Goal: Information Seeking & Learning: Learn about a topic

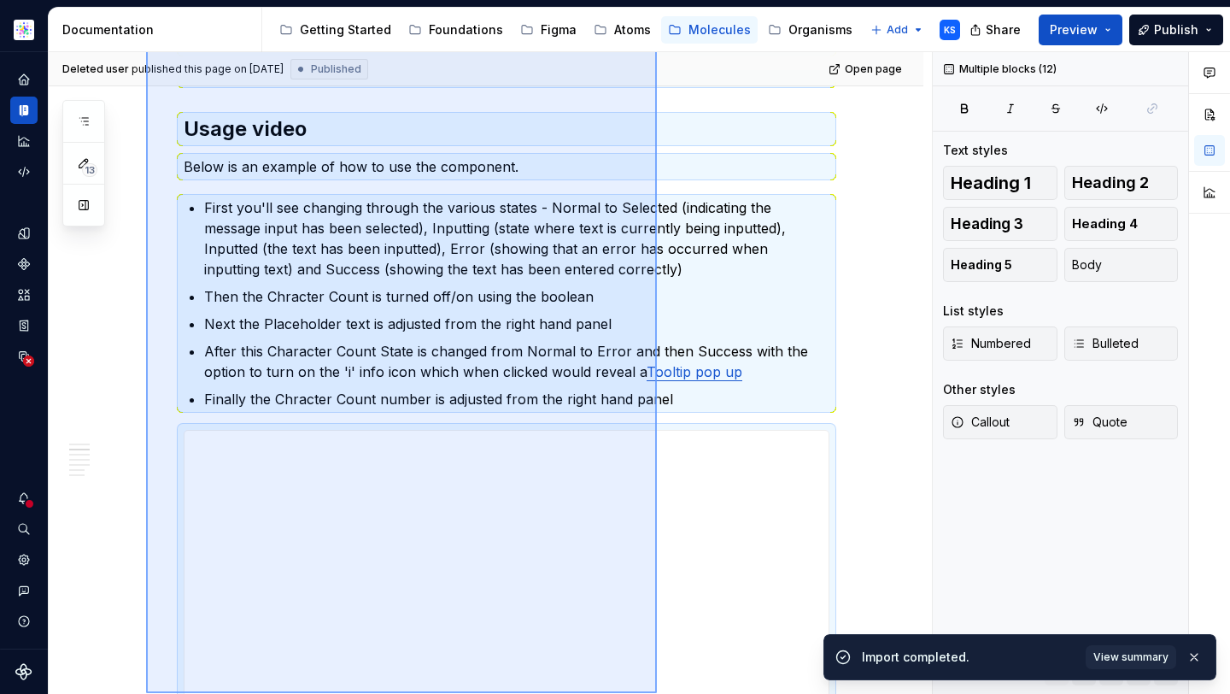
scroll to position [828, 0]
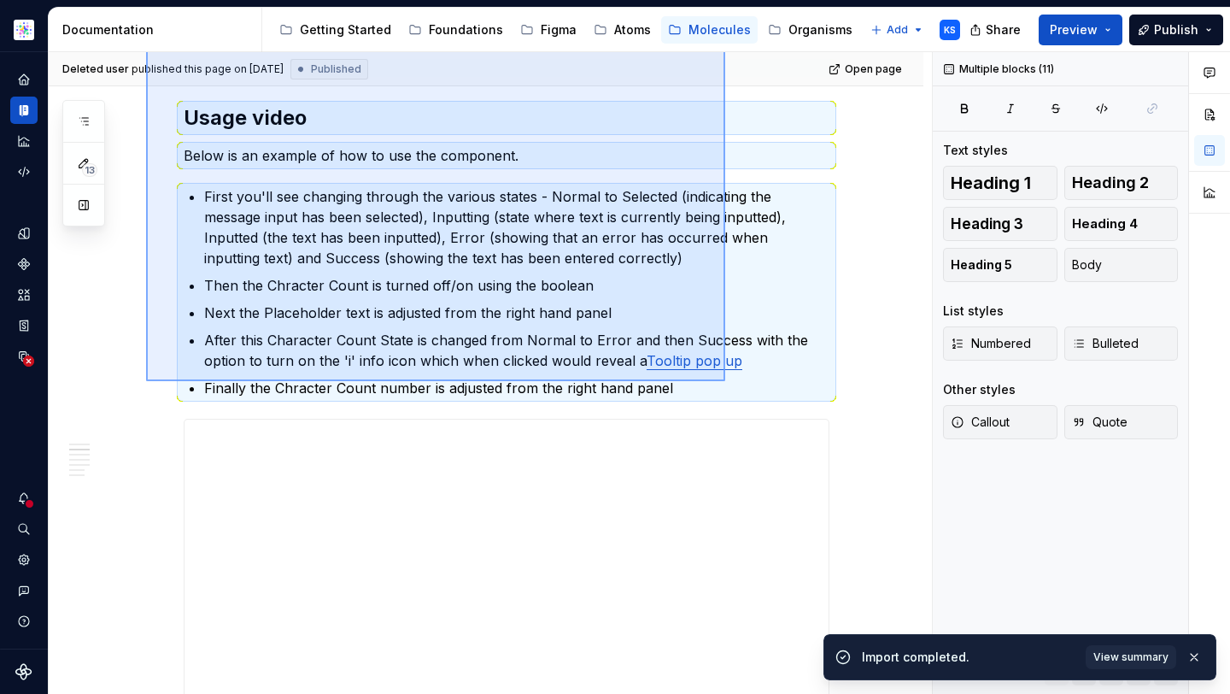
drag, startPoint x: 146, startPoint y: 128, endPoint x: 725, endPoint y: 382, distance: 632.2
click at [725, 382] on div "Deleted user published this page on June 6, 2025 Published Open page Field | Me…" at bounding box center [490, 373] width 883 height 642
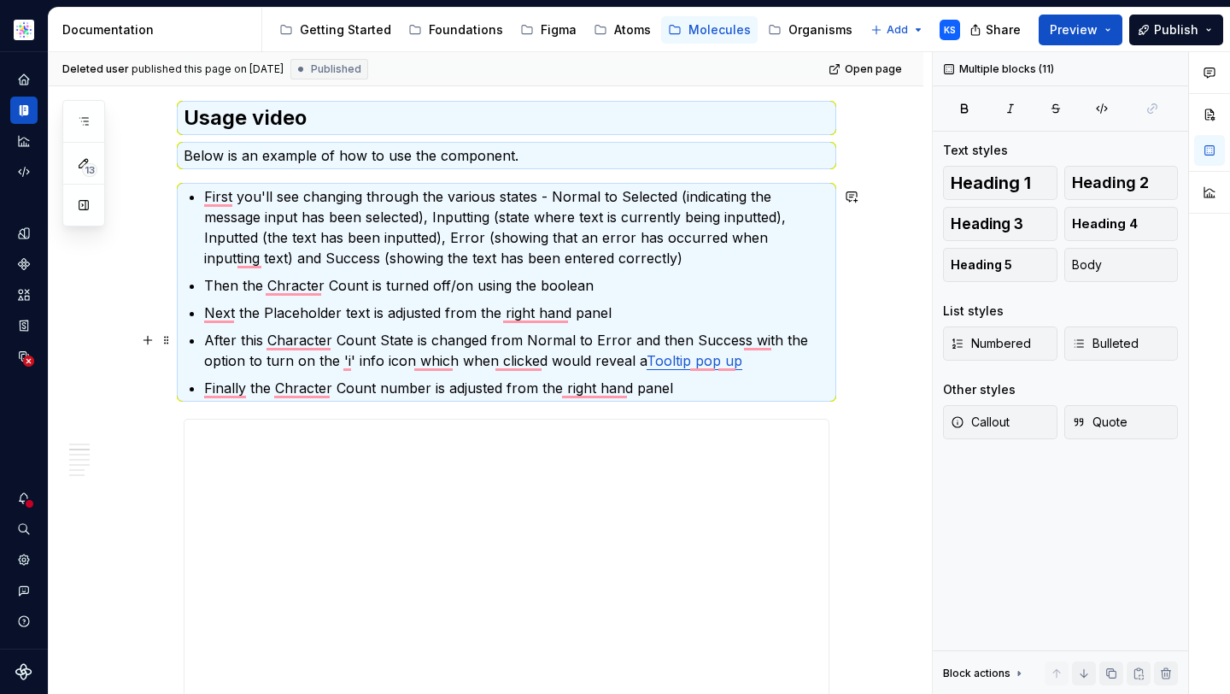
click at [332, 348] on p "After this Character Count State is changed from Normal to Error and then Succe…" at bounding box center [516, 350] width 625 height 41
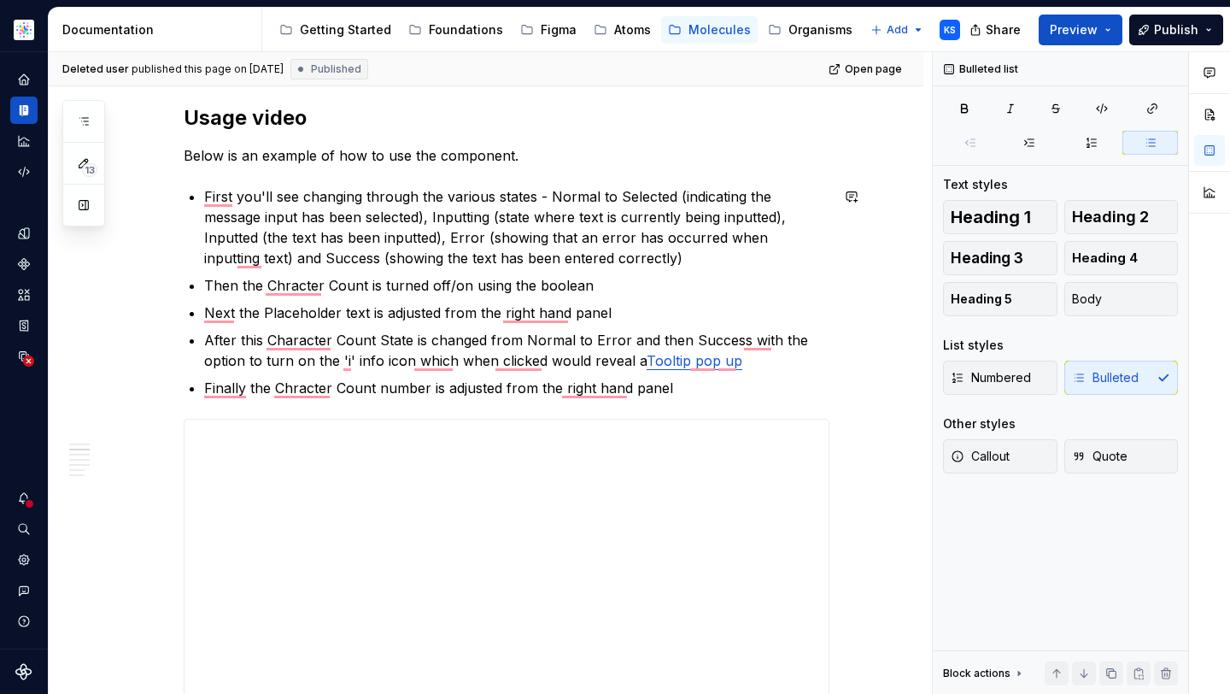
type textarea "*"
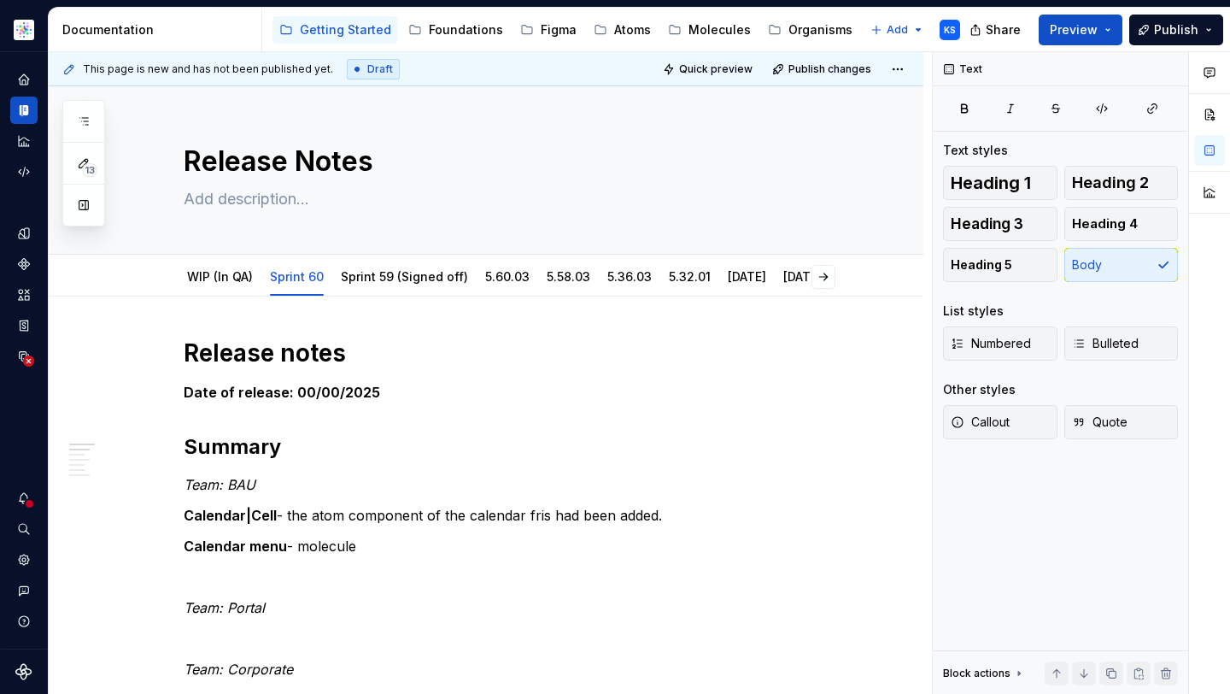
type textarea "*"
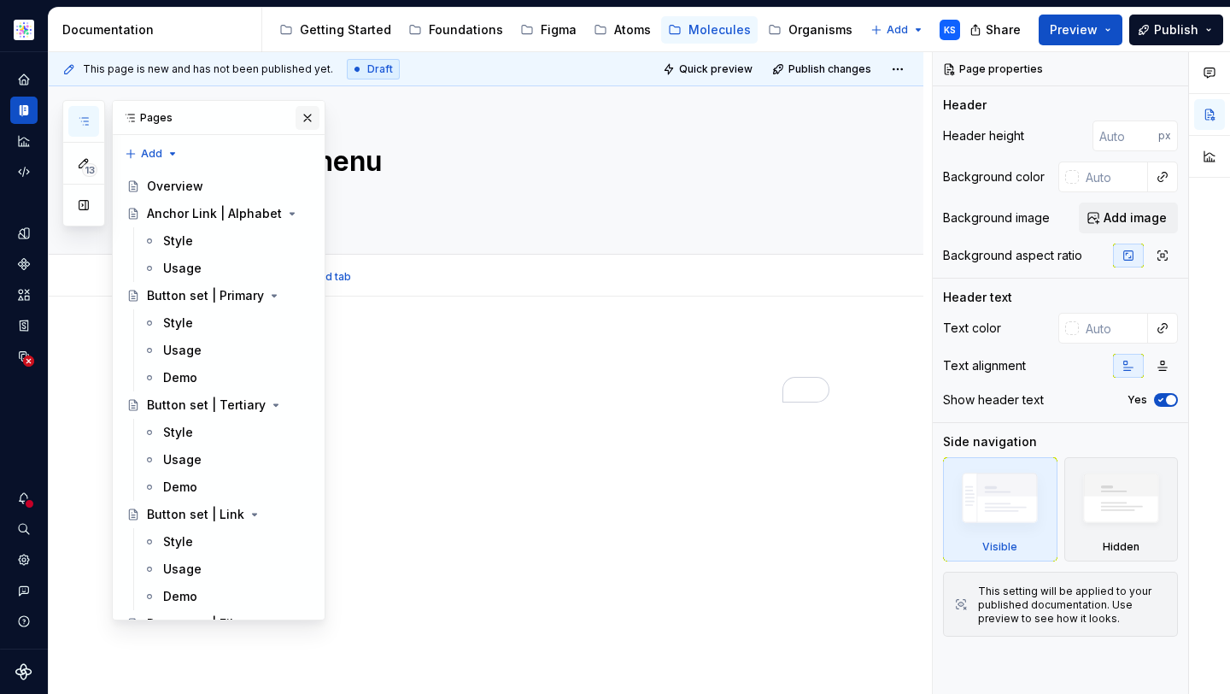
scroll to position [2350, 0]
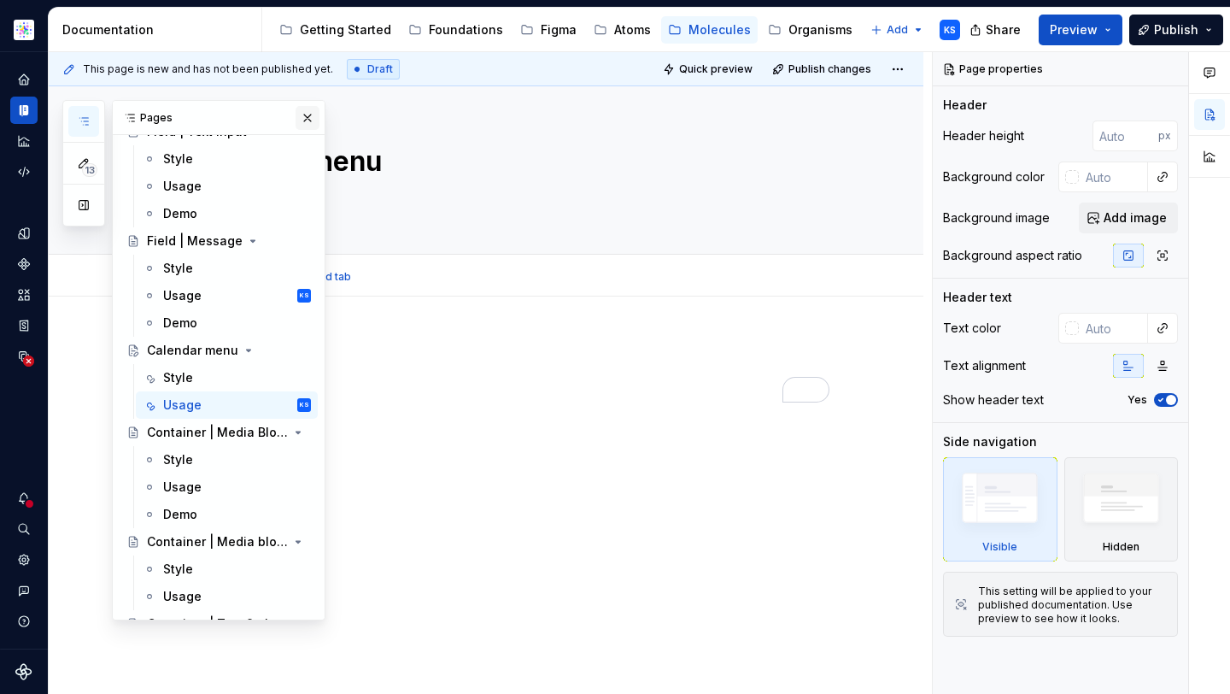
click at [297, 123] on button "button" at bounding box center [308, 118] width 24 height 24
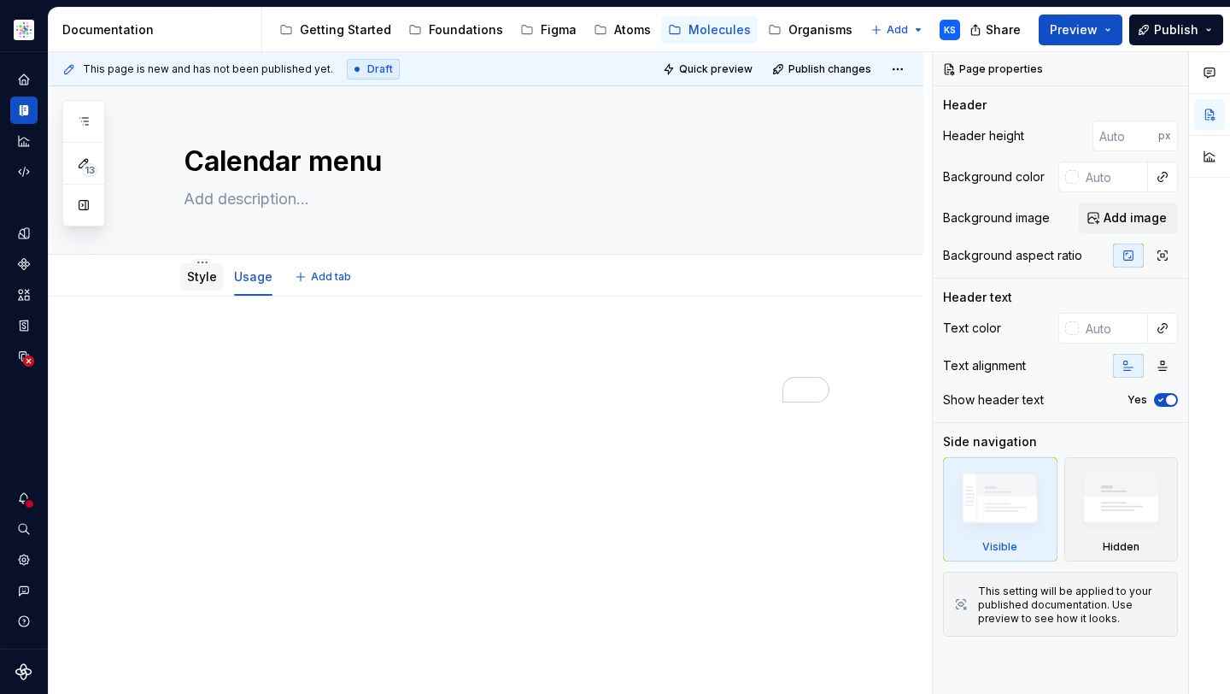
click at [197, 277] on link "Style" at bounding box center [202, 276] width 30 height 15
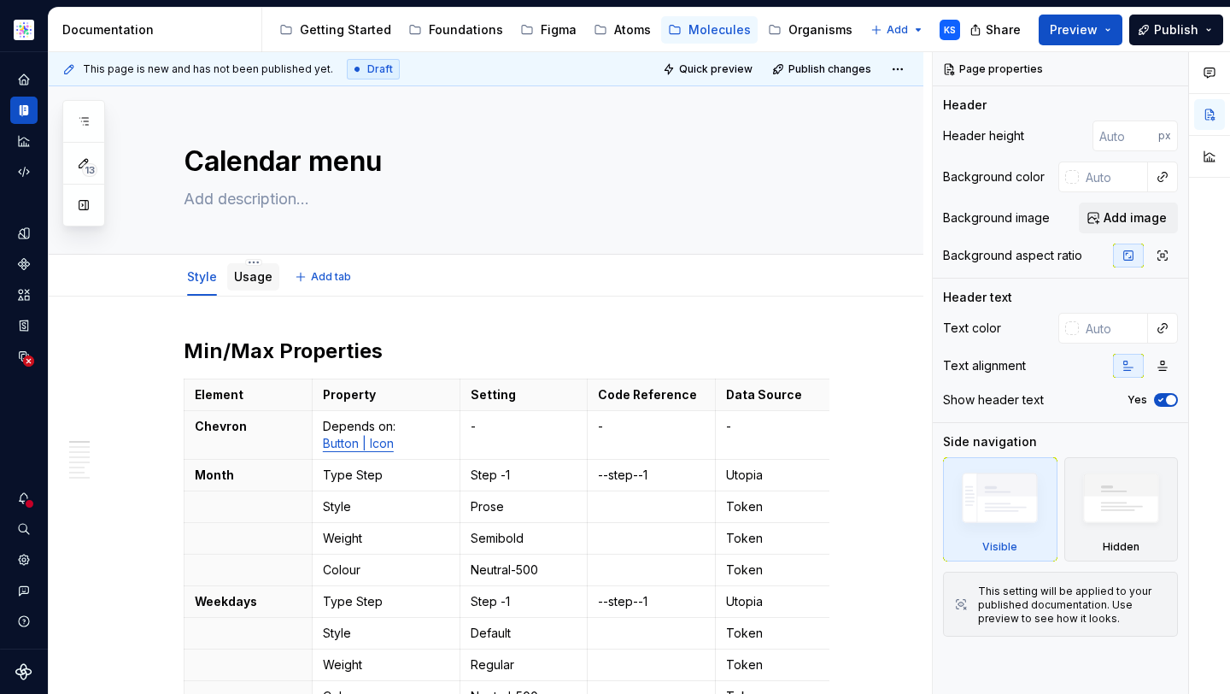
click at [246, 266] on div "Usage" at bounding box center [253, 276] width 38 height 20
click at [259, 280] on link "Usage" at bounding box center [253, 276] width 38 height 15
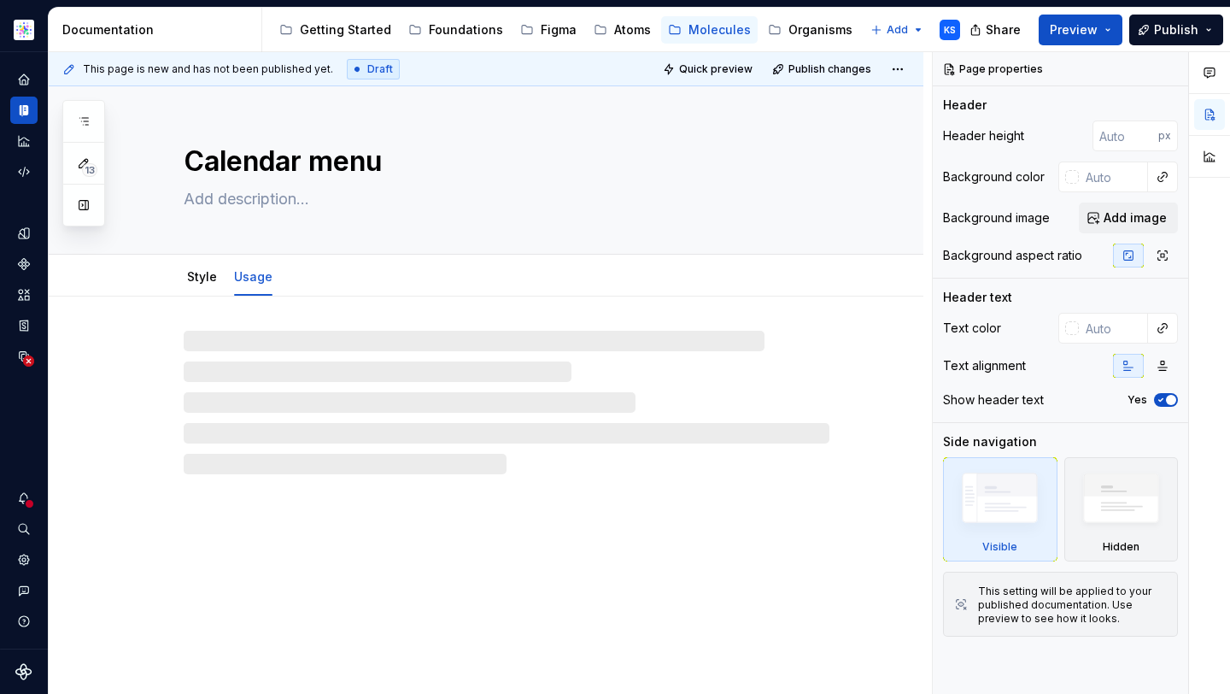
type textarea "*"
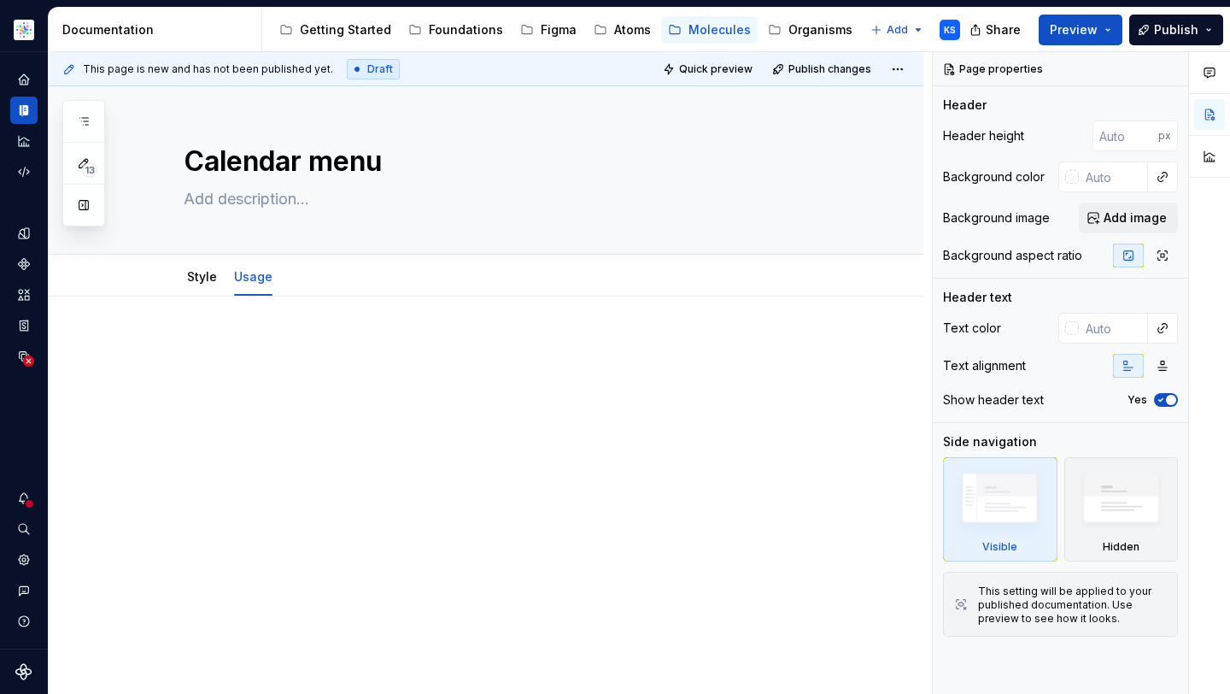
click at [253, 334] on div at bounding box center [486, 463] width 875 height 335
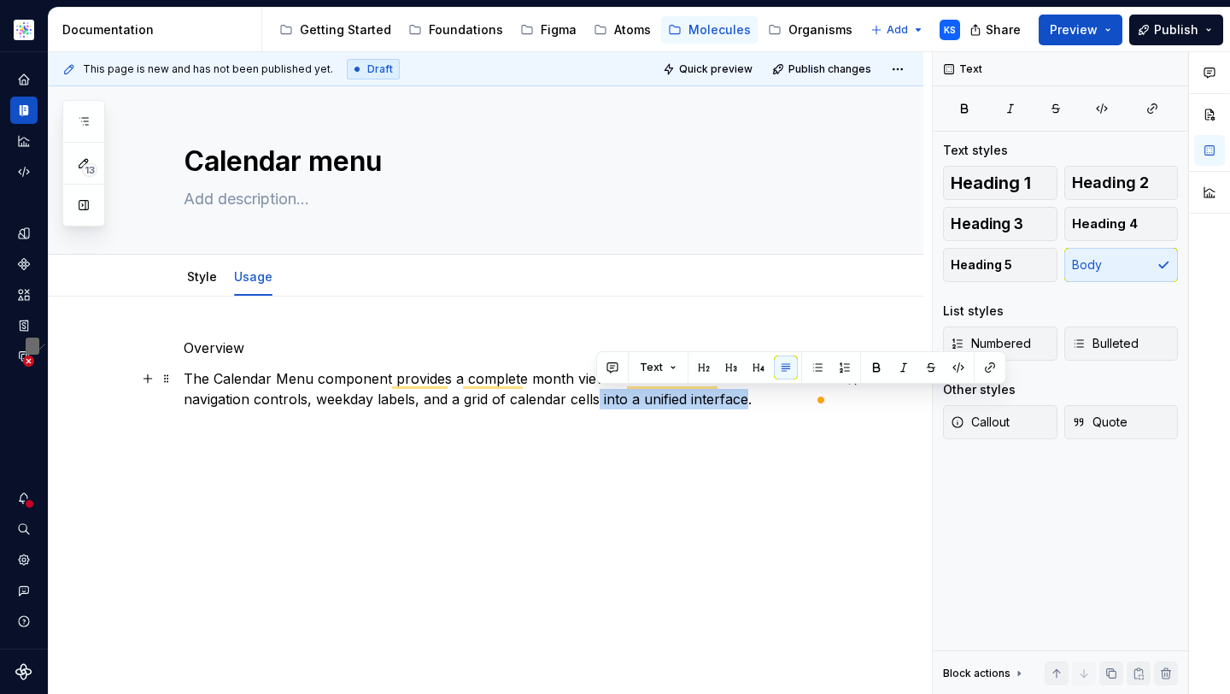
drag, startPoint x: 745, startPoint y: 400, endPoint x: 594, endPoint y: 396, distance: 150.4
click at [594, 396] on p "The Calendar Menu component provides a complete month view for date selection. …" at bounding box center [507, 388] width 646 height 41
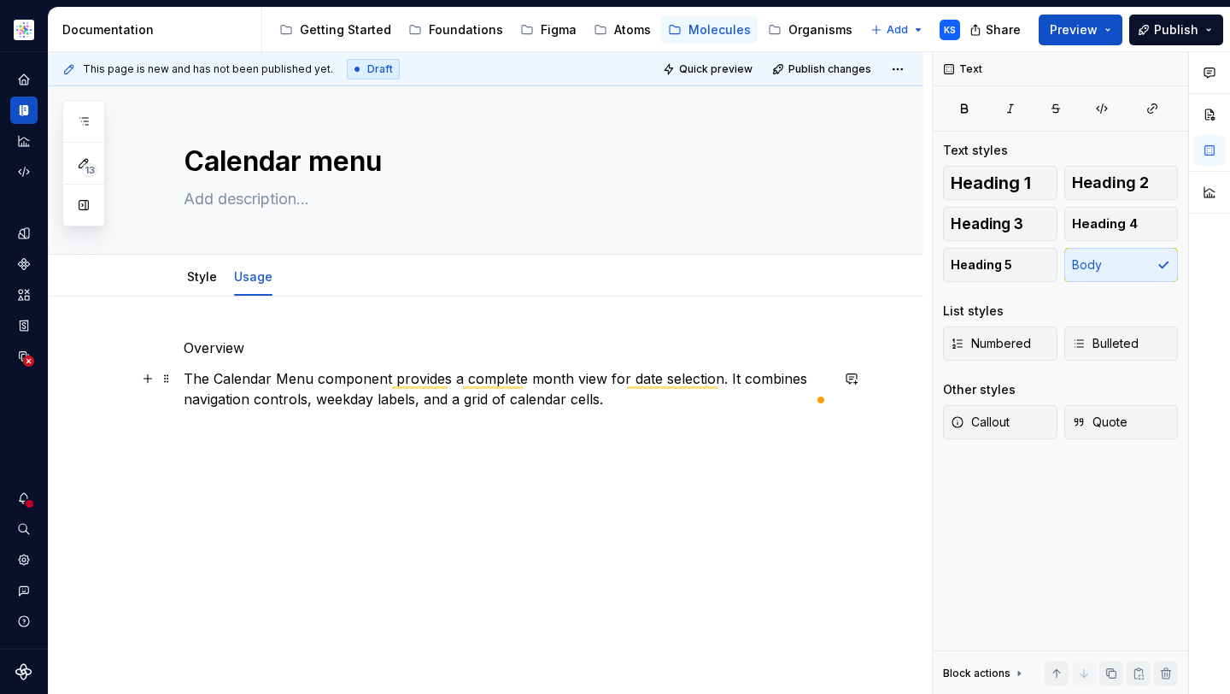
click at [301, 400] on p "The Calendar Menu component provides a complete month view for date selection. …" at bounding box center [507, 388] width 646 height 41
click at [306, 402] on p "The Calendar Menu component provides a complete month view for date selection. …" at bounding box center [507, 388] width 646 height 41
click at [330, 401] on p "The Calendar Menu component provides a complete month view for date selection. …" at bounding box center [507, 388] width 646 height 41
click at [358, 401] on p "The Calendar Menu component provides a complete month view for date selection. …" at bounding box center [507, 388] width 646 height 41
click at [405, 398] on p "The Calendar Menu component provides a complete month view for date selection. …" at bounding box center [507, 388] width 646 height 41
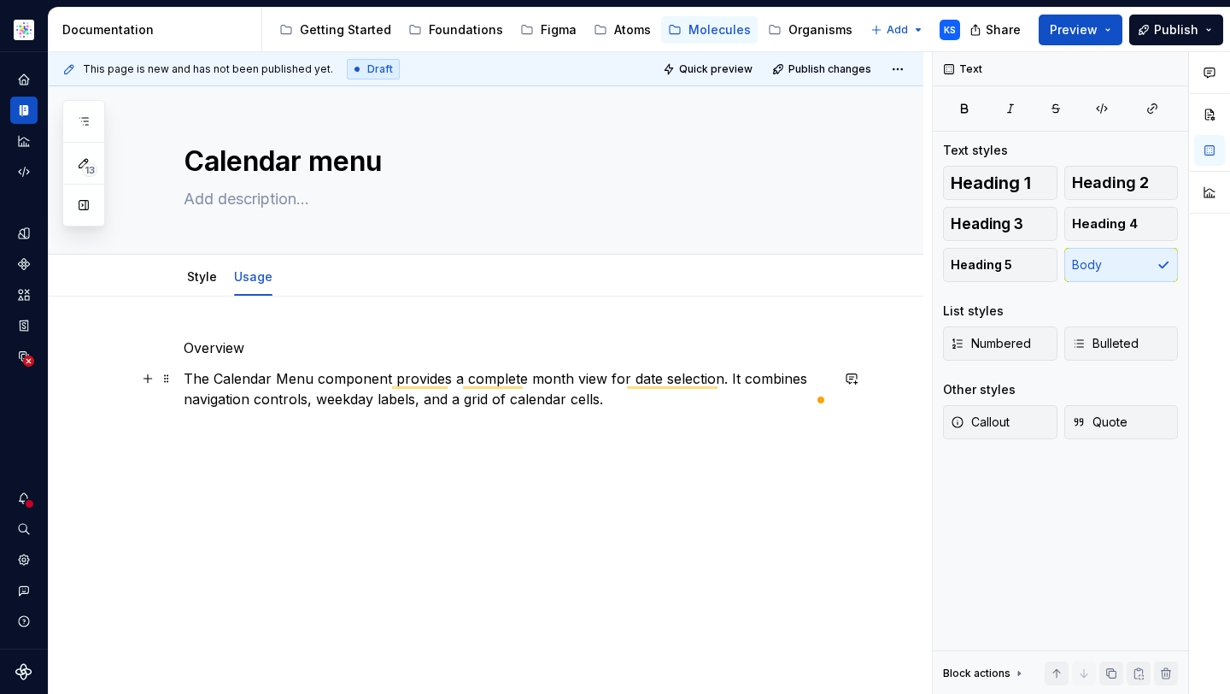
click at [519, 402] on p "The Calendar Menu component provides a complete month view for date selection. …" at bounding box center [507, 388] width 646 height 41
click at [627, 394] on p "The Calendar Menu component provides a complete month view for date selection. …" at bounding box center [507, 388] width 646 height 41
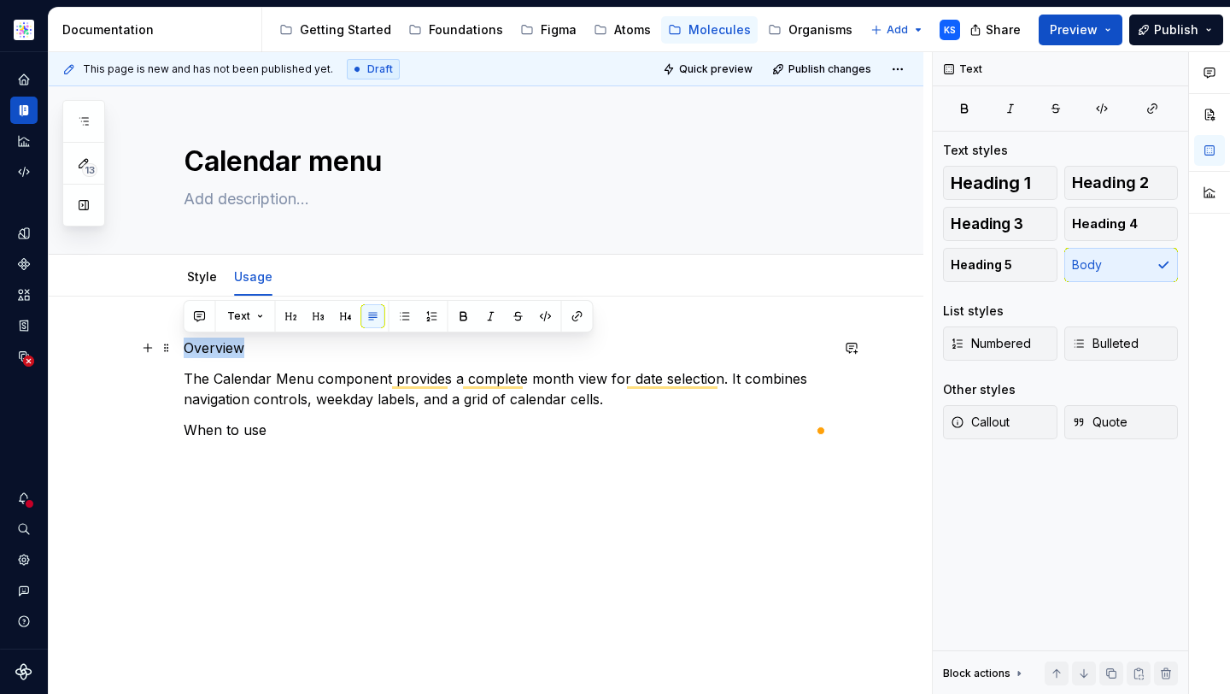
drag, startPoint x: 249, startPoint y: 344, endPoint x: 183, endPoint y: 346, distance: 66.6
click at [184, 344] on p "Overview" at bounding box center [507, 347] width 646 height 20
click at [1091, 186] on span "Heading 2" at bounding box center [1110, 182] width 77 height 17
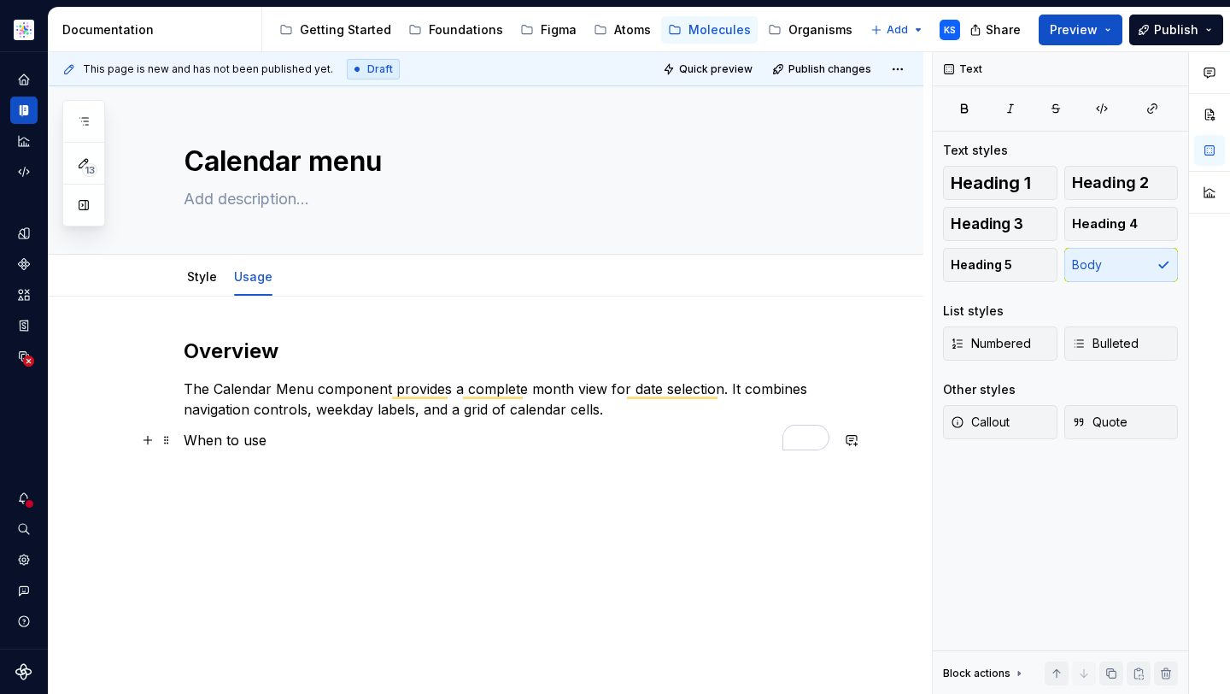
click at [249, 439] on p "When to use" at bounding box center [507, 440] width 646 height 20
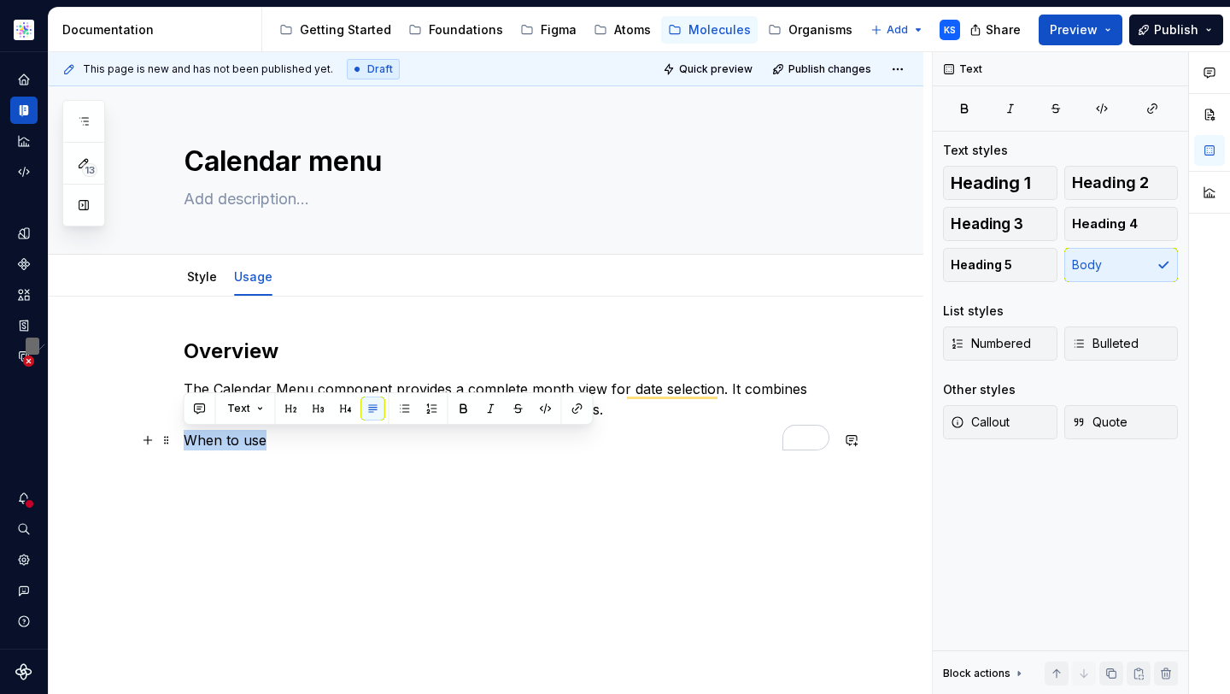
drag, startPoint x: 286, startPoint y: 439, endPoint x: 183, endPoint y: 442, distance: 103.4
click at [184, 442] on p "When to use" at bounding box center [507, 440] width 646 height 20
click at [1097, 218] on span "Heading 4" at bounding box center [1105, 223] width 66 height 17
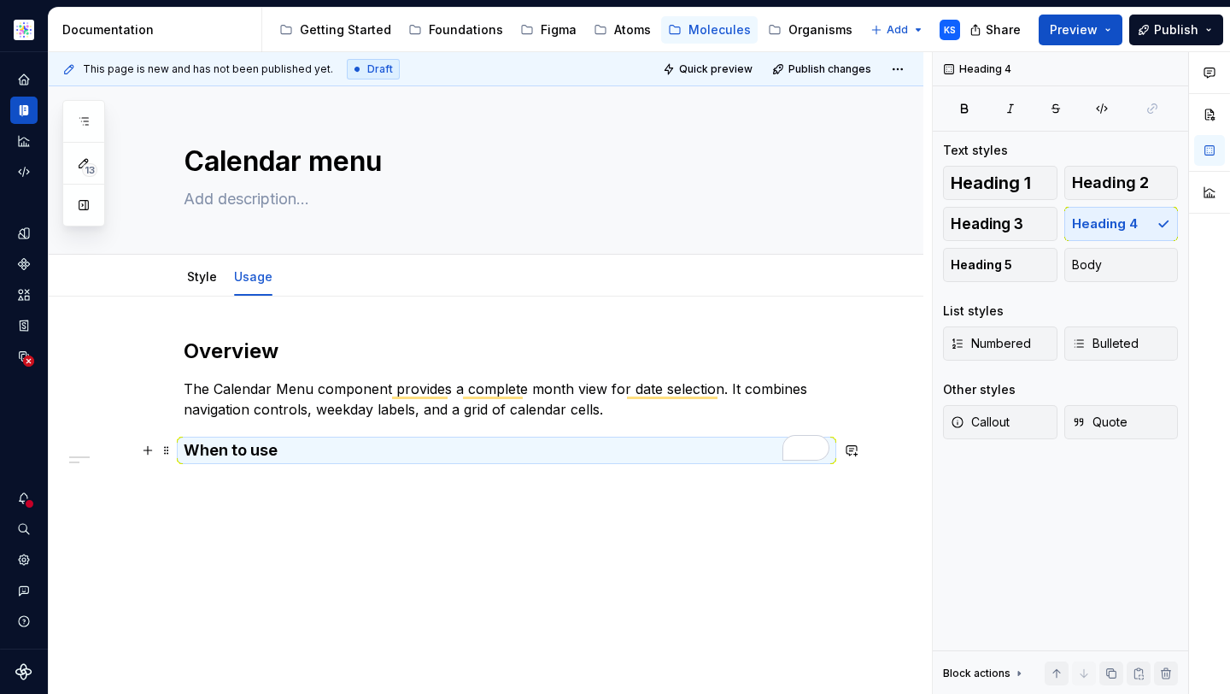
click at [297, 447] on h4 "When to use" at bounding box center [507, 450] width 646 height 20
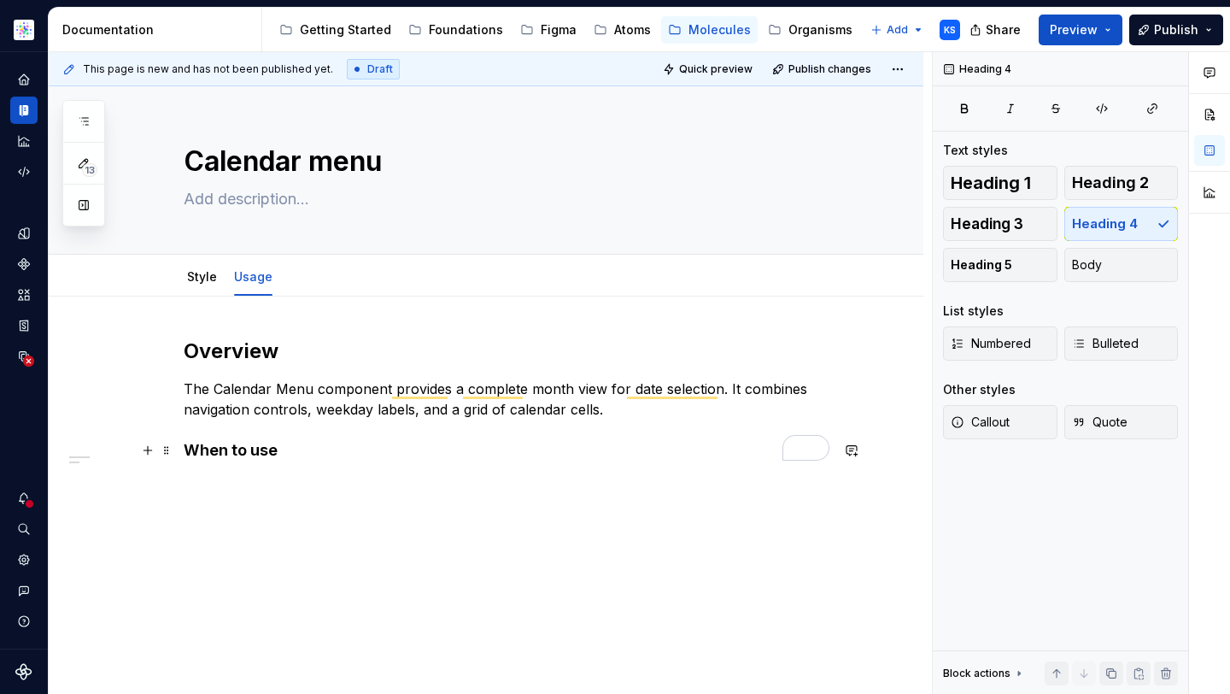
click at [297, 447] on h4 "When to use" at bounding box center [507, 450] width 646 height 20
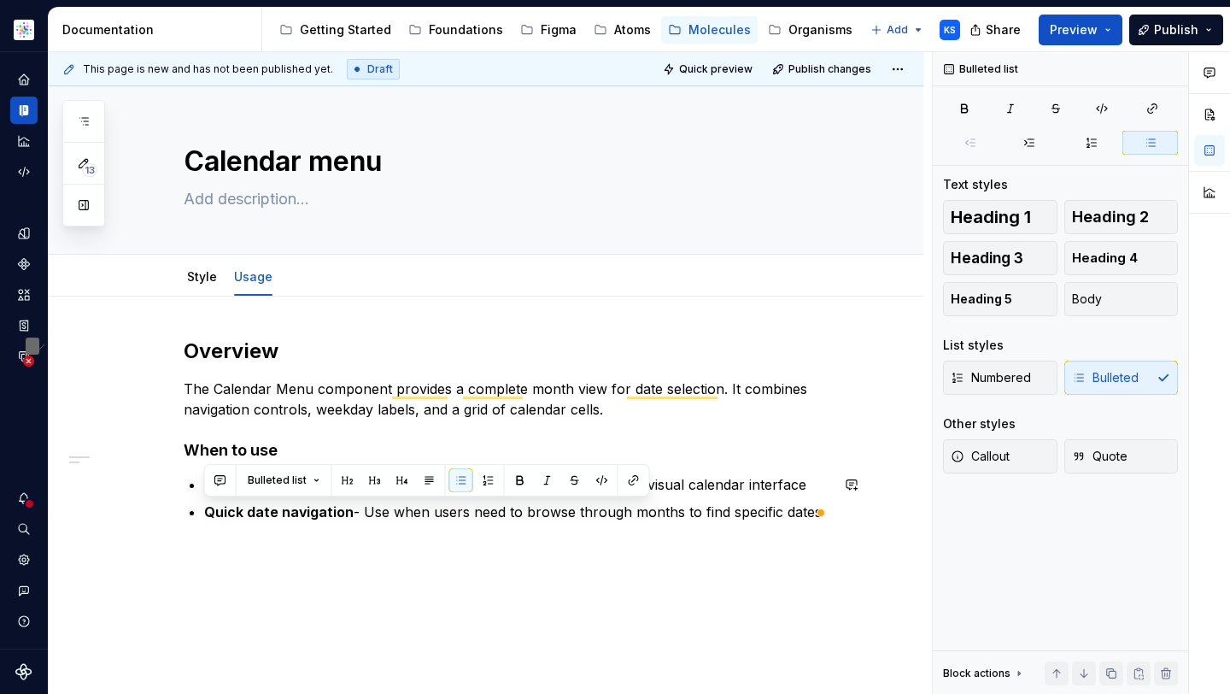
drag, startPoint x: 203, startPoint y: 507, endPoint x: 826, endPoint y: 525, distance: 622.9
click at [829, 530] on div "Overview The Calendar Menu component provides a complete month view for date se…" at bounding box center [486, 523] width 875 height 454
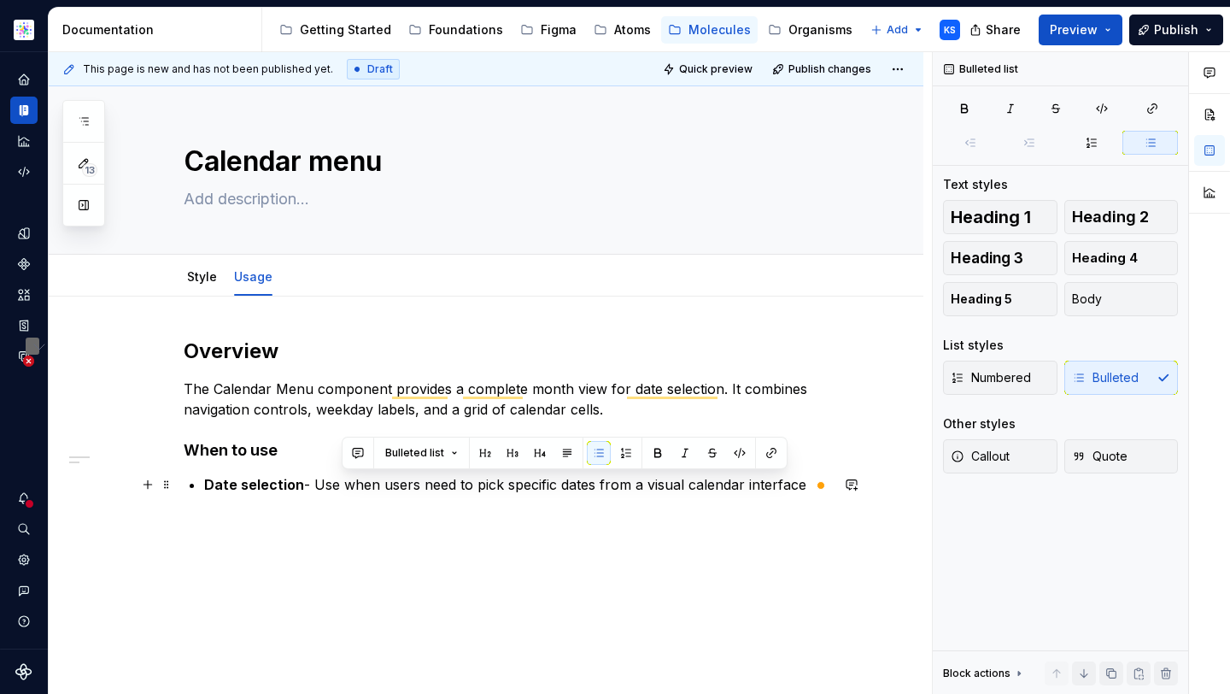
drag, startPoint x: 342, startPoint y: 484, endPoint x: 810, endPoint y: 480, distance: 467.2
click at [810, 480] on p "Date selection - Use when users need to pick specific dates from a visual calen…" at bounding box center [516, 484] width 625 height 20
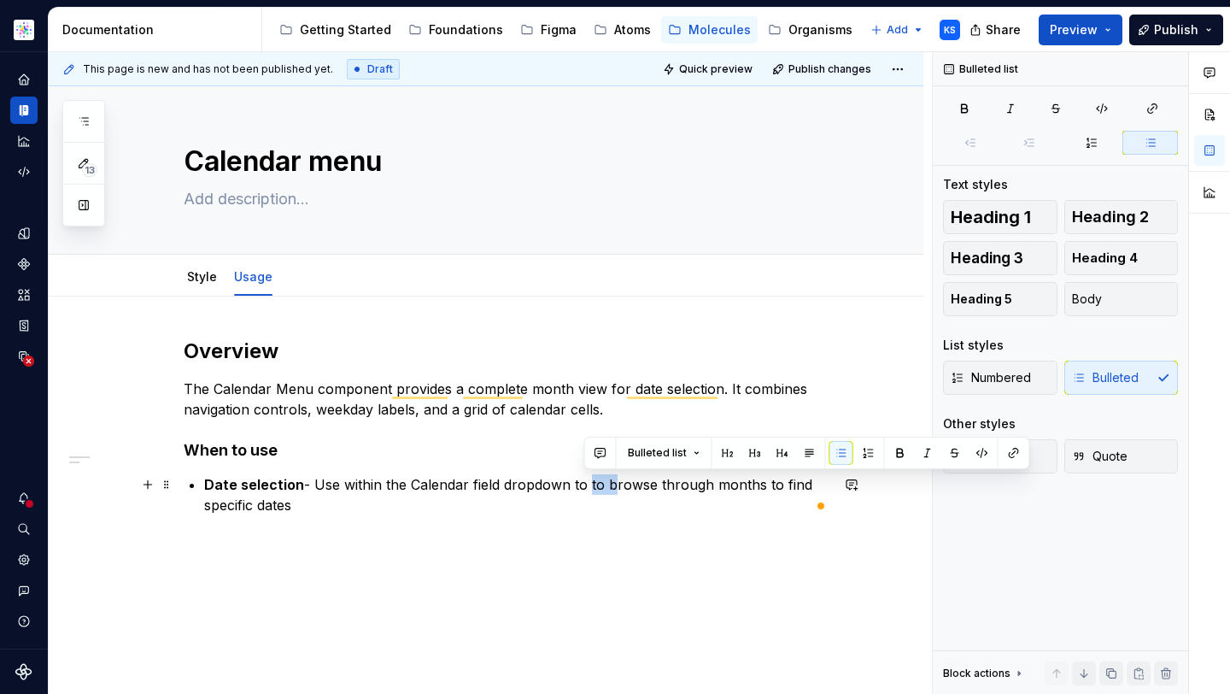
drag, startPoint x: 602, startPoint y: 484, endPoint x: 581, endPoint y: 484, distance: 21.4
click at [581, 484] on p "Date selection - Use within the Calendar field dropdown to to browse through mo…" at bounding box center [516, 494] width 625 height 41
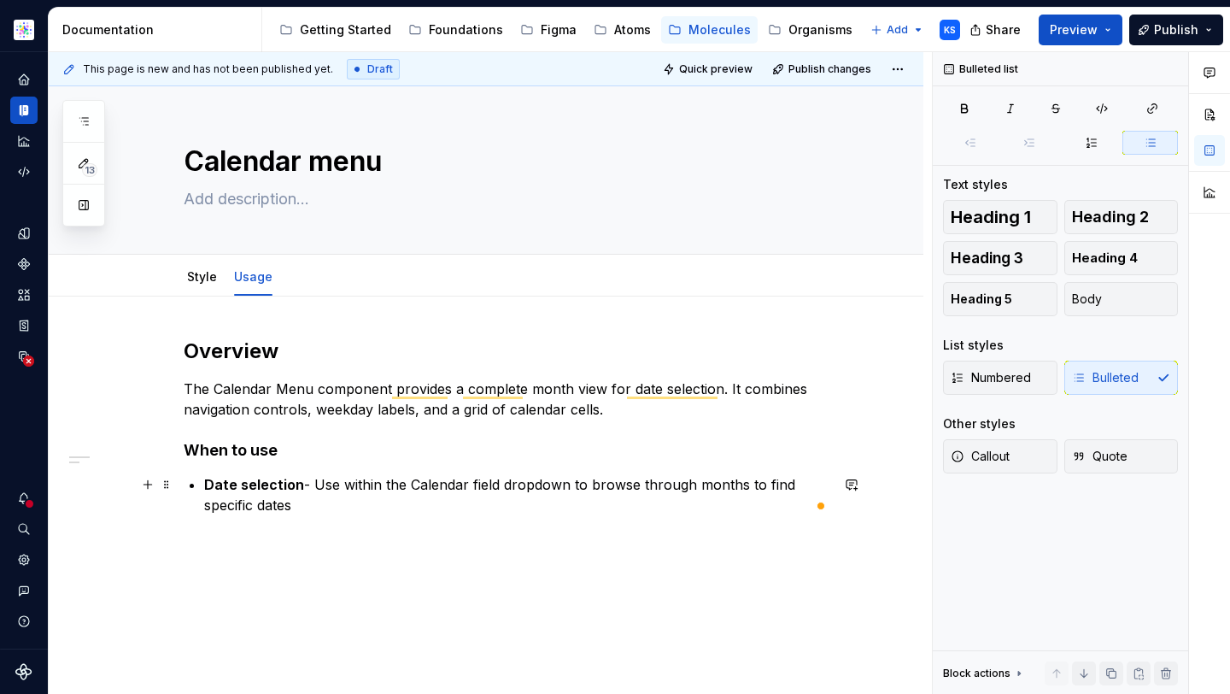
click at [369, 518] on div "Overview The Calendar Menu component provides a complete month view for date se…" at bounding box center [507, 436] width 646 height 198
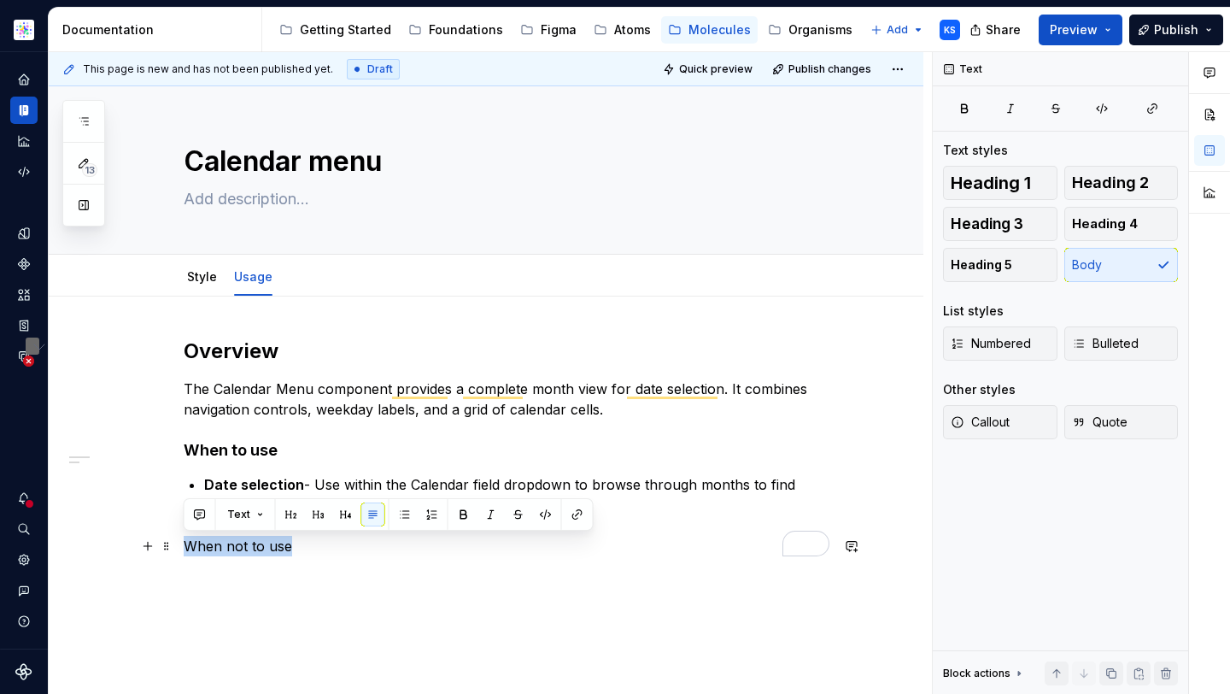
drag, startPoint x: 294, startPoint y: 542, endPoint x: 187, endPoint y: 539, distance: 106.8
click at [188, 542] on p "When not to use" at bounding box center [507, 546] width 646 height 20
click at [345, 511] on button "button" at bounding box center [346, 514] width 24 height 24
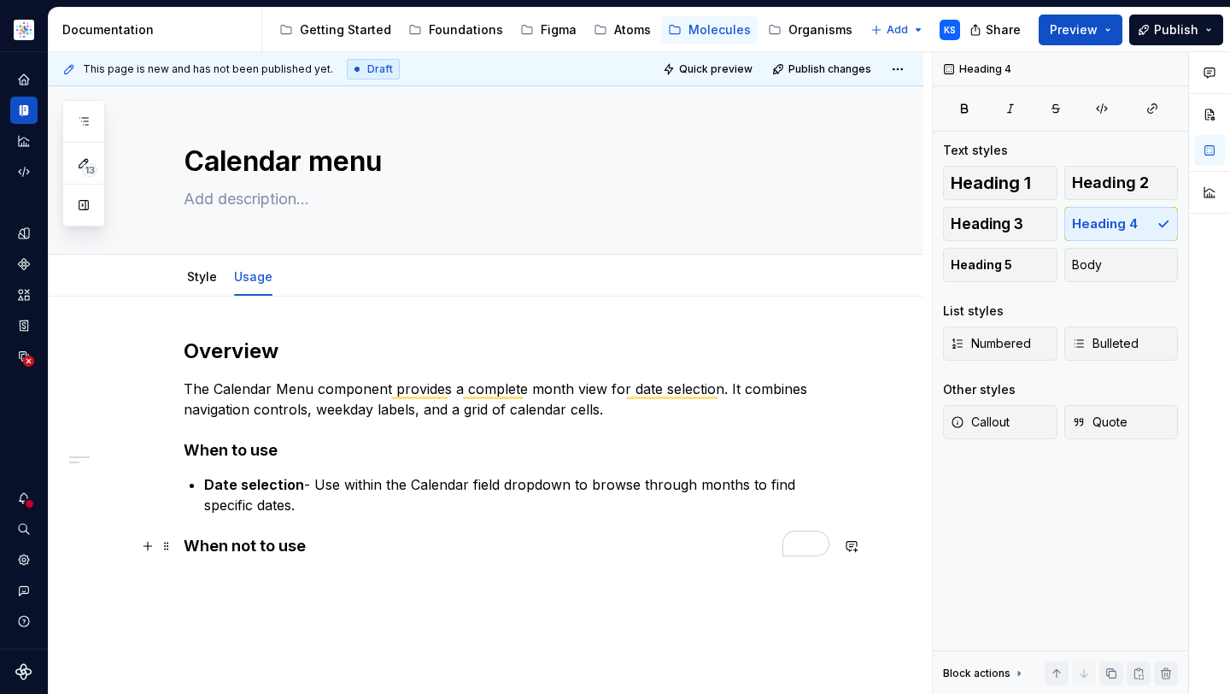
click at [325, 549] on h4 "When not to use" at bounding box center [507, 546] width 646 height 20
click at [325, 543] on h4 "When not to use" at bounding box center [507, 546] width 646 height 20
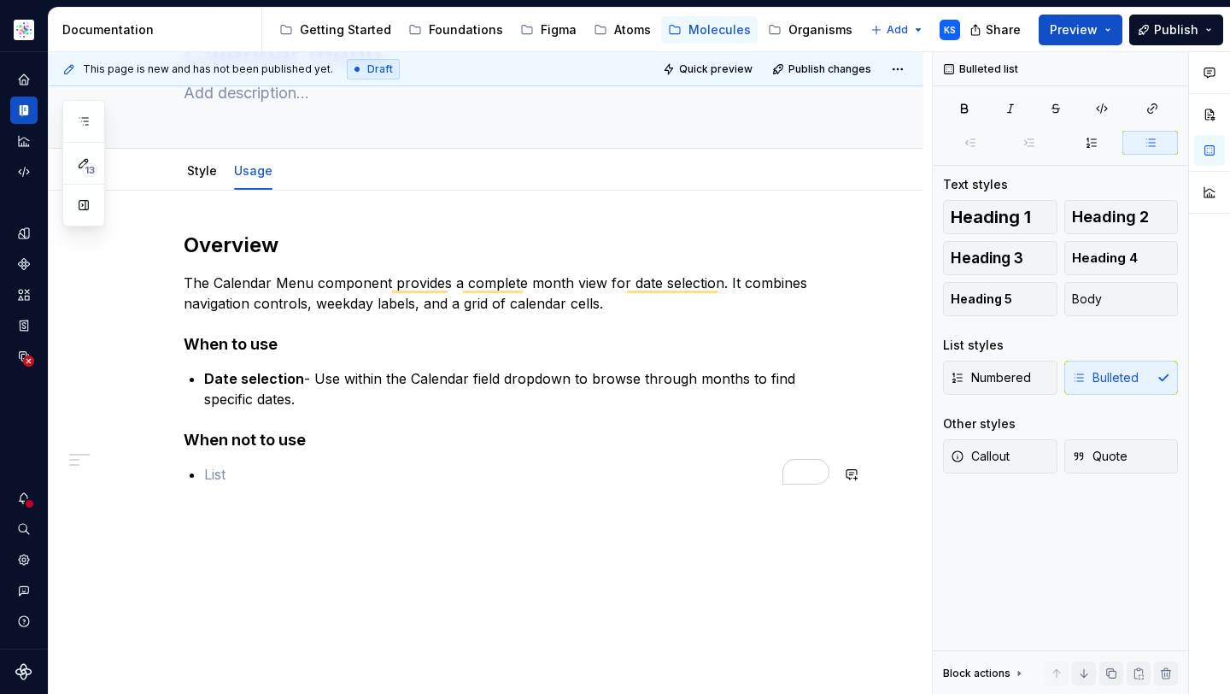
scroll to position [124, 0]
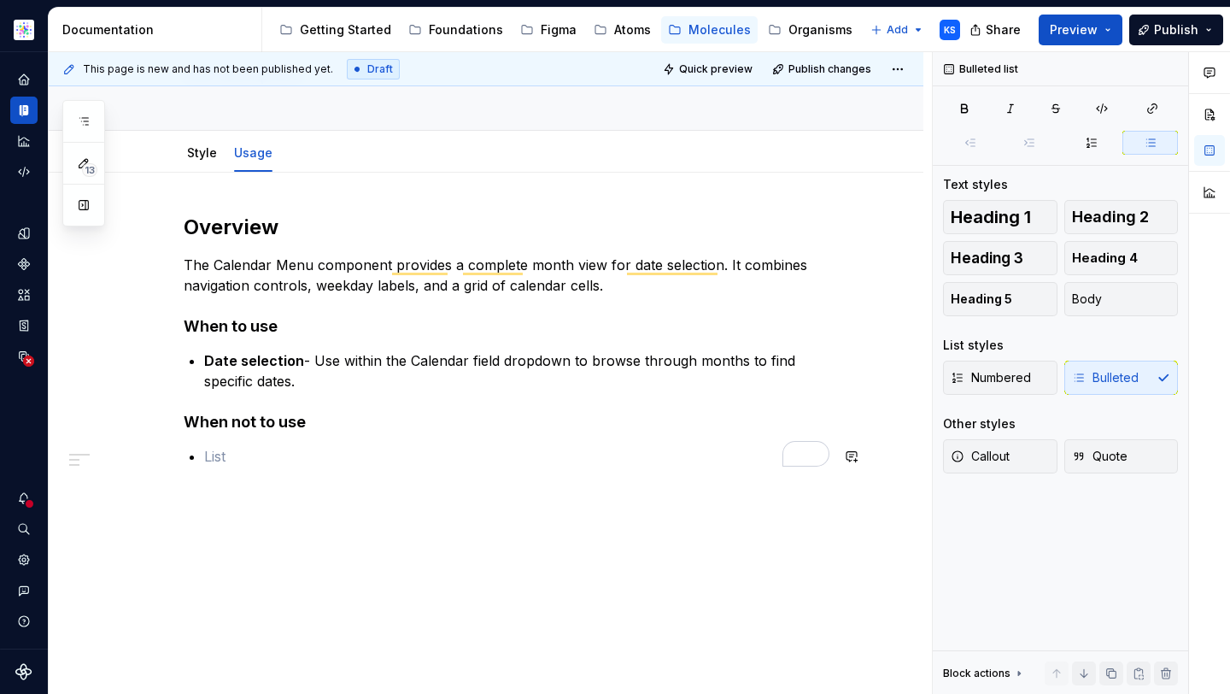
click at [217, 442] on div "Overview The Calendar Menu component provides a complete month view for date se…" at bounding box center [507, 340] width 646 height 253
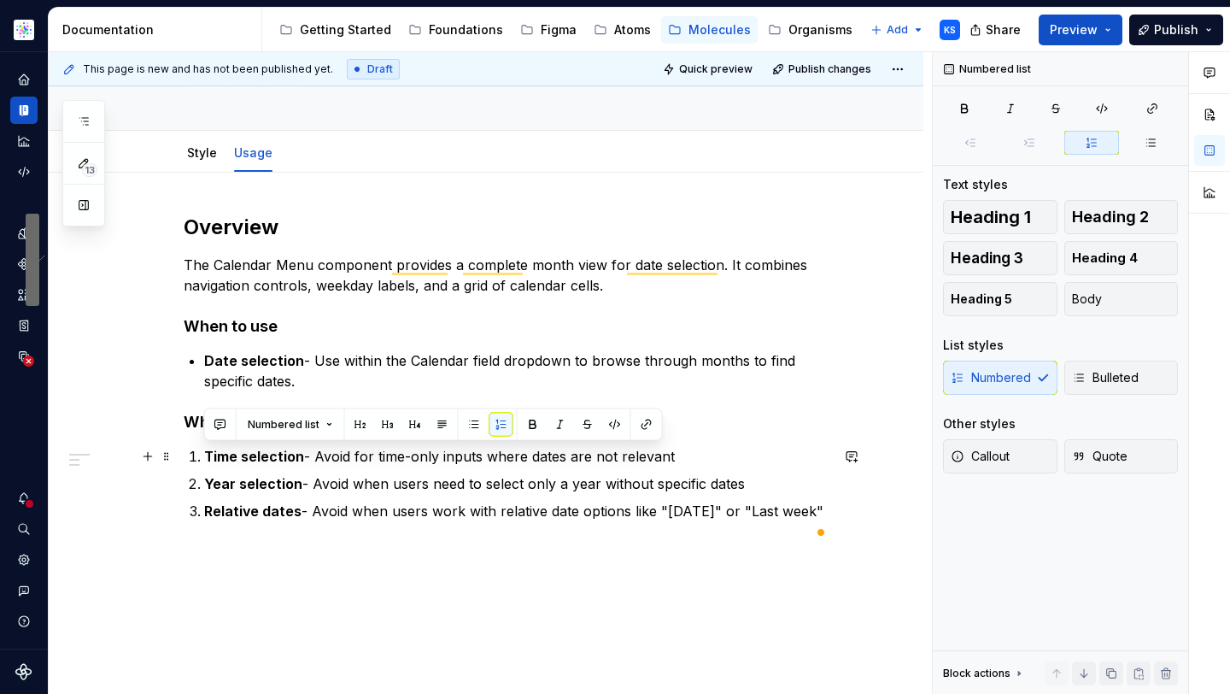
drag, startPoint x: 252, startPoint y: 530, endPoint x: 191, endPoint y: 451, distance: 99.3
click at [204, 451] on ol "Time selection - Avoid for time-only inputs where dates are not relevant Year s…" at bounding box center [516, 483] width 625 height 75
click at [204, 454] on strong "Time selection" at bounding box center [254, 456] width 100 height 17
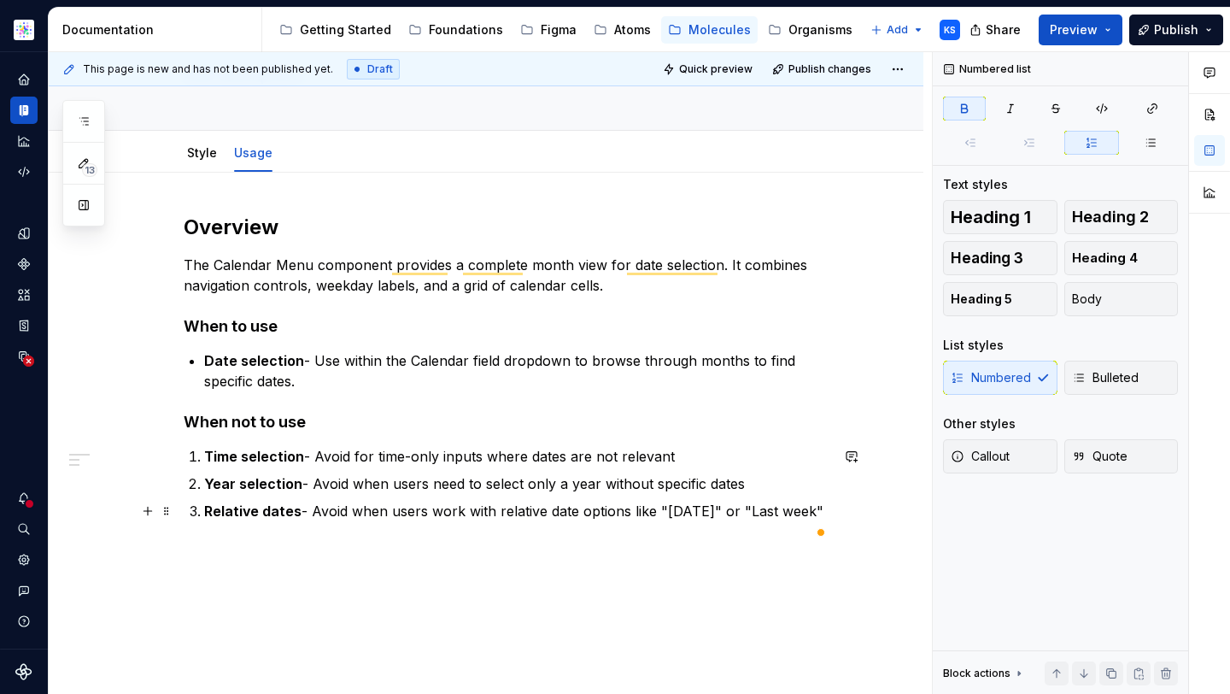
click at [204, 514] on li "Relative dates - Avoid when users work with relative date options like "Yesterd…" at bounding box center [516, 510] width 625 height 20
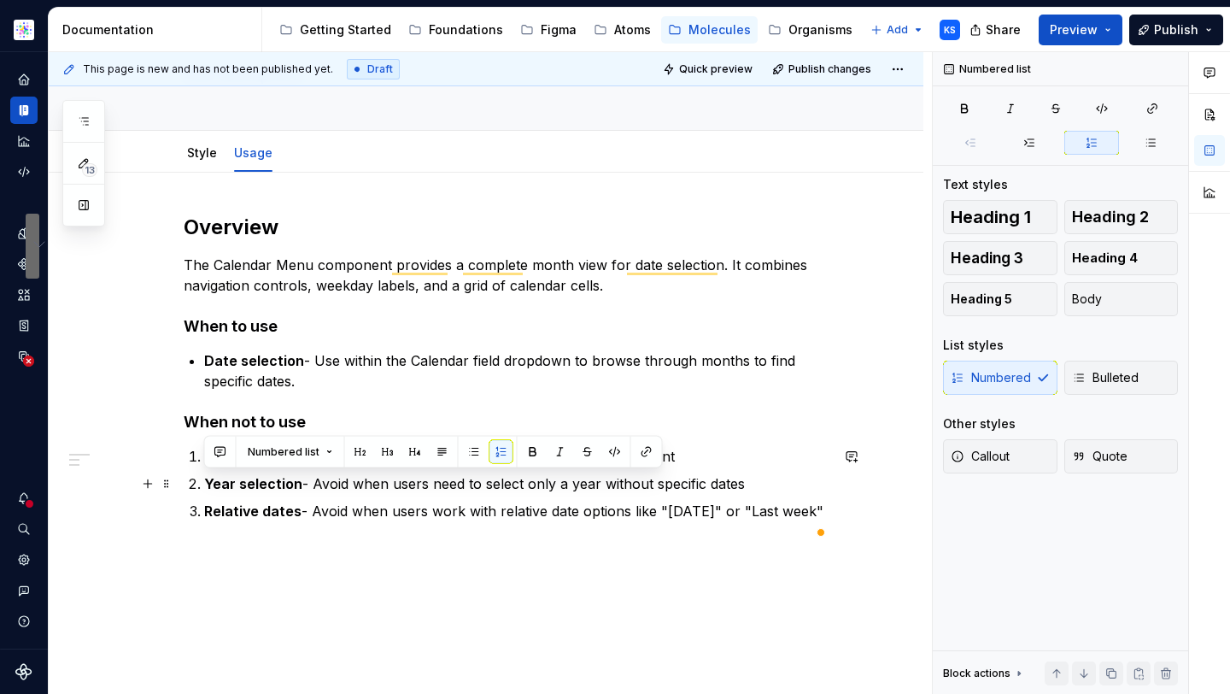
drag, startPoint x: 266, startPoint y: 537, endPoint x: 202, endPoint y: 479, distance: 85.8
click at [204, 479] on ol "Time selection - Avoid for time-only inputs where dates are not relevant Year s…" at bounding box center [516, 483] width 625 height 75
click at [204, 483] on li "Year selection - Avoid when users need to select only a year without specific d…" at bounding box center [516, 483] width 625 height 20
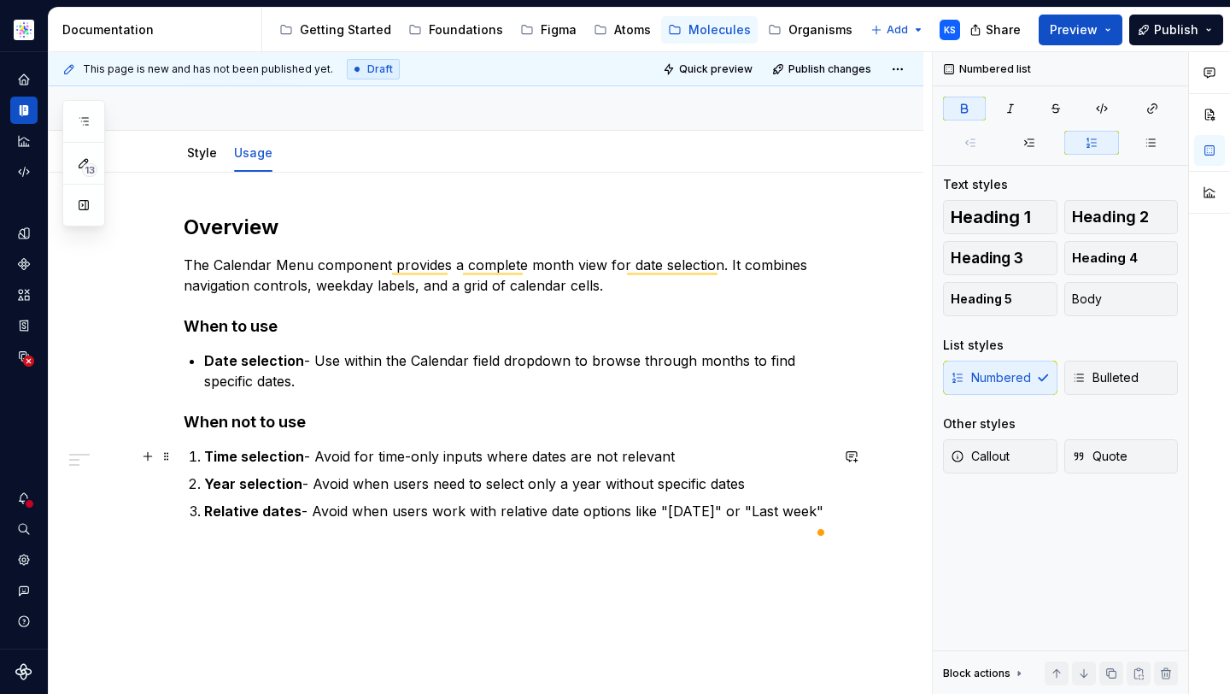
click at [204, 456] on li "Time selection - Avoid for time-only inputs where dates are not relevant" at bounding box center [516, 456] width 625 height 20
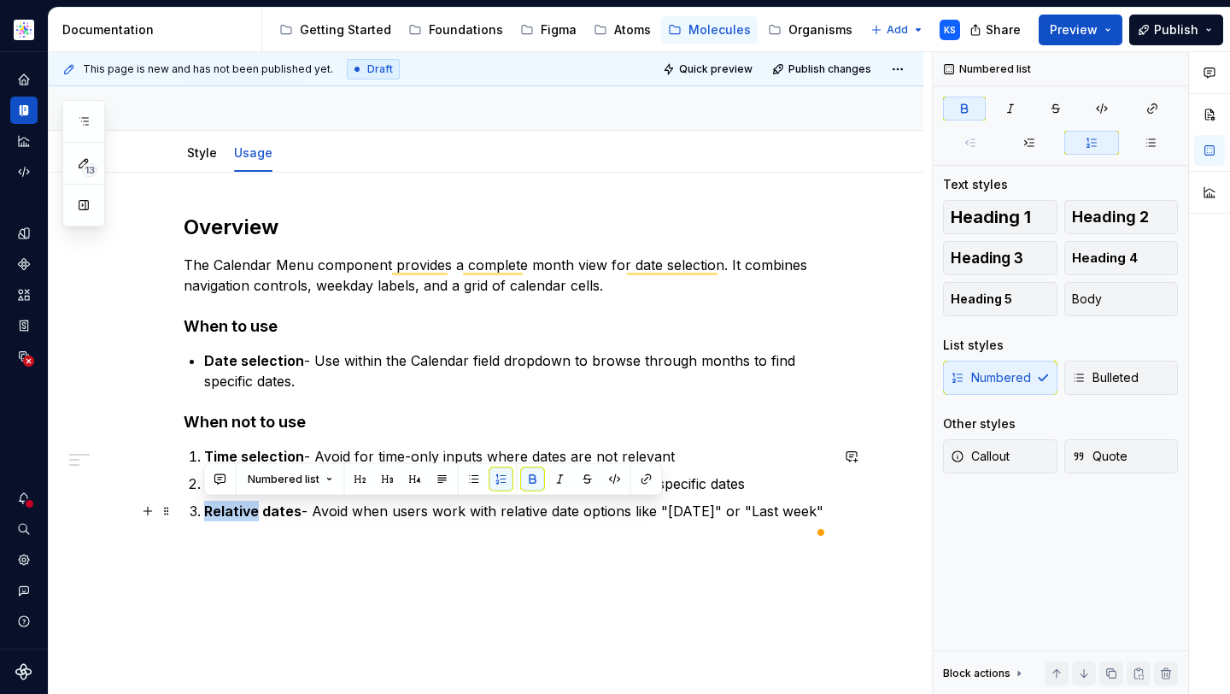
drag, startPoint x: 255, startPoint y: 517, endPoint x: 185, endPoint y: 507, distance: 69.8
click at [185, 507] on div "Overview The Calendar Menu component provides a complete month view for date se…" at bounding box center [507, 367] width 646 height 307
click at [236, 521] on p "Relative dates - Avoid when users work with relative date options like "Yesterd…" at bounding box center [516, 510] width 625 height 20
drag, startPoint x: 263, startPoint y: 533, endPoint x: 182, endPoint y: 509, distance: 84.6
click at [182, 509] on div "Overview The Calendar Menu component provides a complete month view for date se…" at bounding box center [486, 461] width 875 height 577
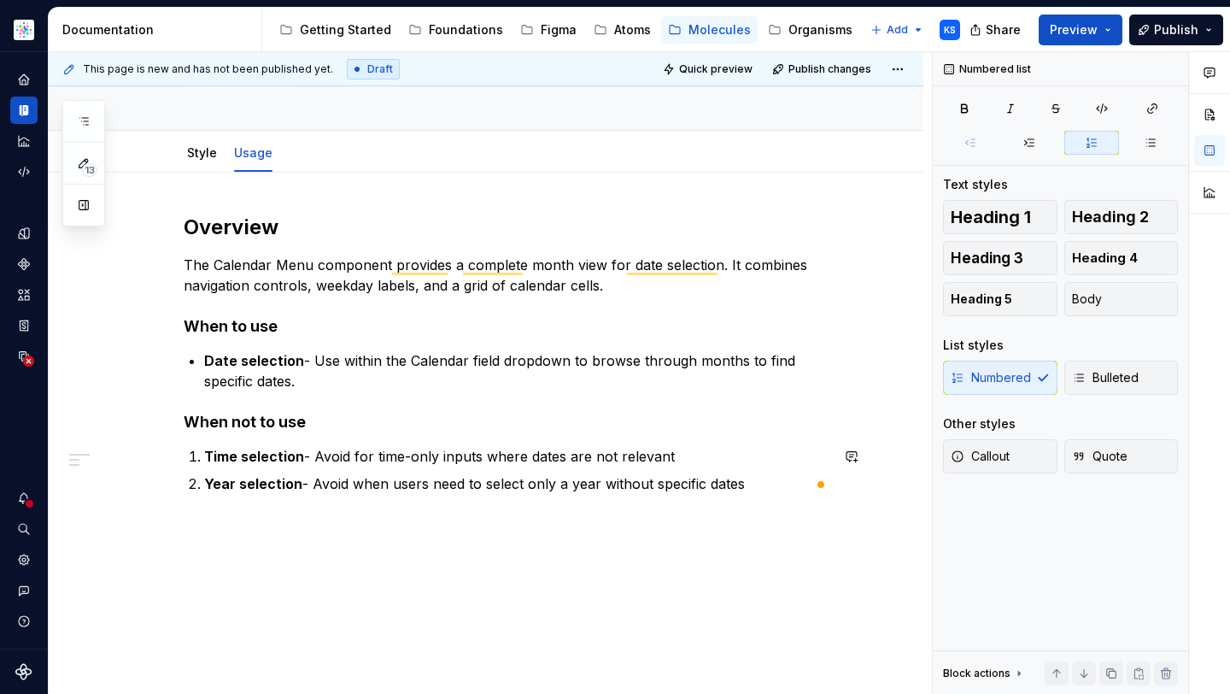
click at [211, 455] on strong "Time selection" at bounding box center [254, 456] width 100 height 17
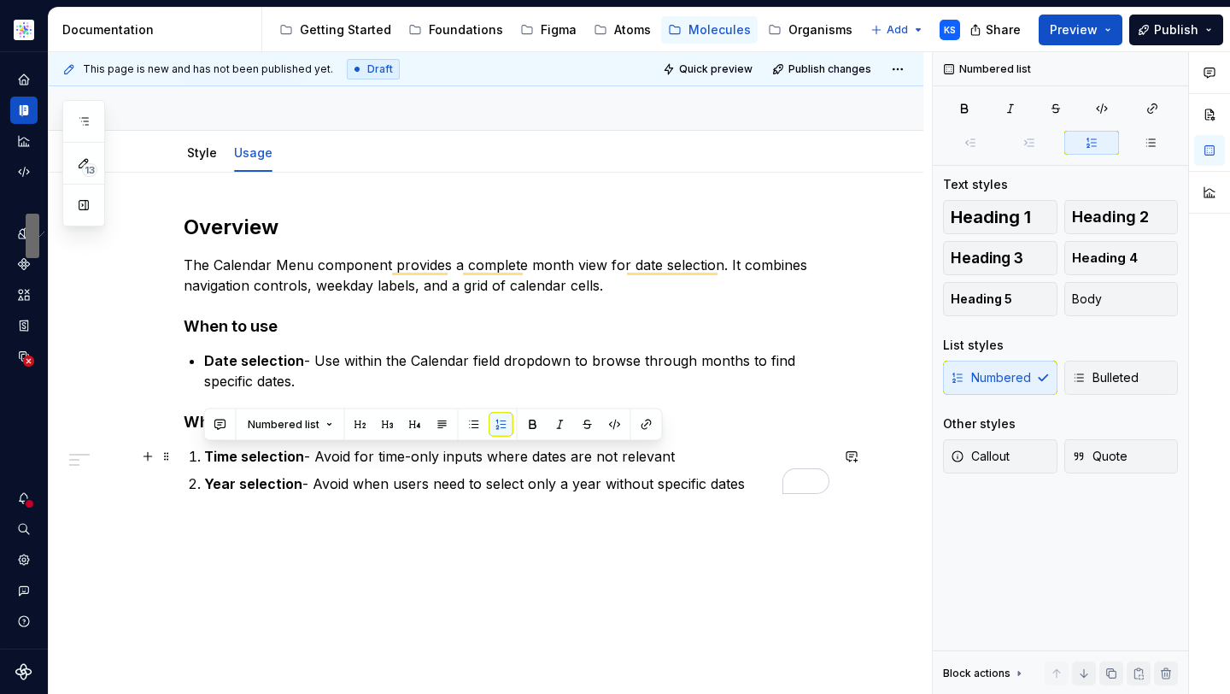
drag, startPoint x: 744, startPoint y: 484, endPoint x: 193, endPoint y: 449, distance: 552.0
click at [204, 449] on ol "Time selection - Avoid for time-only inputs where dates are not relevant Year s…" at bounding box center [516, 470] width 625 height 48
click at [1104, 375] on span "Bulleted" at bounding box center [1105, 377] width 67 height 17
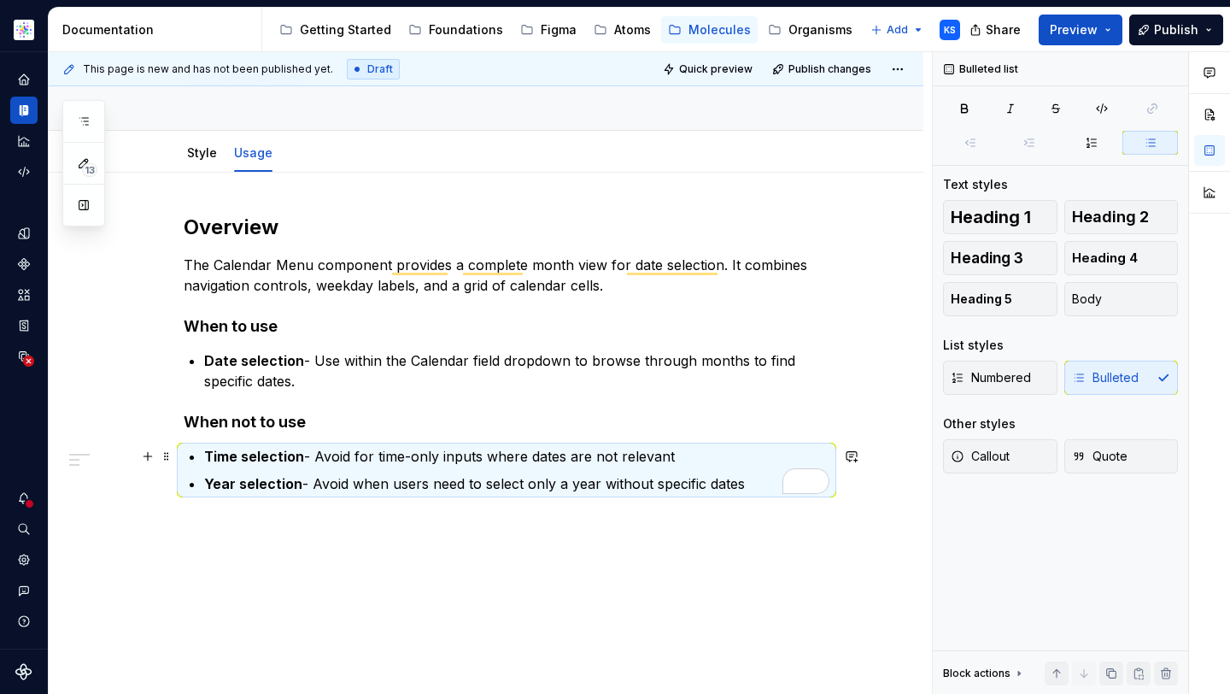
click at [556, 457] on p "Time selection - Avoid for time-only inputs where dates are not relevant" at bounding box center [516, 456] width 625 height 20
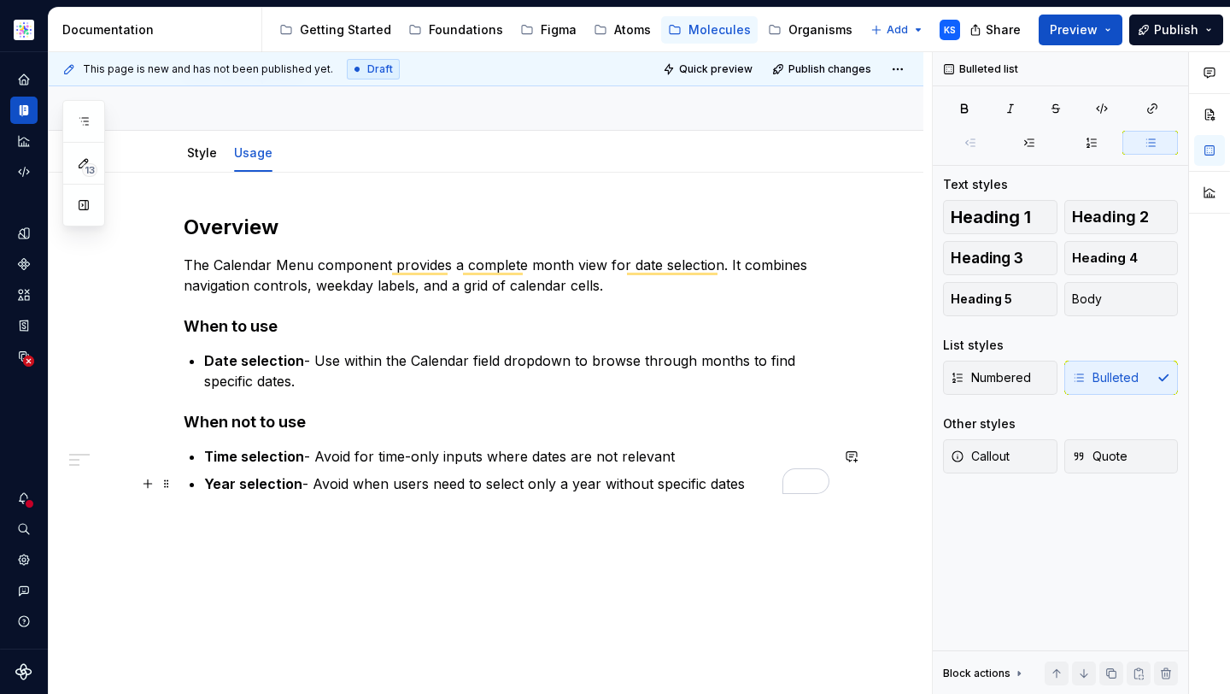
click at [749, 485] on p "Year selection - Avoid when users need to select only a year without specific d…" at bounding box center [516, 483] width 625 height 20
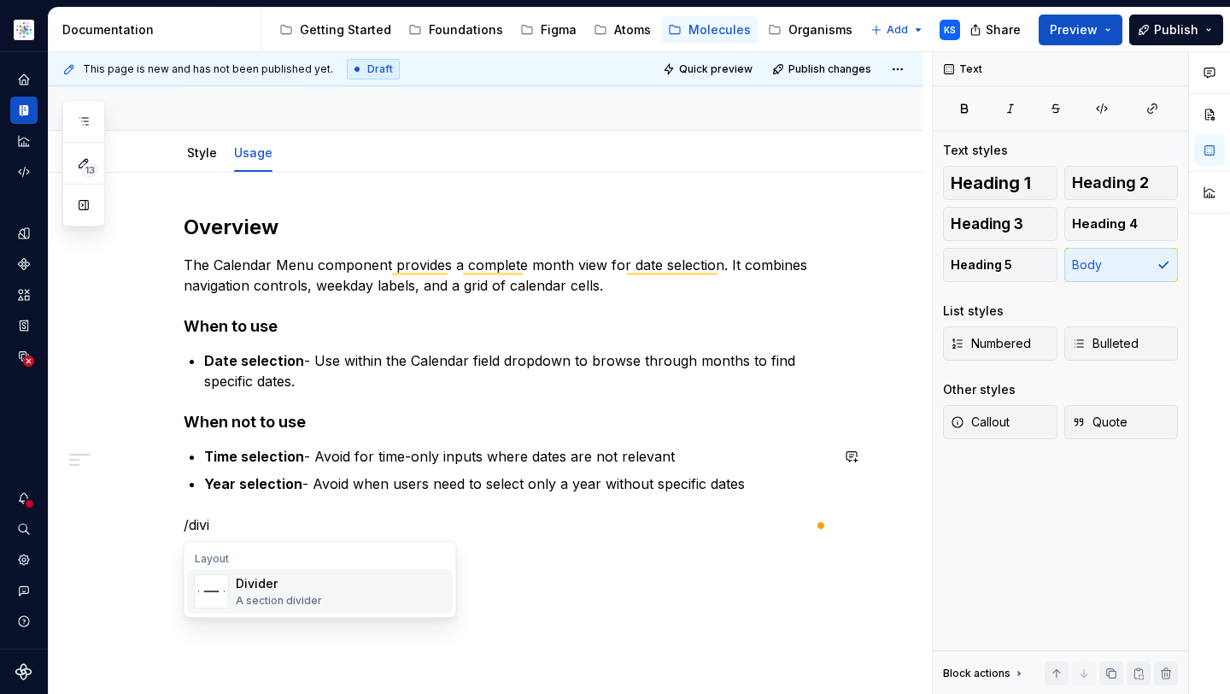
click at [377, 588] on div "Divider A section divider" at bounding box center [341, 591] width 210 height 34
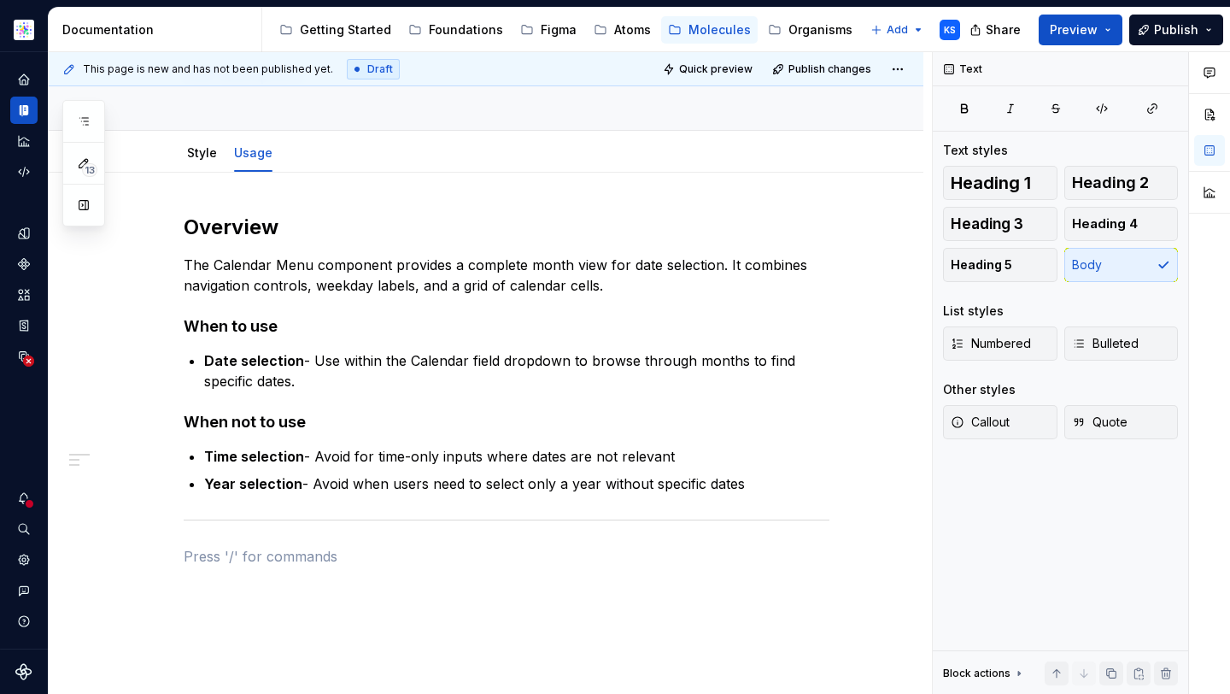
scroll to position [0, 0]
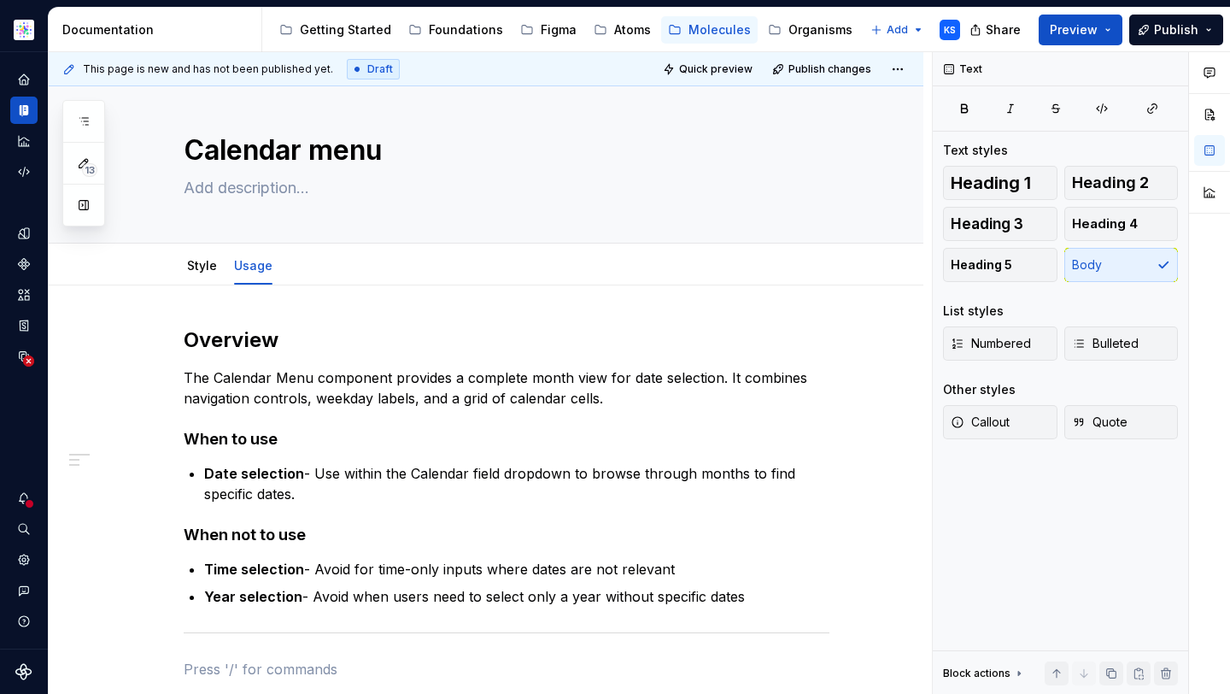
type textarea "*"
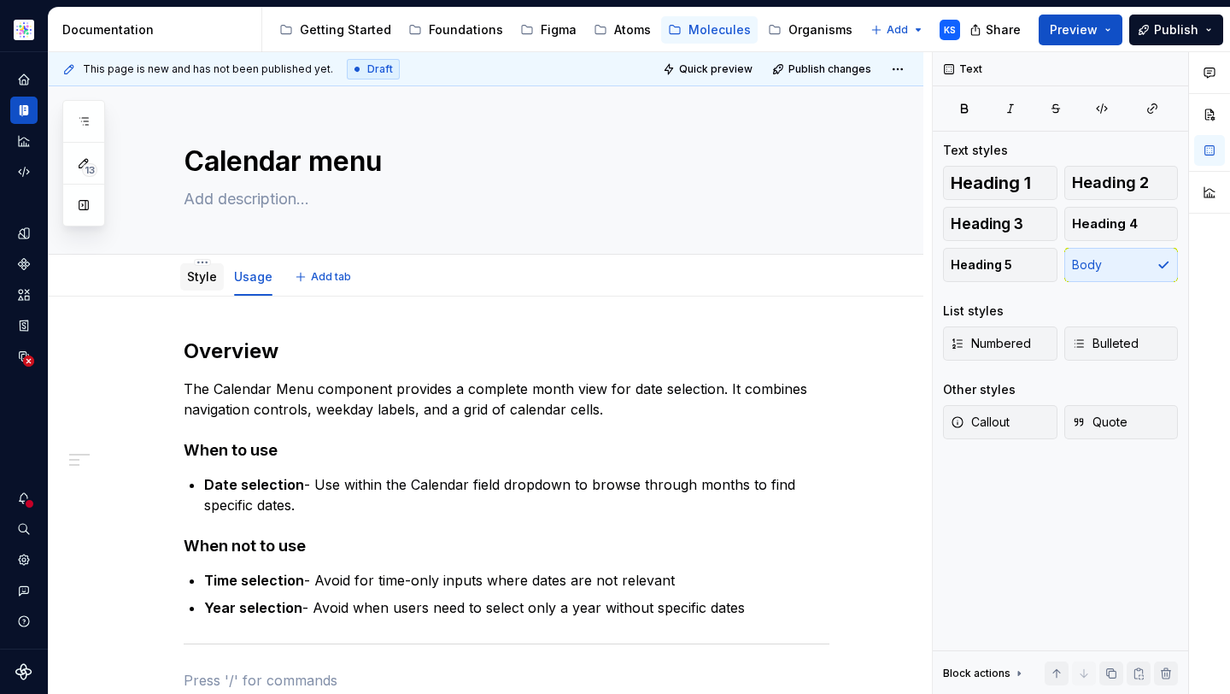
click at [191, 272] on link "Style" at bounding box center [202, 276] width 30 height 15
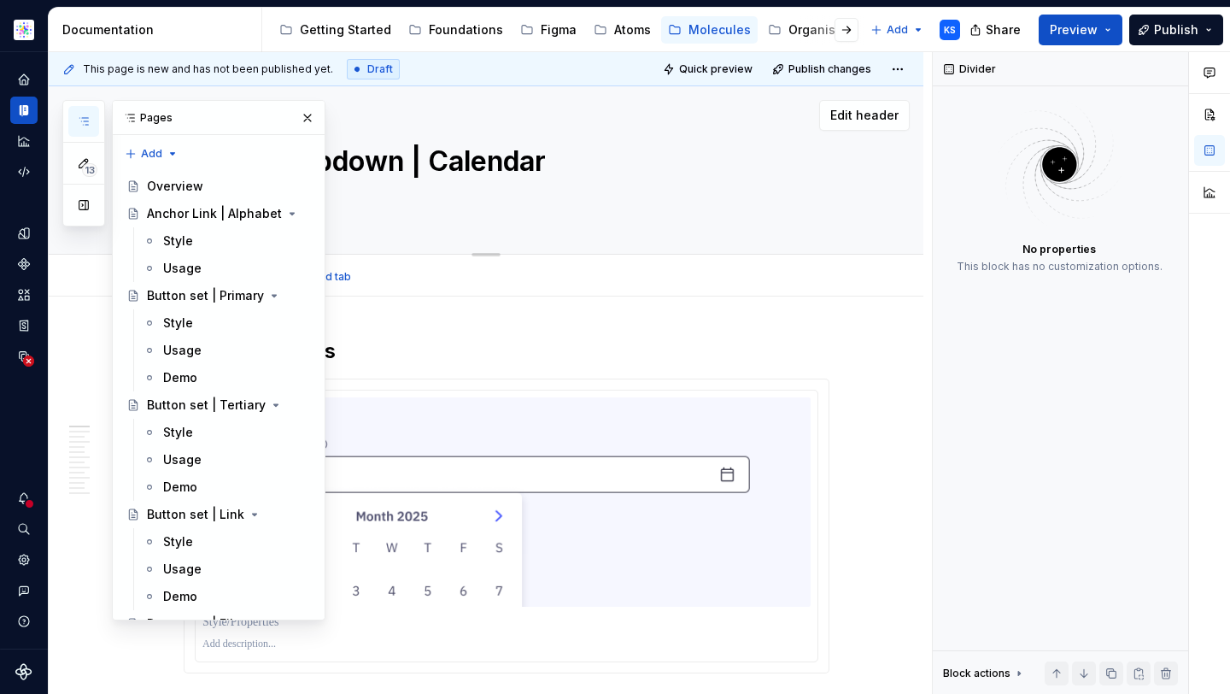
click at [505, 156] on textarea "Field | Dropdown | Calendar" at bounding box center [503, 161] width 646 height 41
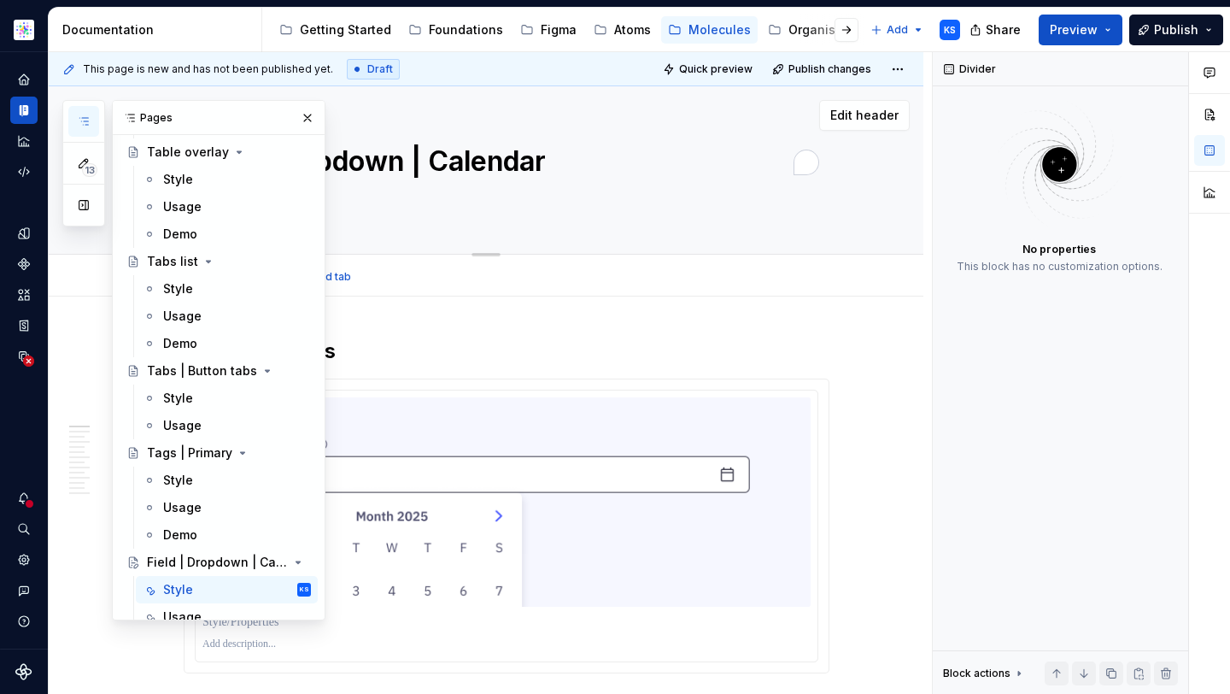
click at [524, 155] on textarea "Field | Dropdown | Calendar" at bounding box center [503, 161] width 646 height 41
click at [297, 122] on button "button" at bounding box center [308, 118] width 24 height 24
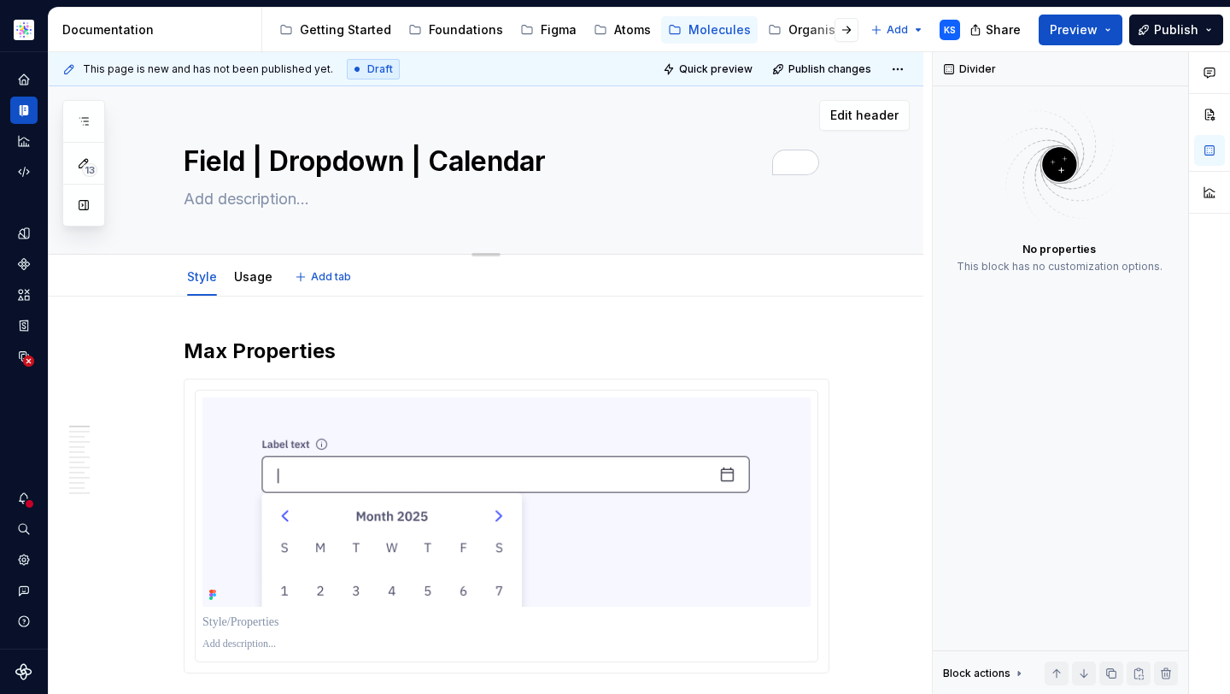
click at [202, 149] on textarea "Field | Dropdown | Calendar" at bounding box center [503, 161] width 646 height 41
type textarea "*"
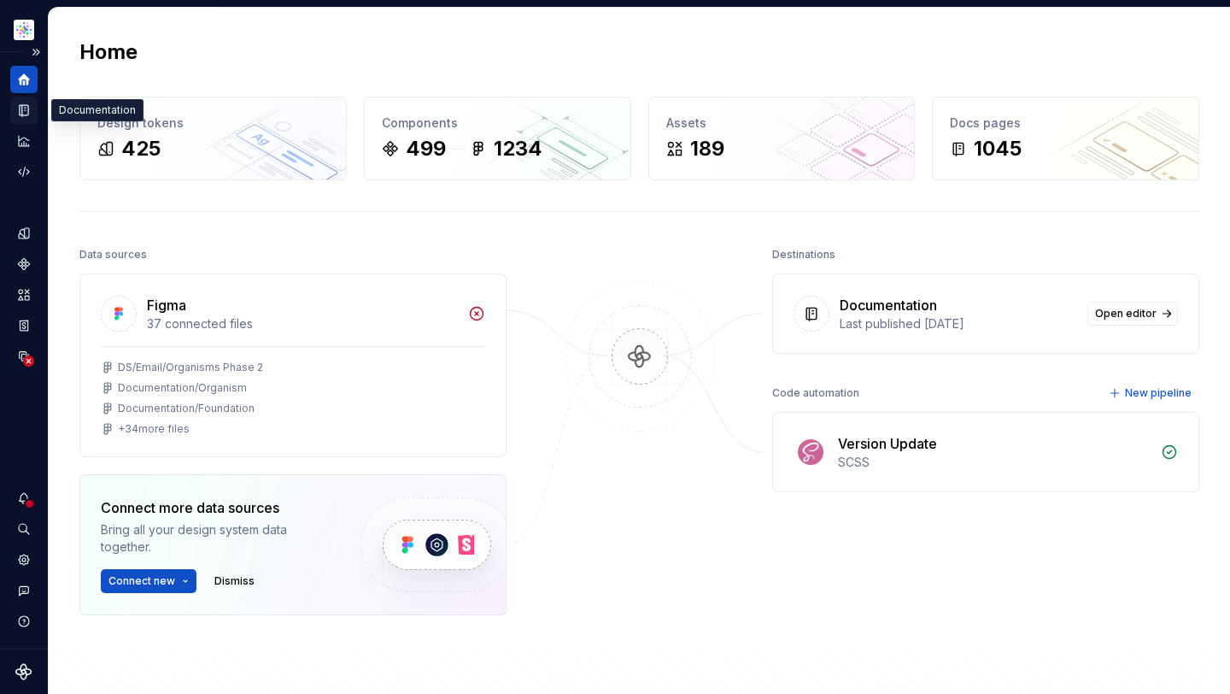
click at [26, 105] on icon "Documentation" at bounding box center [24, 110] width 9 height 11
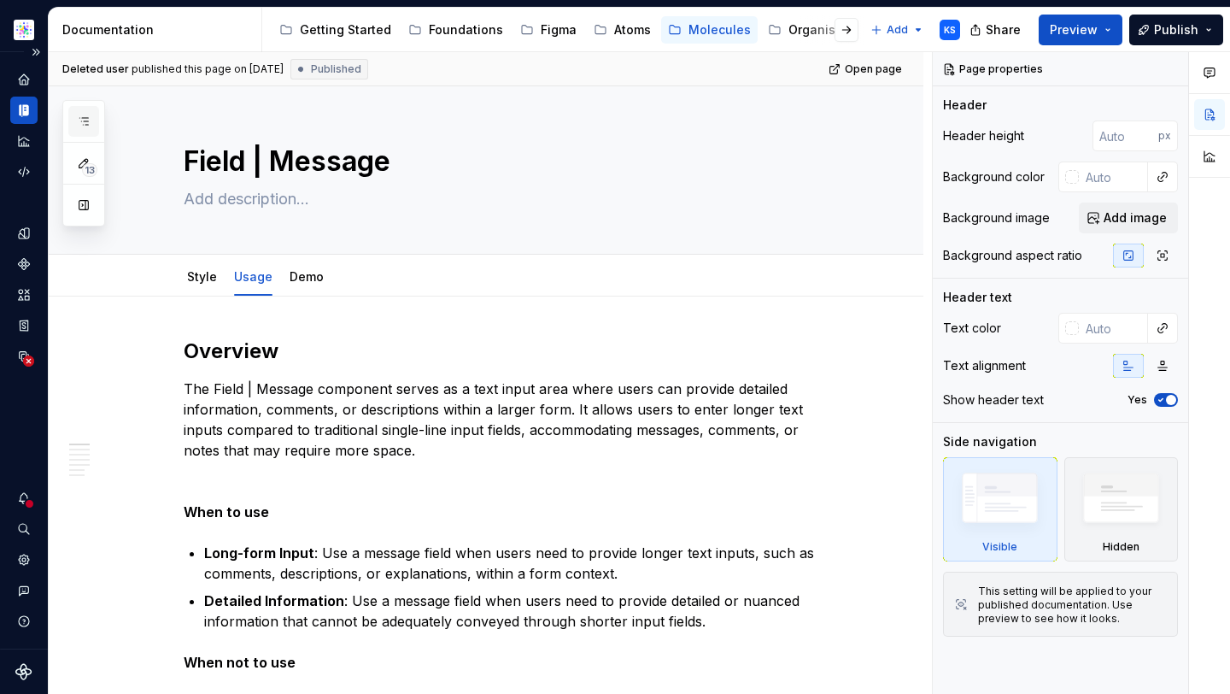
click at [80, 120] on icon "button" at bounding box center [84, 121] width 14 height 14
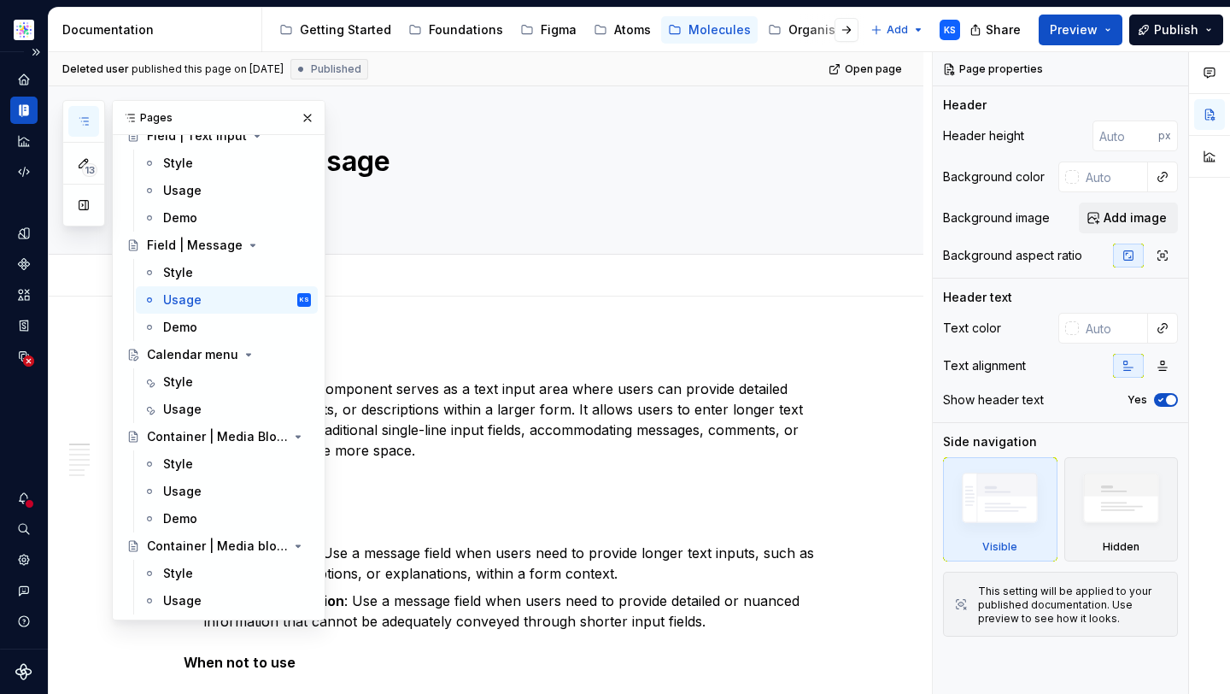
scroll to position [2351, 0]
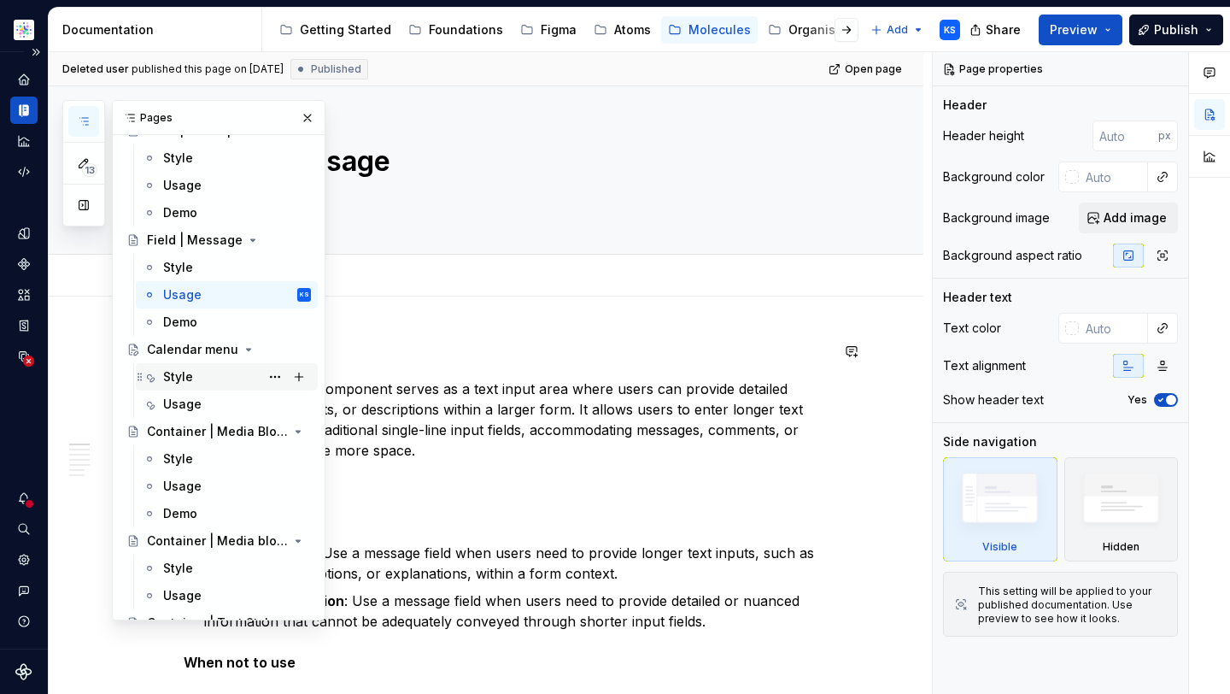
click at [188, 376] on div "Style" at bounding box center [178, 376] width 30 height 17
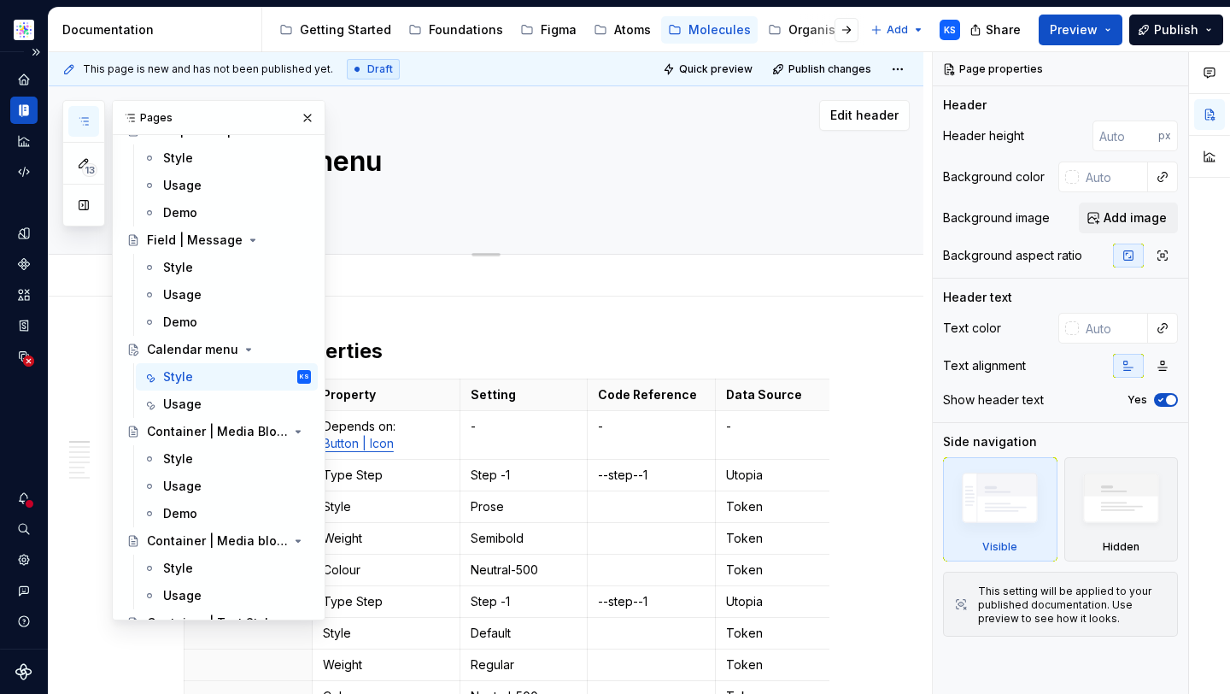
click at [298, 119] on button "button" at bounding box center [308, 118] width 24 height 24
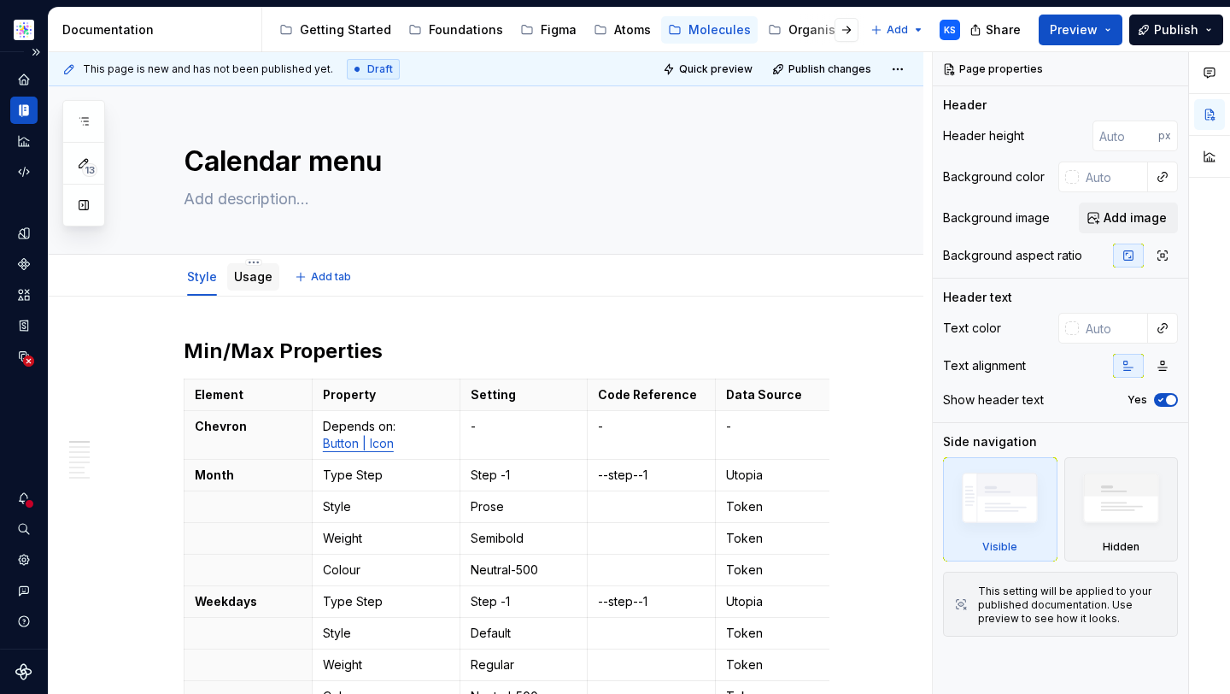
click at [245, 272] on link "Usage" at bounding box center [253, 276] width 38 height 15
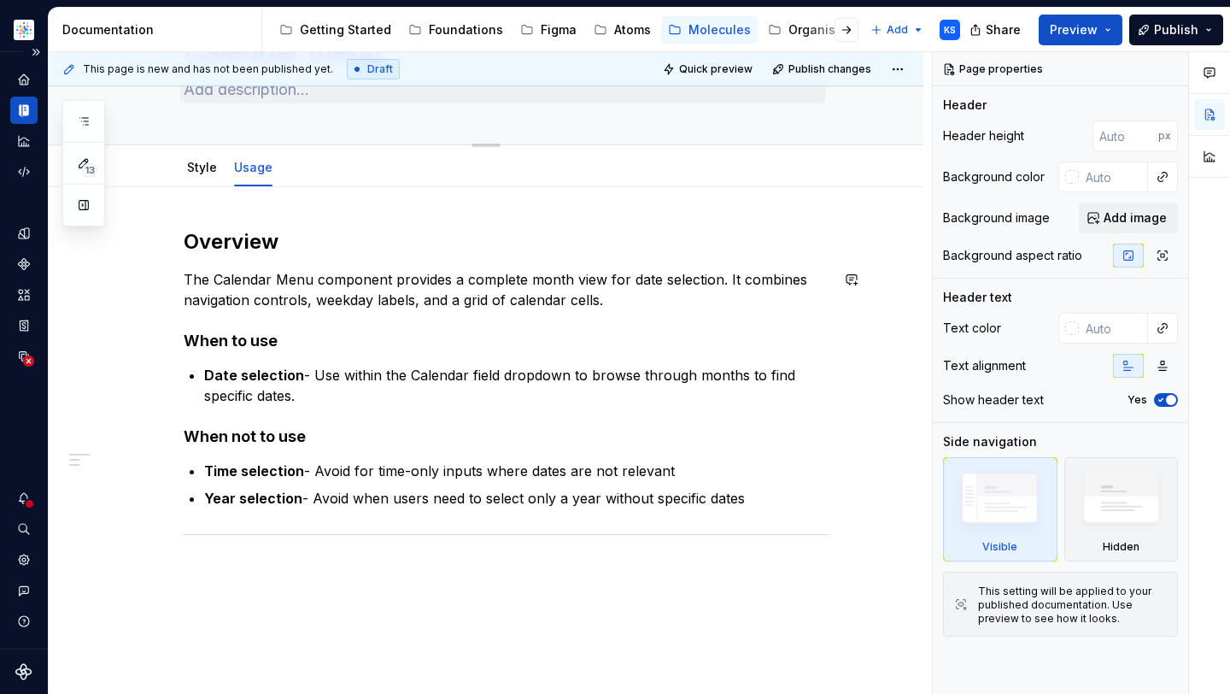
scroll to position [224, 0]
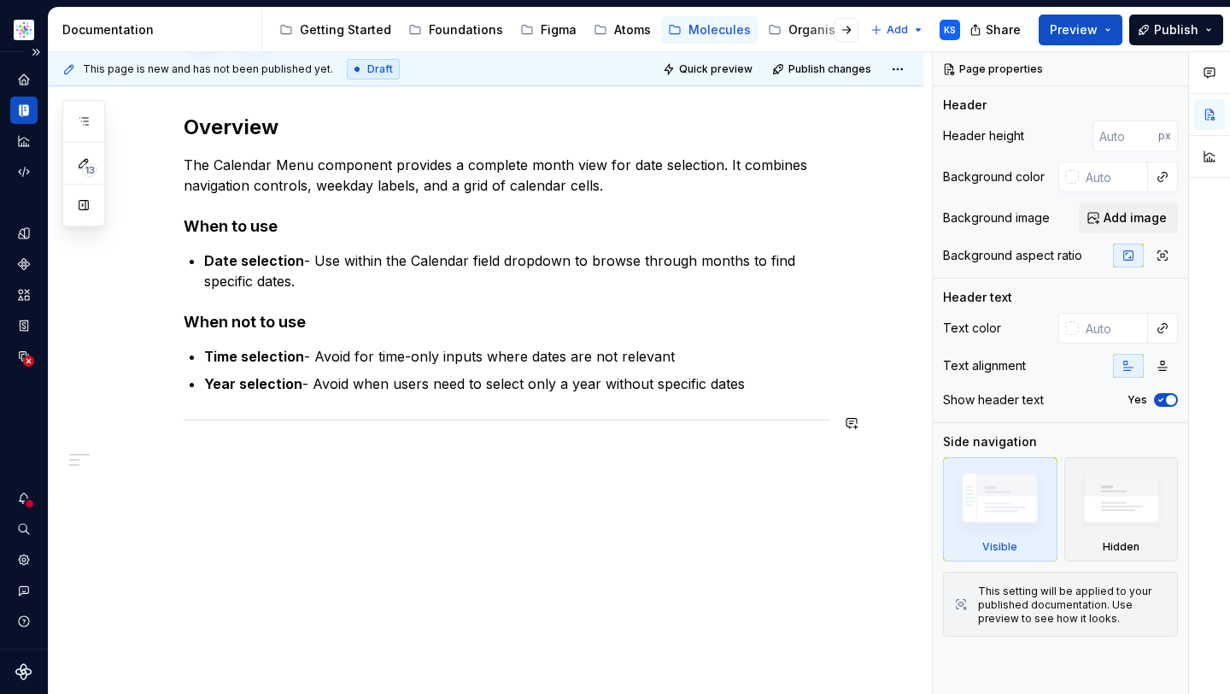
click at [360, 487] on div "Overview The Calendar Menu component provides a complete month view for date se…" at bounding box center [486, 384] width 875 height 623
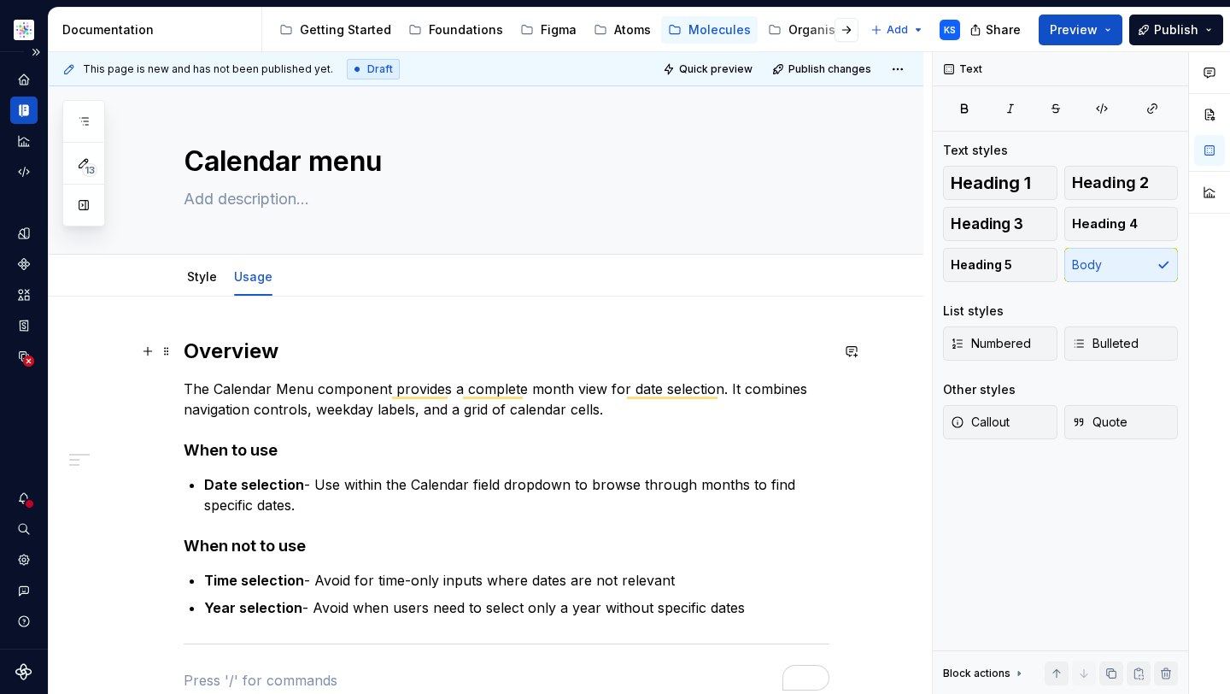
scroll to position [92, 0]
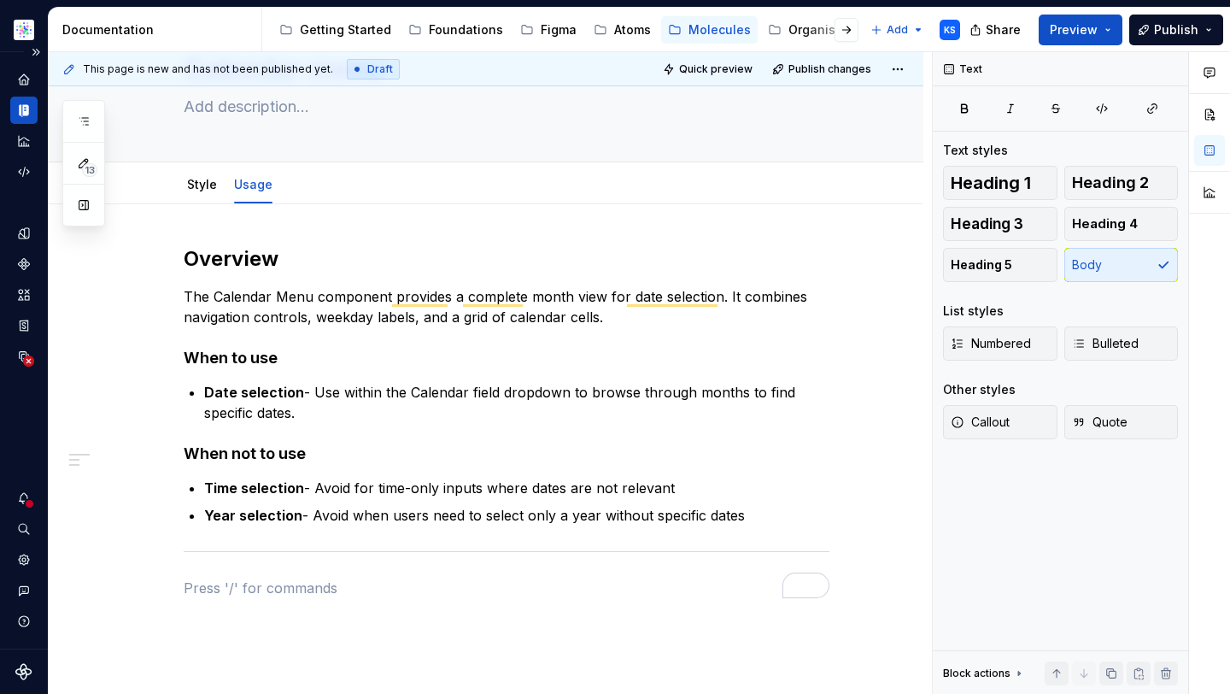
type textarea "*"
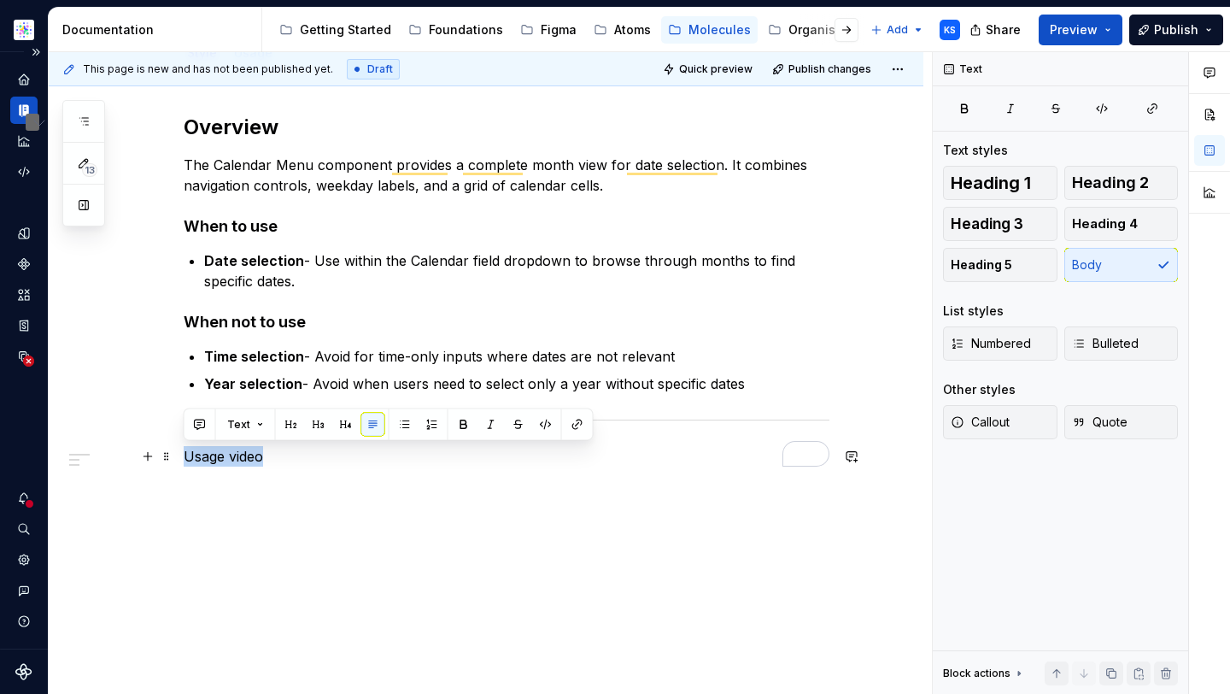
drag, startPoint x: 306, startPoint y: 450, endPoint x: 181, endPoint y: 452, distance: 124.7
click at [181, 452] on div "Overview The Calendar Menu component provides a complete month view for date se…" at bounding box center [486, 384] width 875 height 623
click at [295, 420] on button "button" at bounding box center [291, 425] width 24 height 24
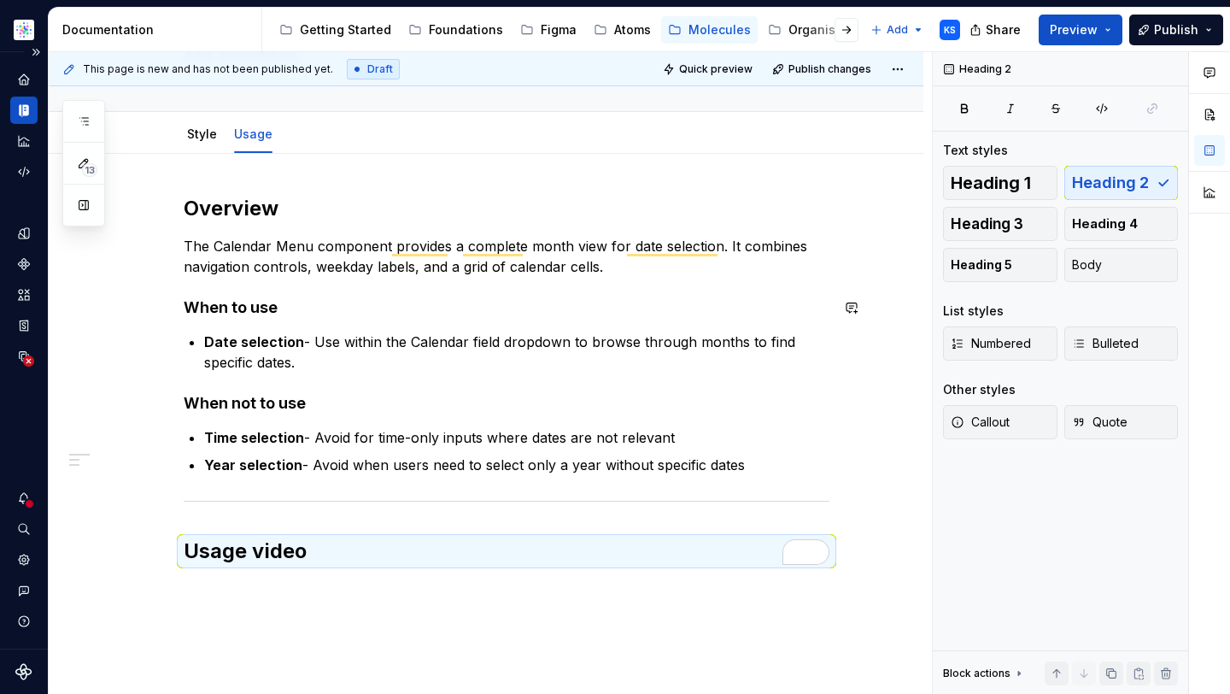
scroll to position [44, 0]
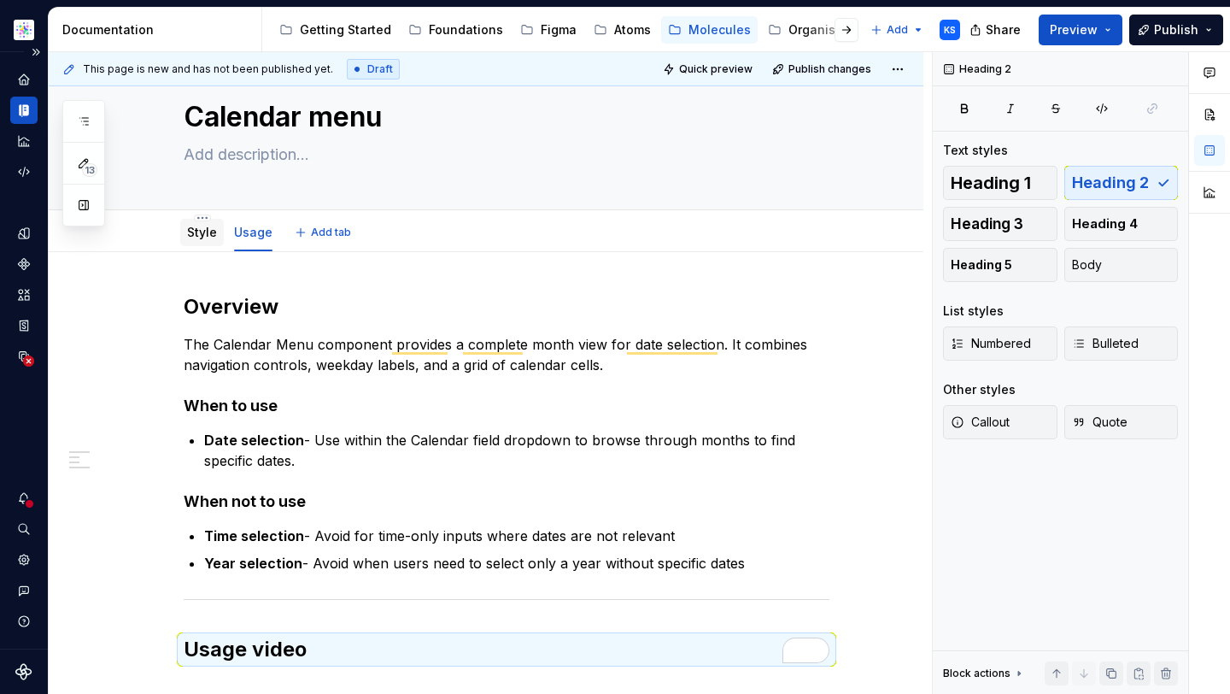
click at [190, 228] on link "Style" at bounding box center [202, 232] width 30 height 15
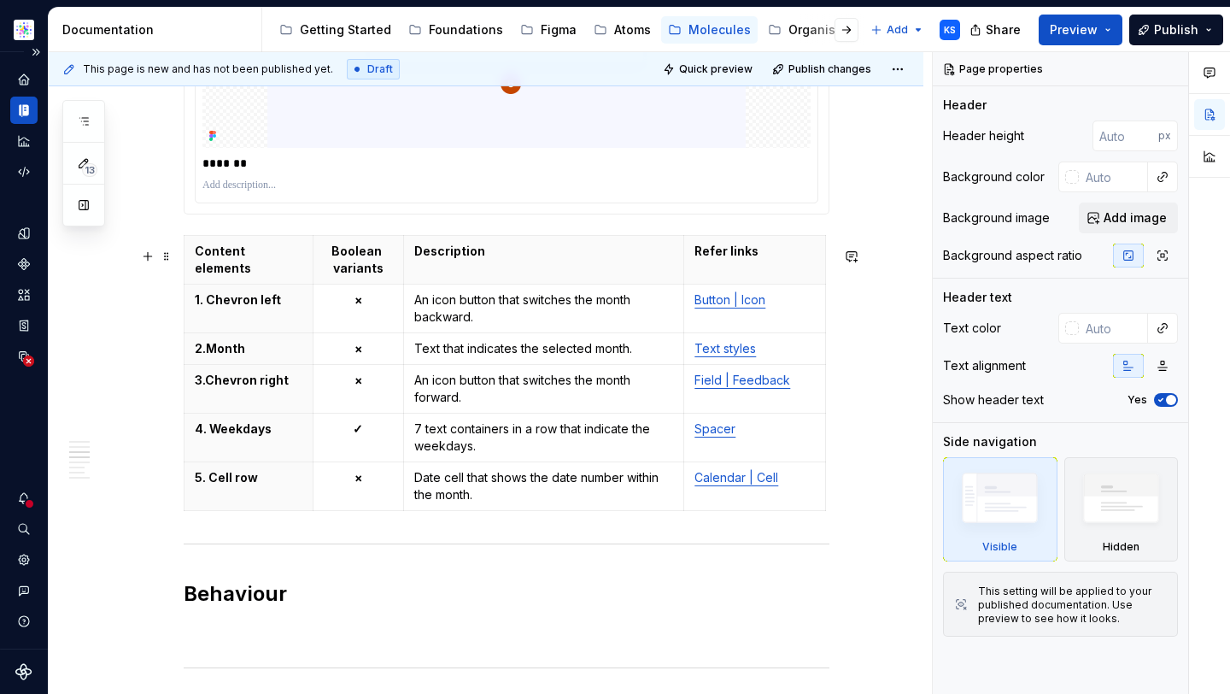
scroll to position [1755, 0]
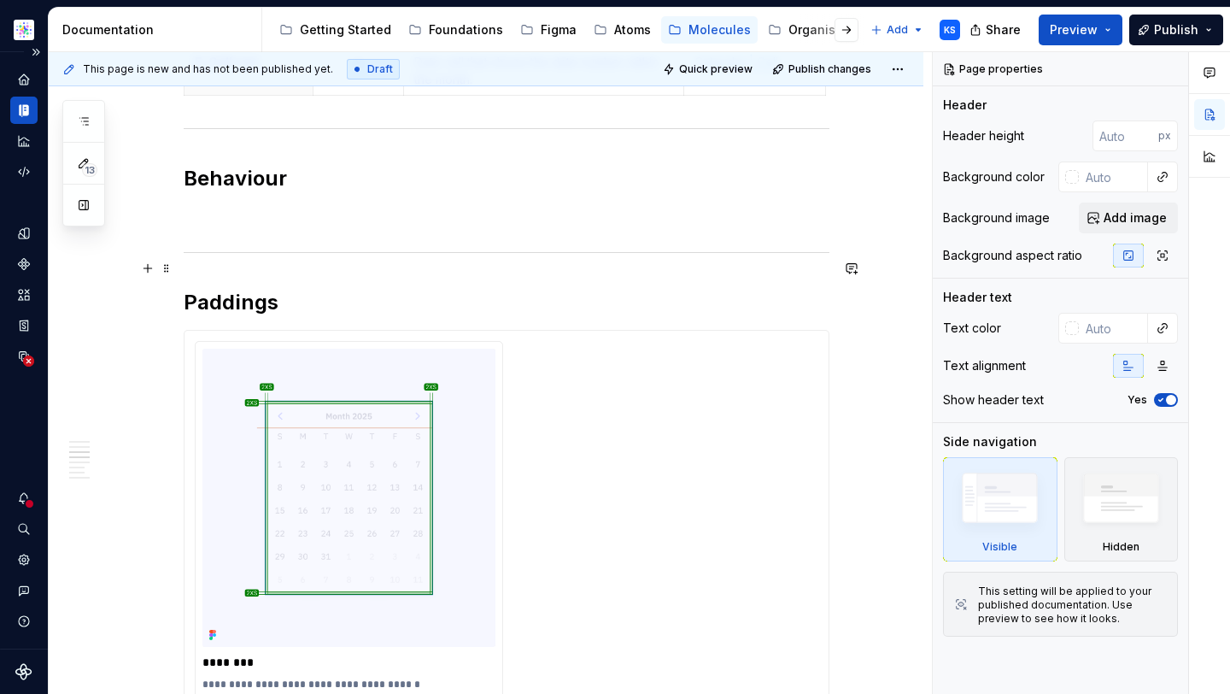
click at [286, 226] on p at bounding box center [507, 216] width 646 height 20
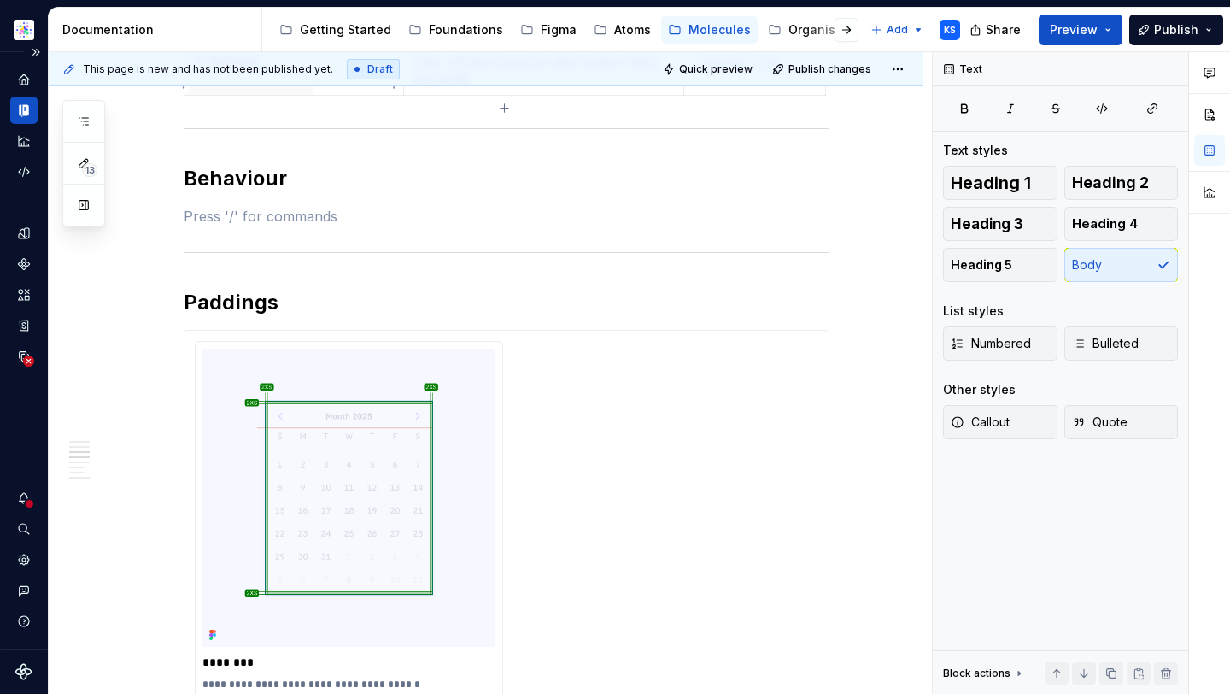
type textarea "*"
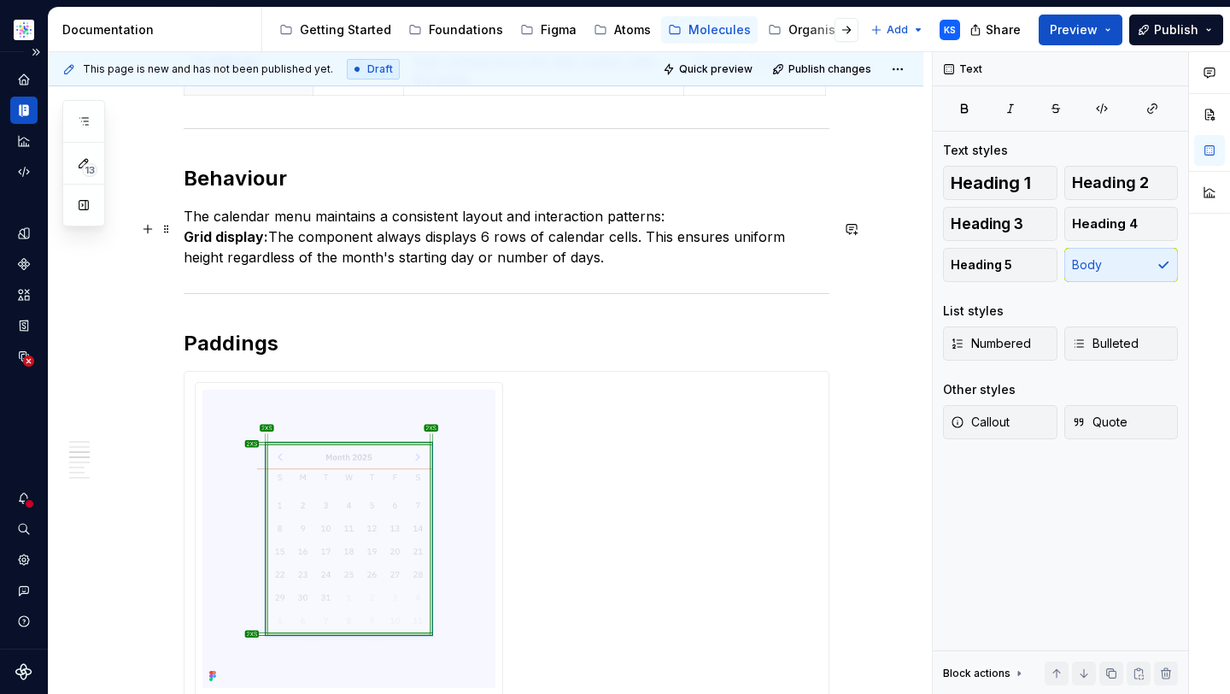
click at [644, 222] on p "The calendar menu maintains a consistent layout and interaction patterns: Grid …" at bounding box center [507, 236] width 646 height 61
click at [649, 226] on p "The calendar menu maintains a consistent layout and interaction patterns: Grid …" at bounding box center [507, 236] width 646 height 61
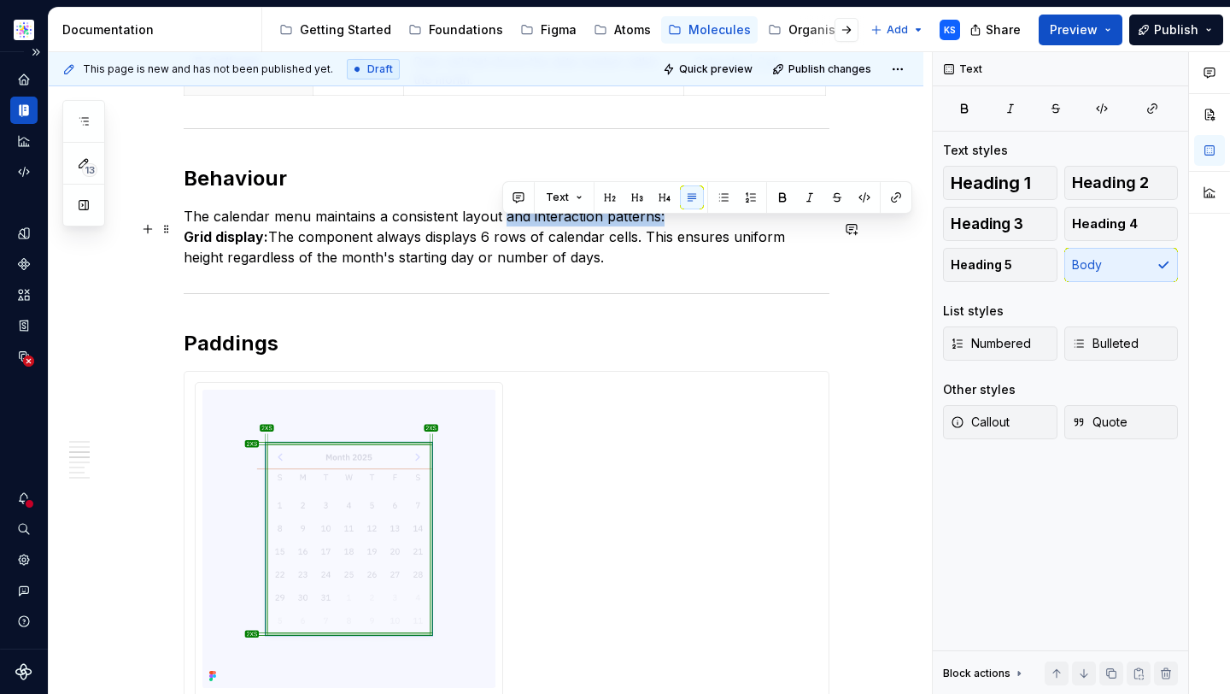
drag, startPoint x: 658, startPoint y: 232, endPoint x: 506, endPoint y: 229, distance: 152.1
click at [505, 229] on p "The calendar menu maintains a consistent layout and interaction patterns: Grid …" at bounding box center [507, 236] width 646 height 61
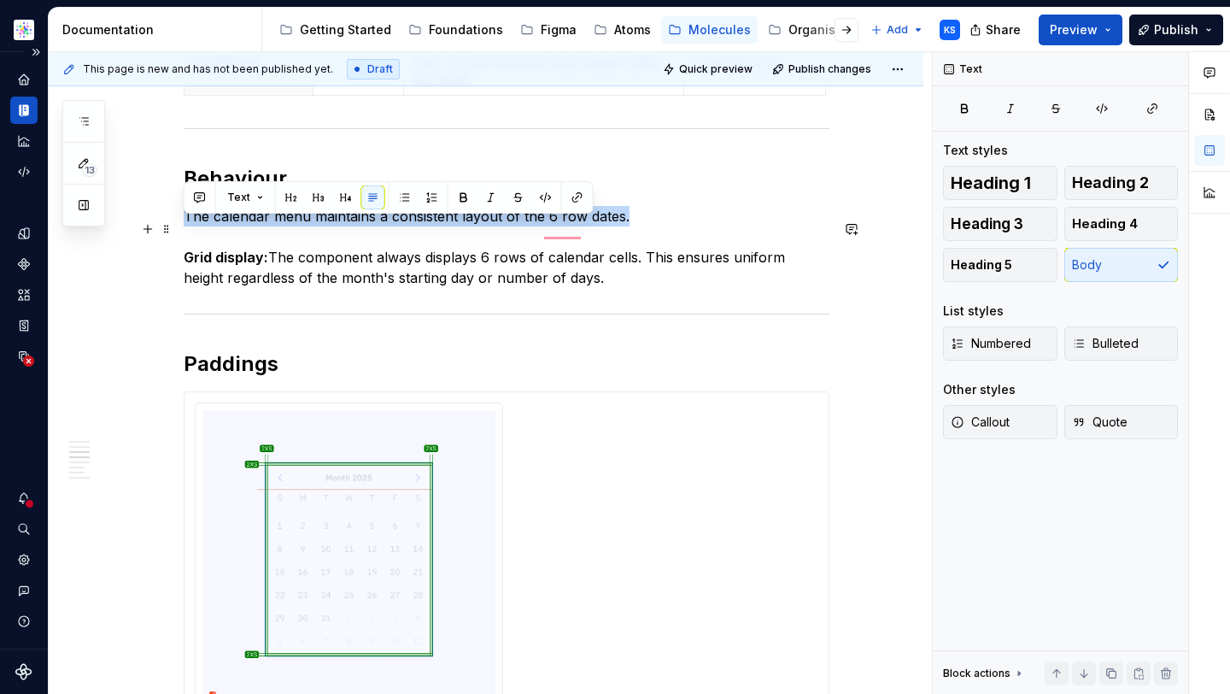
drag, startPoint x: 622, startPoint y: 225, endPoint x: 187, endPoint y: 228, distance: 434.7
click at [187, 228] on p "The calendar menu maintains a consistent layout of the 6 row dates. Grid displa…" at bounding box center [507, 247] width 646 height 82
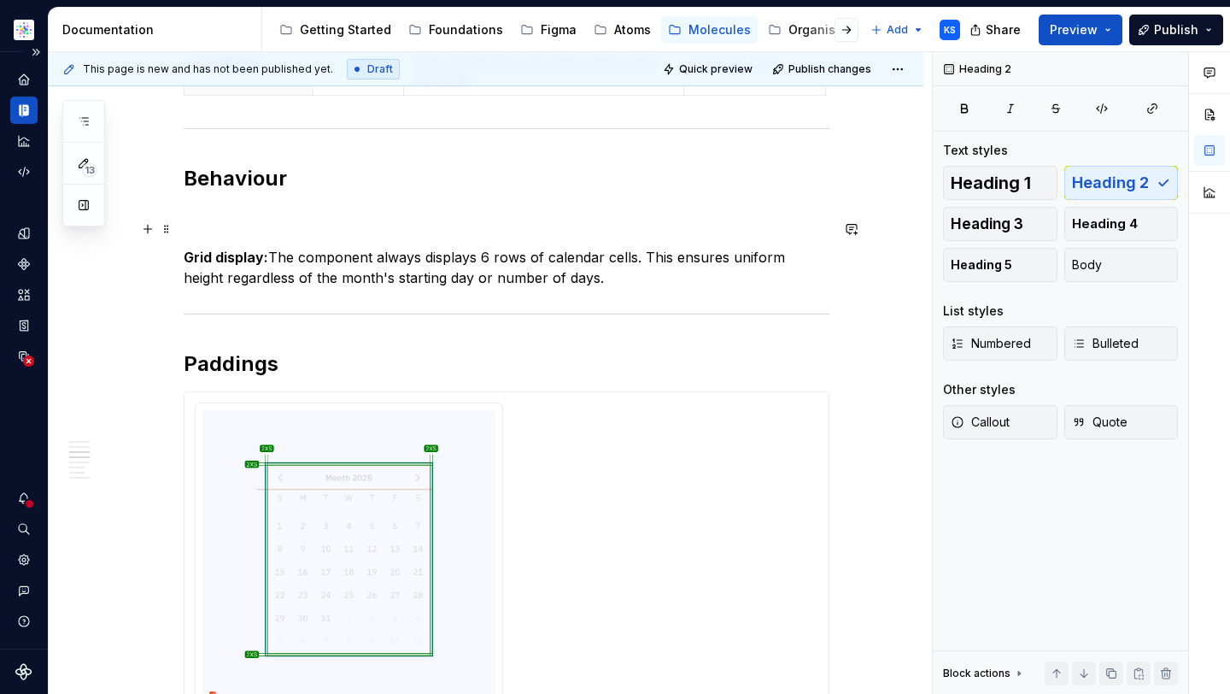
click at [184, 265] on strong "Grid display:" at bounding box center [226, 257] width 85 height 17
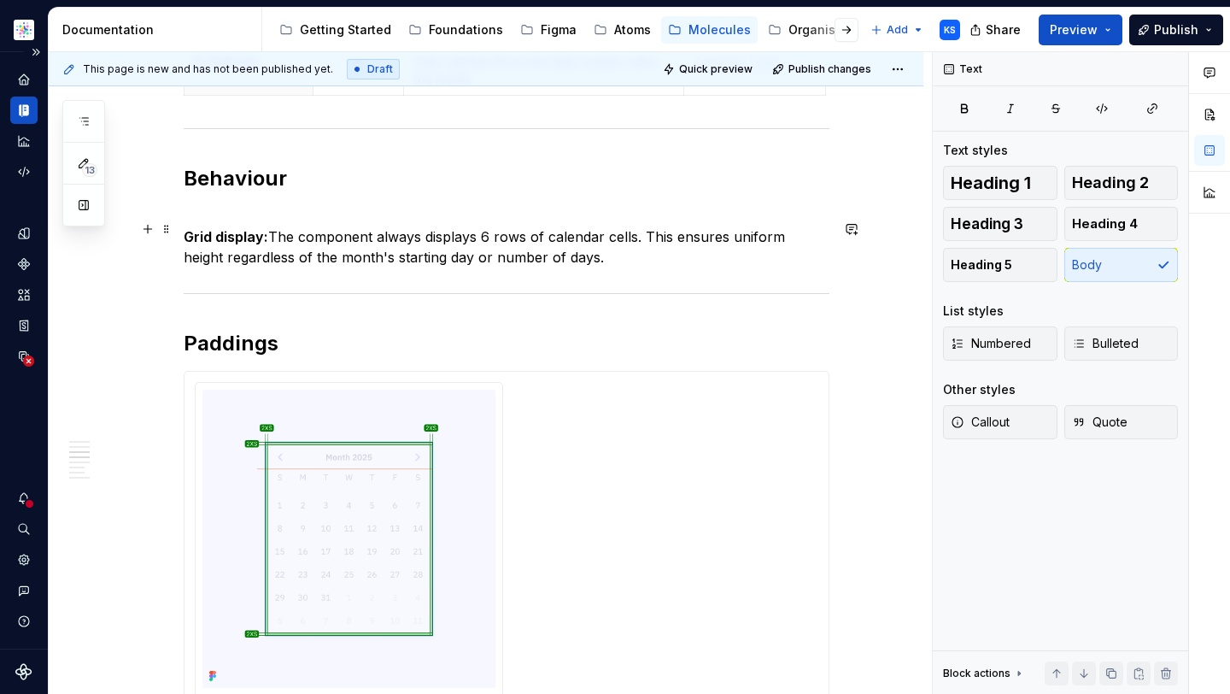
click at [199, 219] on p "Grid display: The component always displays 6 rows of calendar cells. This ensu…" at bounding box center [507, 236] width 646 height 61
click at [184, 245] on strong "Grid display:" at bounding box center [226, 236] width 85 height 17
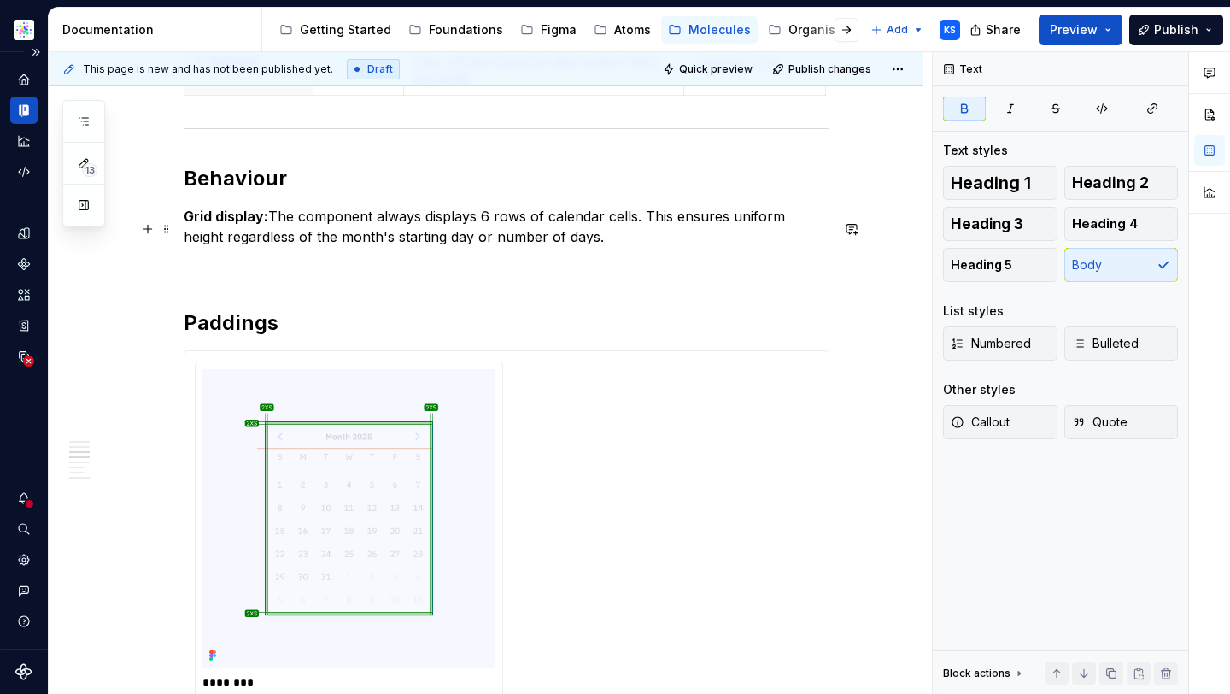
click at [473, 237] on p "Grid display: The component always displays 6 rows of calendar cells. This ensu…" at bounding box center [507, 226] width 646 height 41
click at [541, 238] on p "Grid display: The component always displays 6 rows of calendar cells. This ensu…" at bounding box center [507, 226] width 646 height 41
click at [561, 247] on p "Grid display: The component always displays 6 rows of calendar cells. This ensu…" at bounding box center [507, 226] width 646 height 41
click at [580, 247] on p "Grid display: The component always displays 6 rows of calendar cells. This ensu…" at bounding box center [507, 226] width 646 height 41
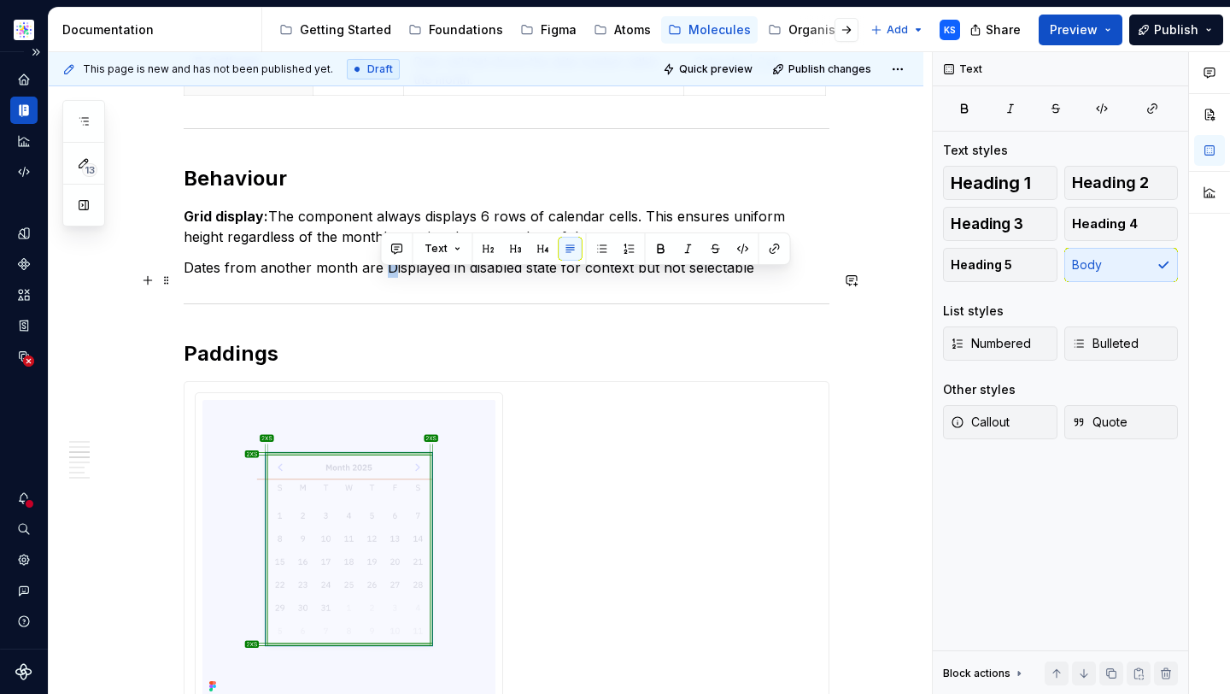
click at [380, 278] on p "Dates from another month are Displayed in disabled state for context but not se…" at bounding box center [507, 267] width 646 height 20
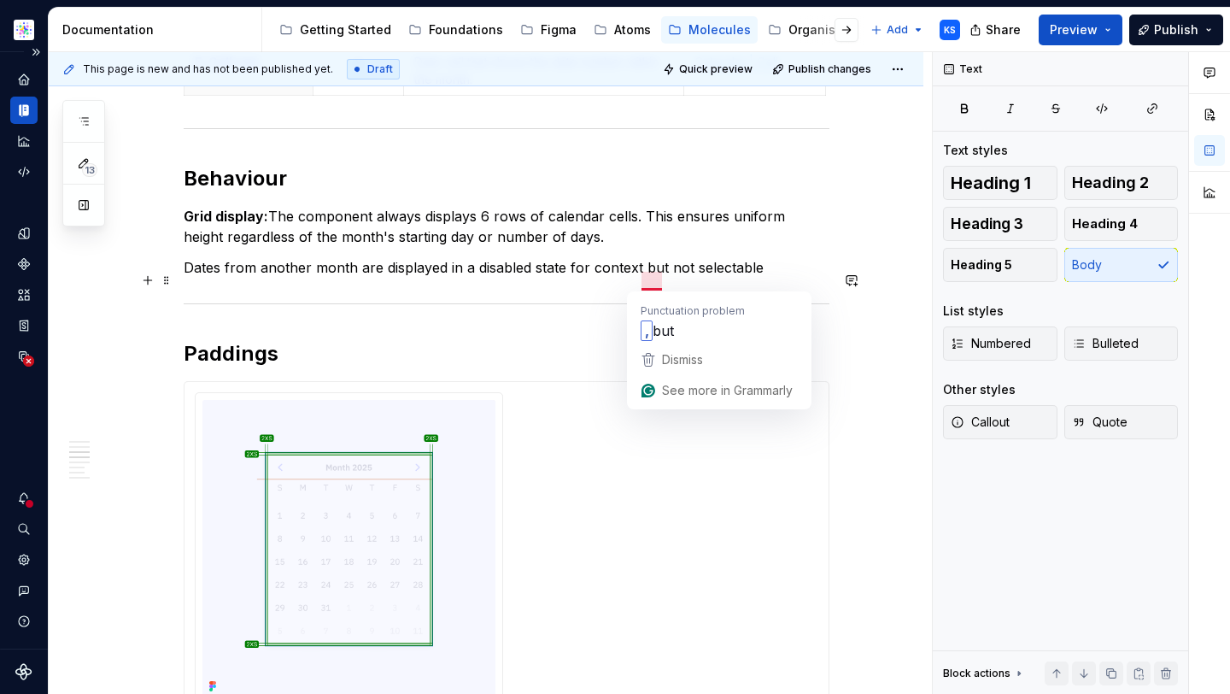
click at [661, 278] on p "Dates from another month are displayed in a disabled state for context but not …" at bounding box center [507, 267] width 646 height 20
click at [746, 278] on p "Dates from another month are displayed in a disabled state for context but not …" at bounding box center [507, 267] width 646 height 20
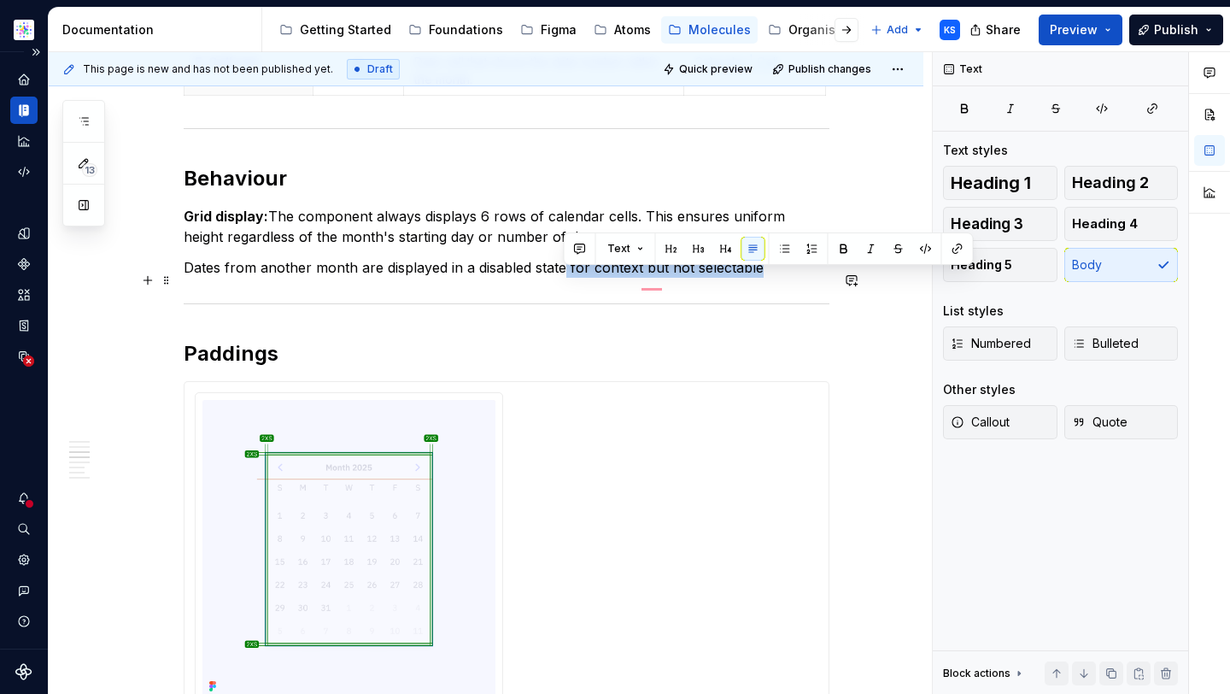
drag, startPoint x: 763, startPoint y: 278, endPoint x: 562, endPoint y: 273, distance: 200.8
click at [562, 273] on p "Dates from another month are displayed in a disabled state for context but not …" at bounding box center [507, 267] width 646 height 20
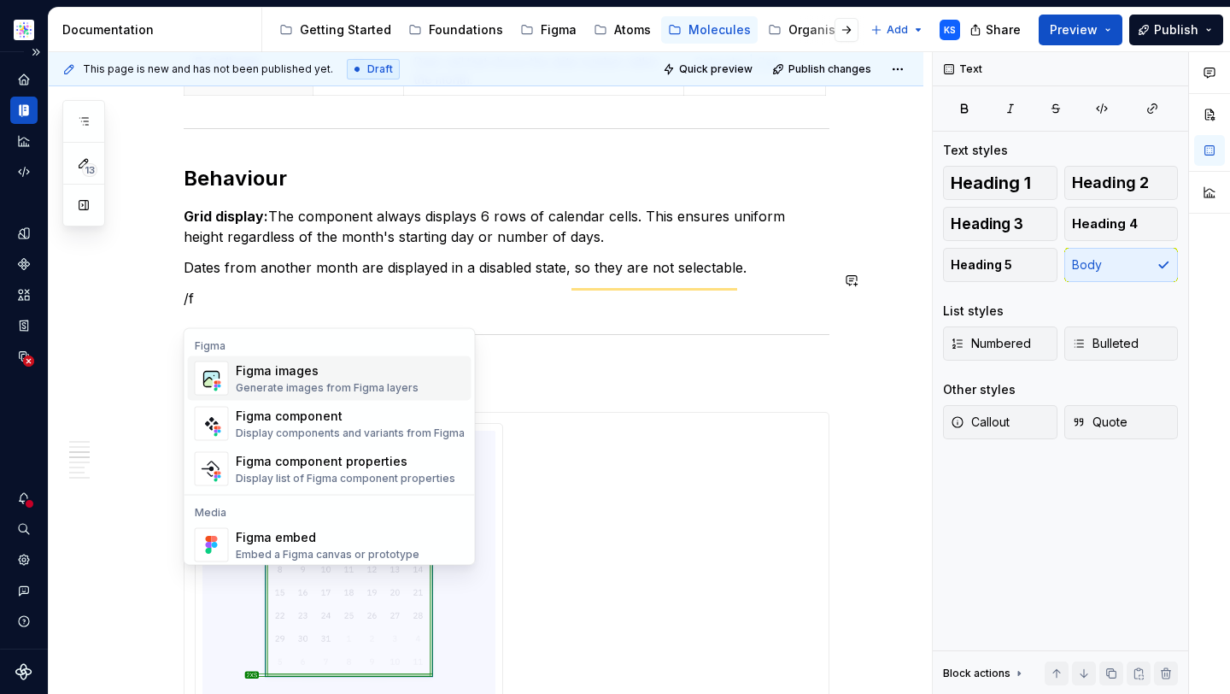
click at [389, 386] on div "Generate images from Figma layers" at bounding box center [327, 388] width 183 height 14
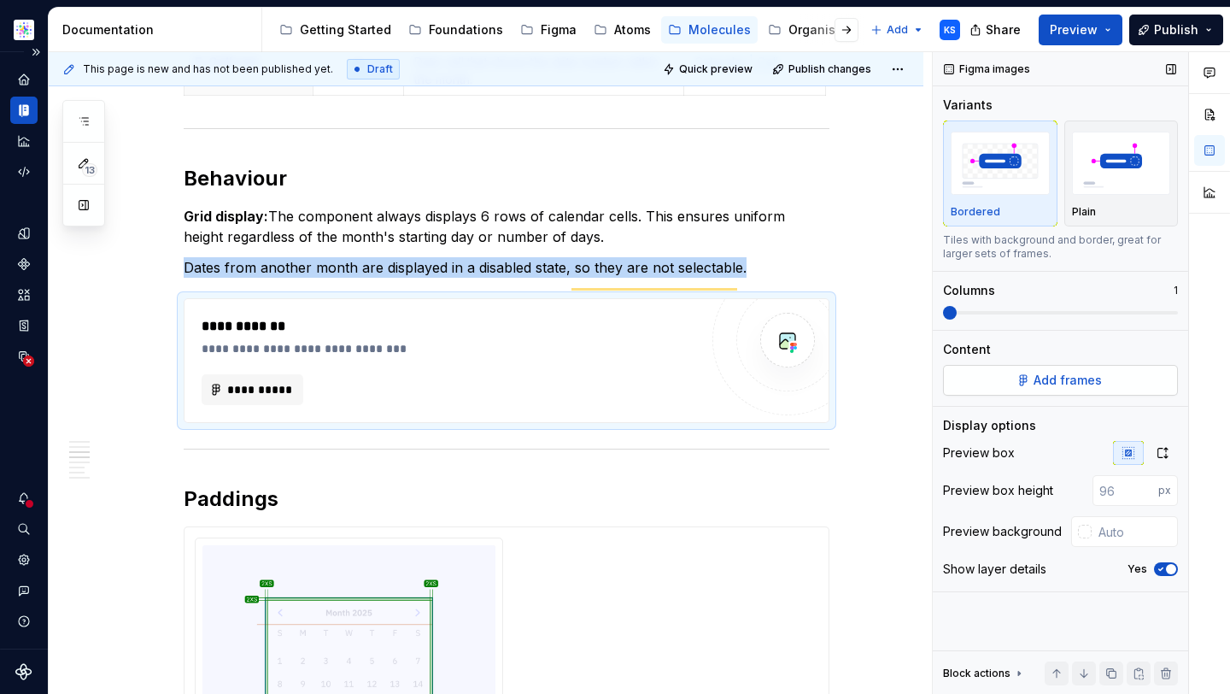
click at [1059, 375] on span "Add frames" at bounding box center [1067, 380] width 68 height 17
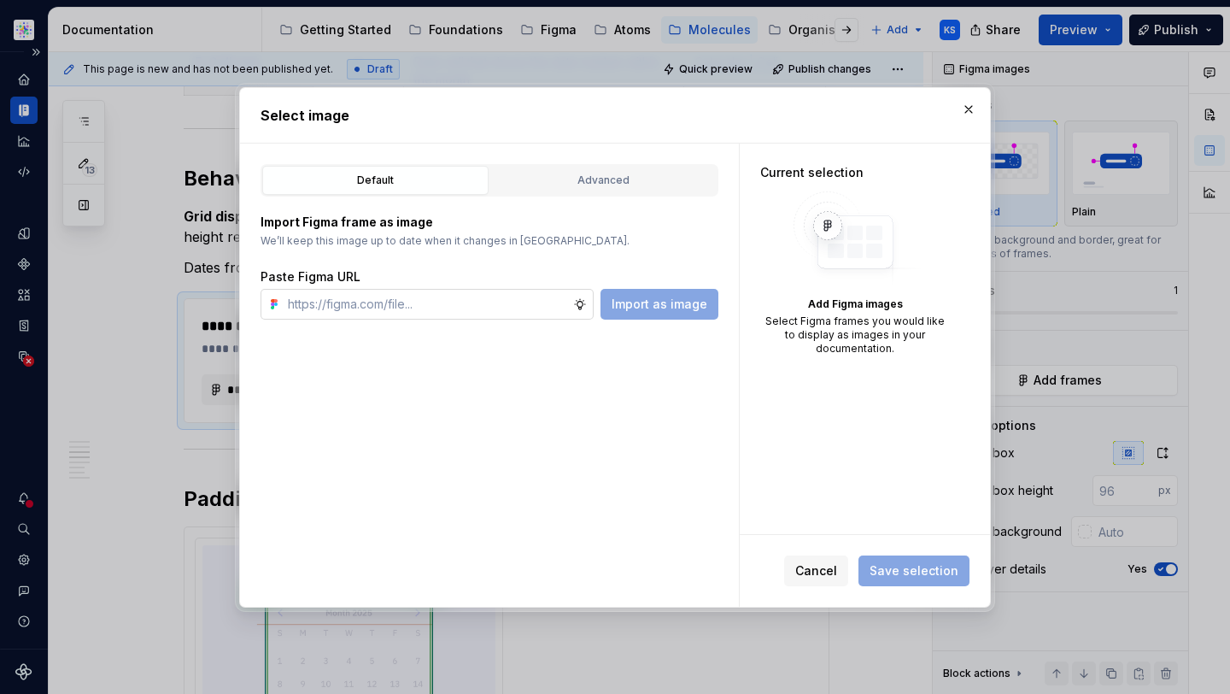
type textarea "*"
type input "https://www.figma.com/design/cB0KIDQbWcRl2BGSwEfTYL/Documentation-Molecule?node…"
click at [672, 302] on span "Import as image" at bounding box center [660, 304] width 96 height 17
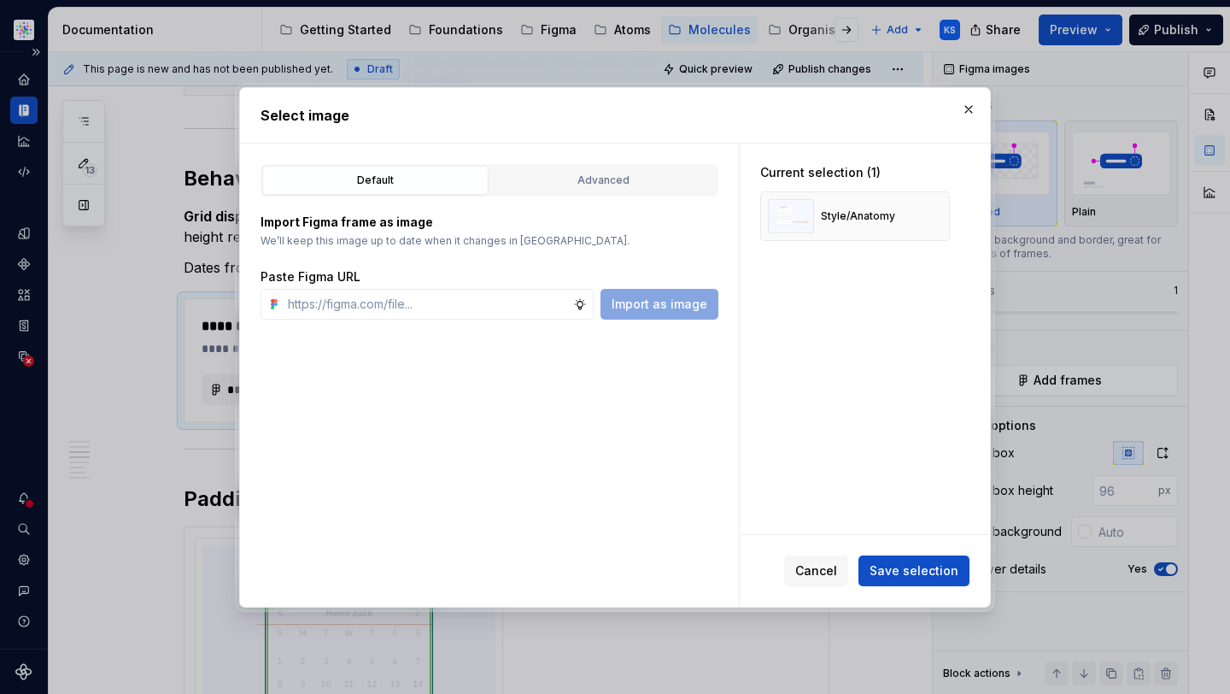
type textarea "*"
click at [910, 567] on span "Save selection" at bounding box center [913, 570] width 89 height 17
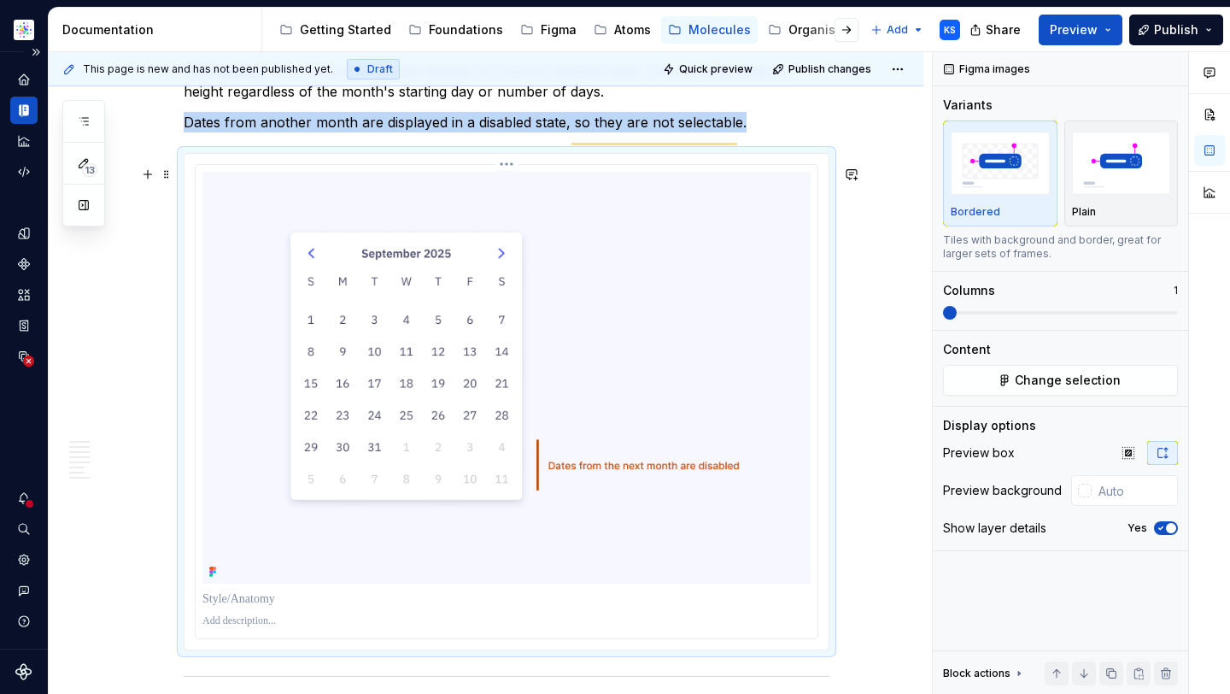
scroll to position [2007, 0]
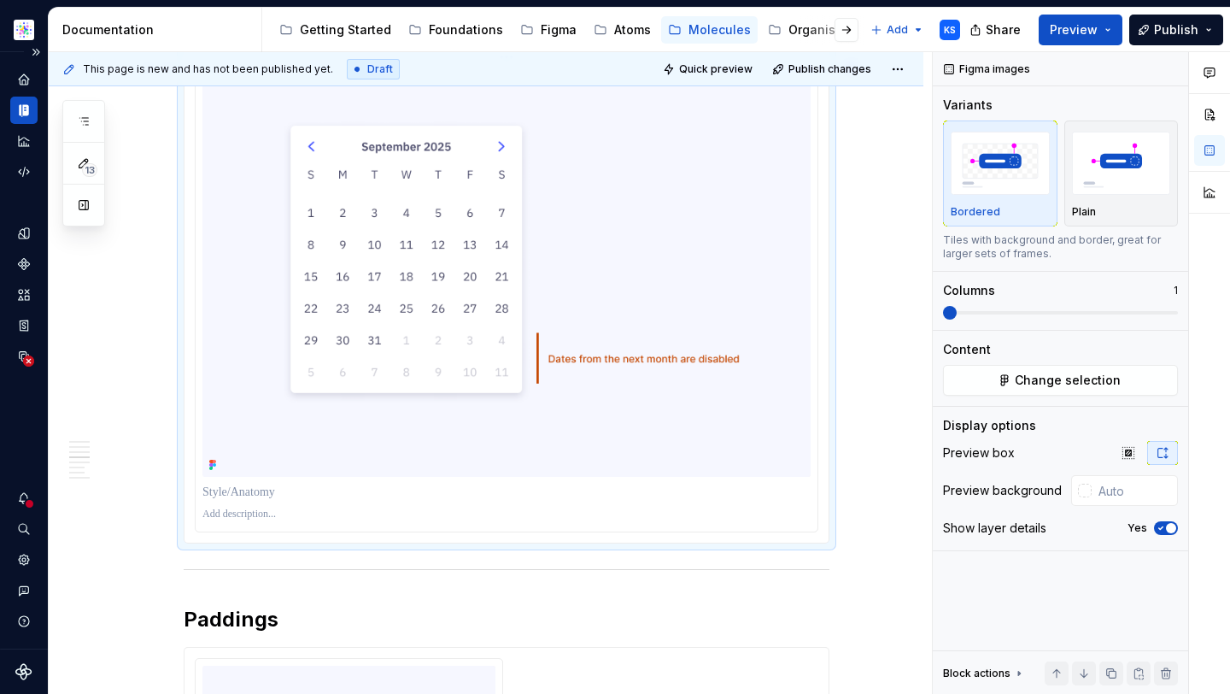
click at [258, 500] on p "To enrich screen reader interactions, please activate Accessibility in Grammarl…" at bounding box center [506, 491] width 608 height 17
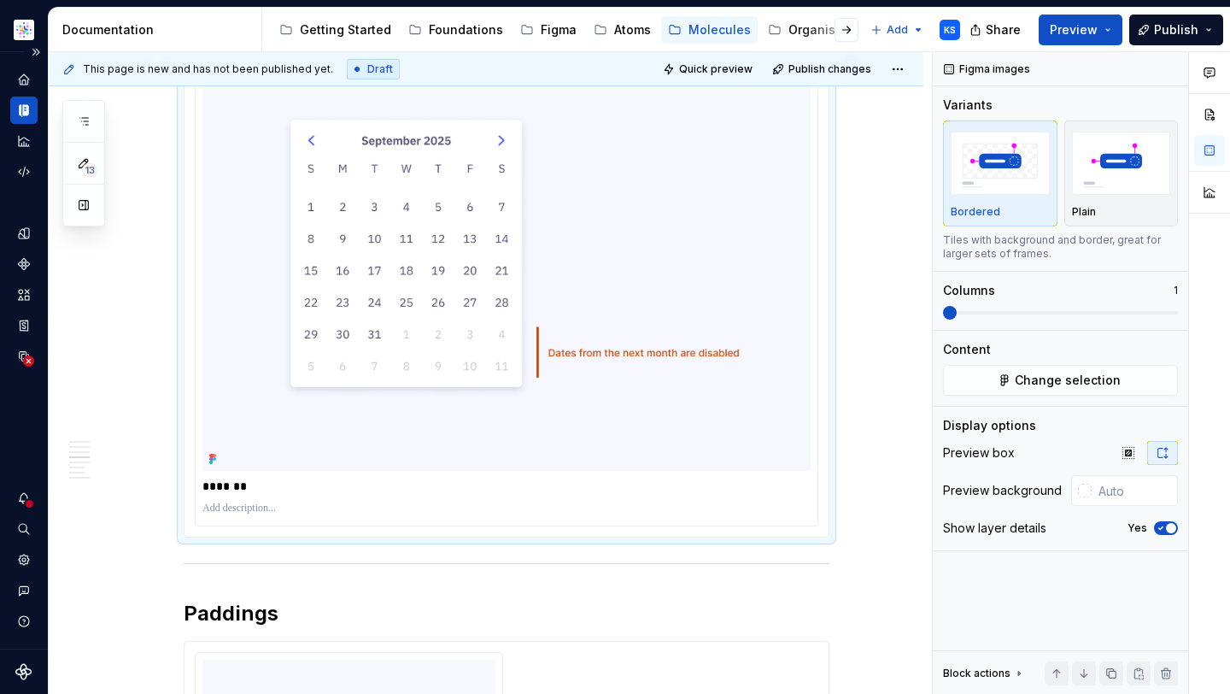
click at [868, 252] on div "This page is new and has not been published yet. Draft Quick preview Publish ch…" at bounding box center [490, 373] width 883 height 642
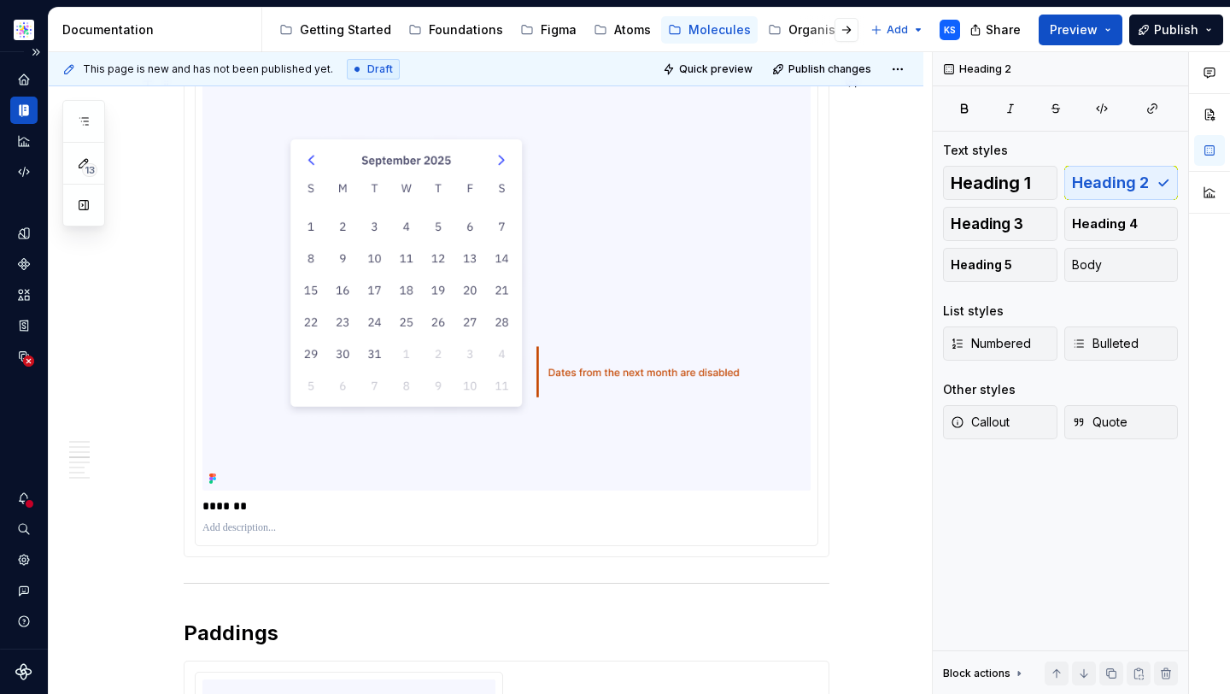
scroll to position [0, 0]
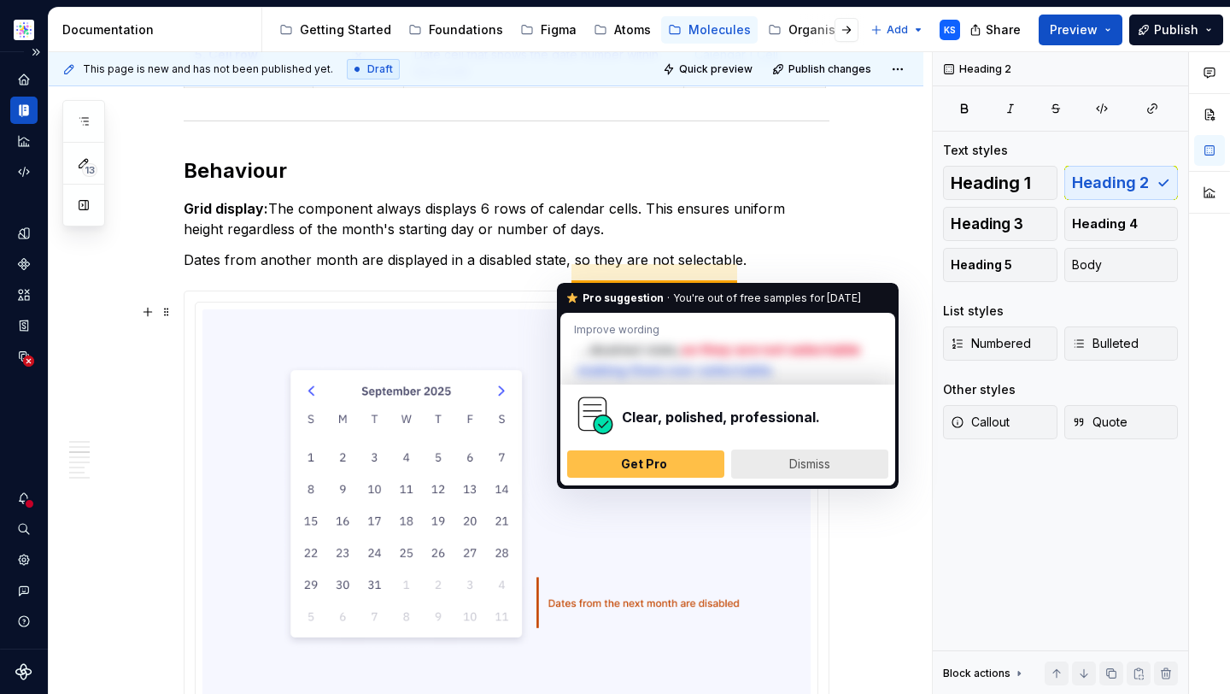
click at [816, 463] on span "Dismiss" at bounding box center [809, 463] width 41 height 15
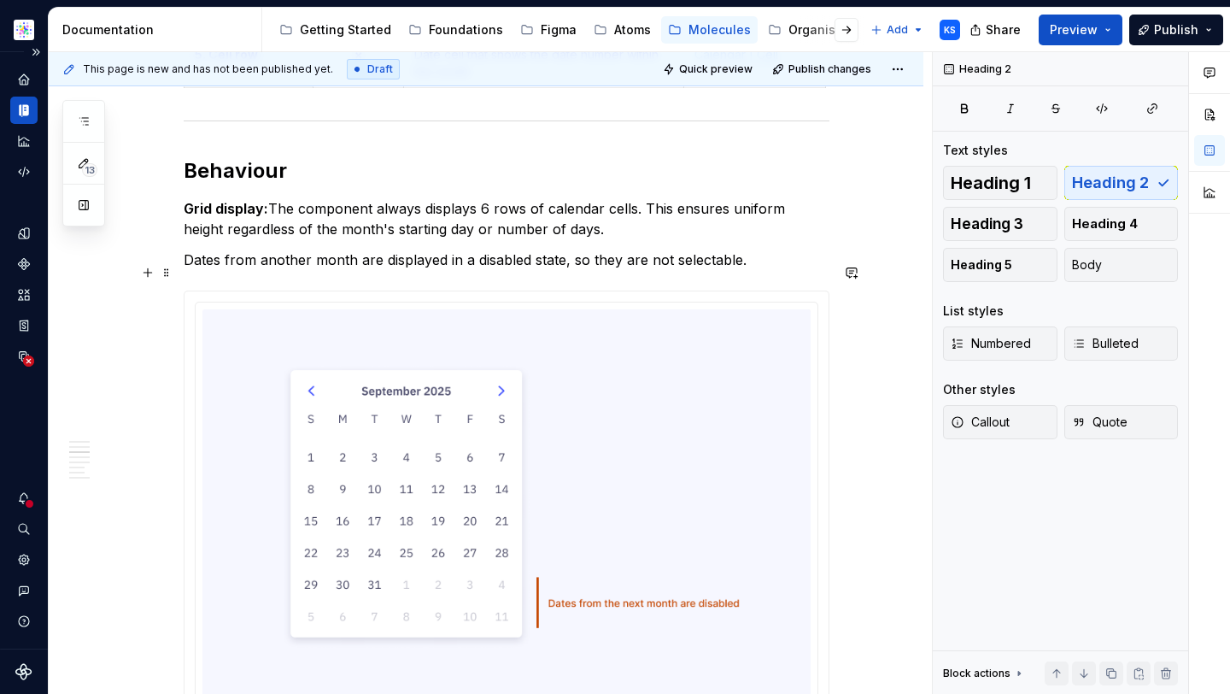
click at [760, 270] on p "Dates from another month are displayed in a disabled state, so they are not sel…" at bounding box center [507, 259] width 646 height 20
click at [750, 270] on p "Dates from another month are displayed in a disabled state, so they are not sel…" at bounding box center [507, 259] width 646 height 20
drag, startPoint x: 746, startPoint y: 271, endPoint x: 784, endPoint y: 271, distance: 38.4
click at [784, 270] on p "Dates from another month are displayed in a disabled state, so they are not sel…" at bounding box center [507, 259] width 646 height 20
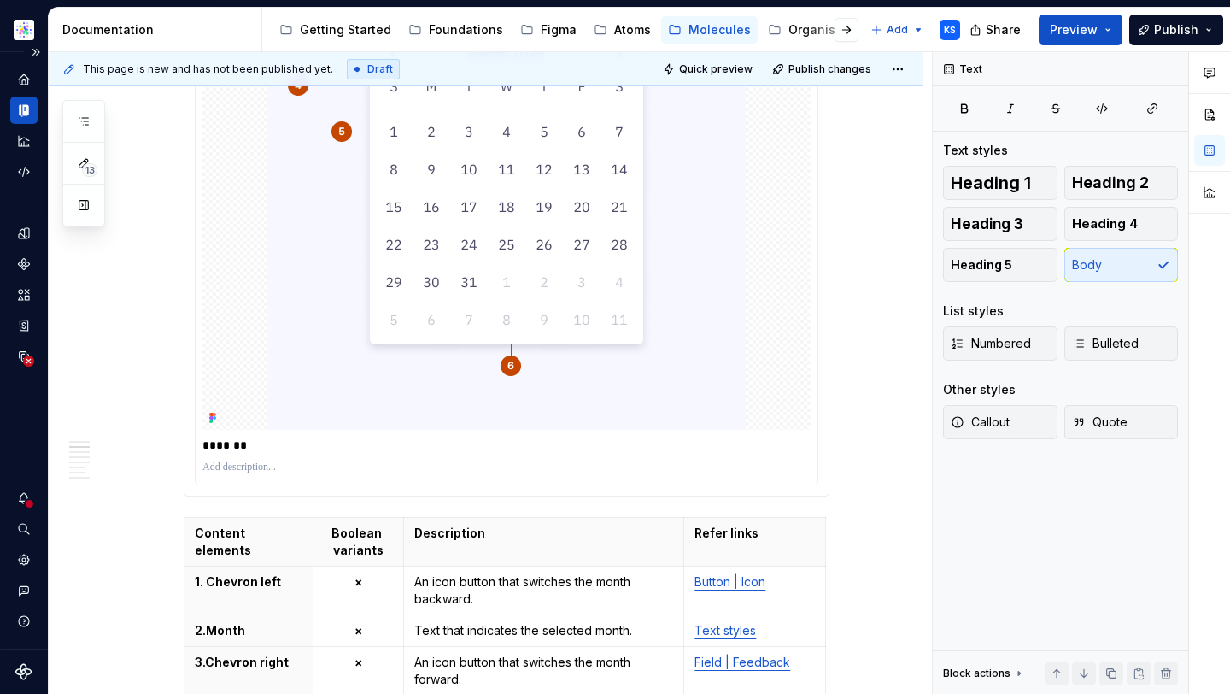
scroll to position [353, 0]
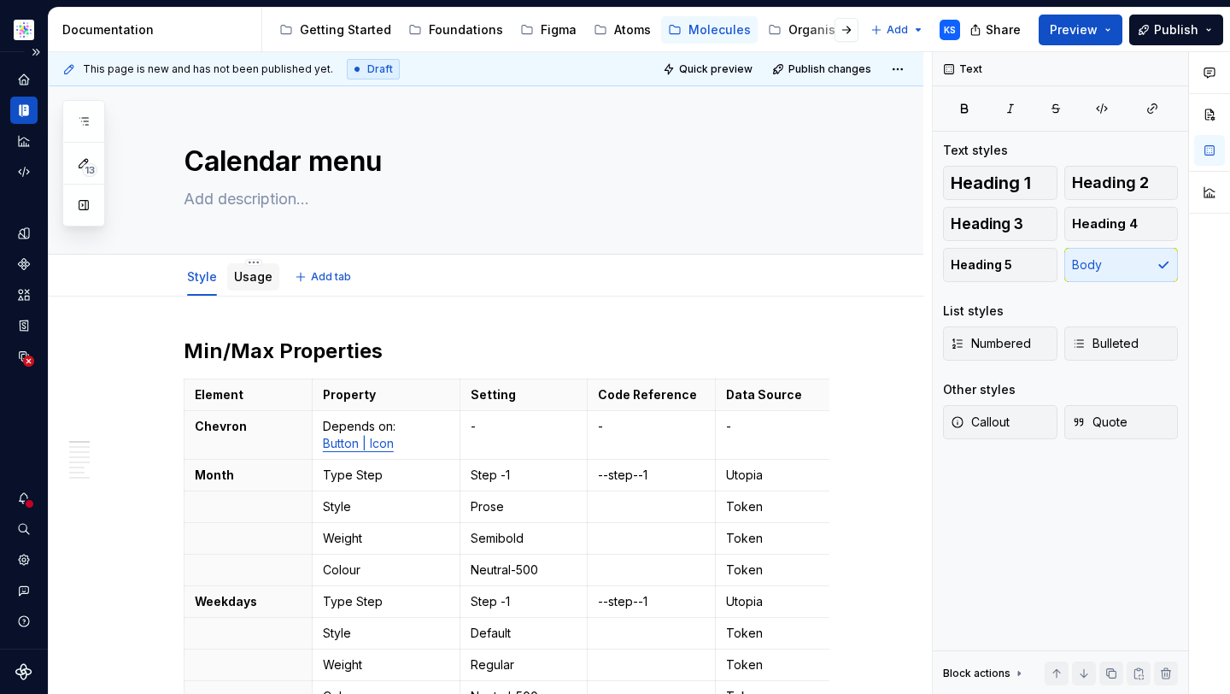
click at [252, 277] on link "Usage" at bounding box center [253, 276] width 38 height 15
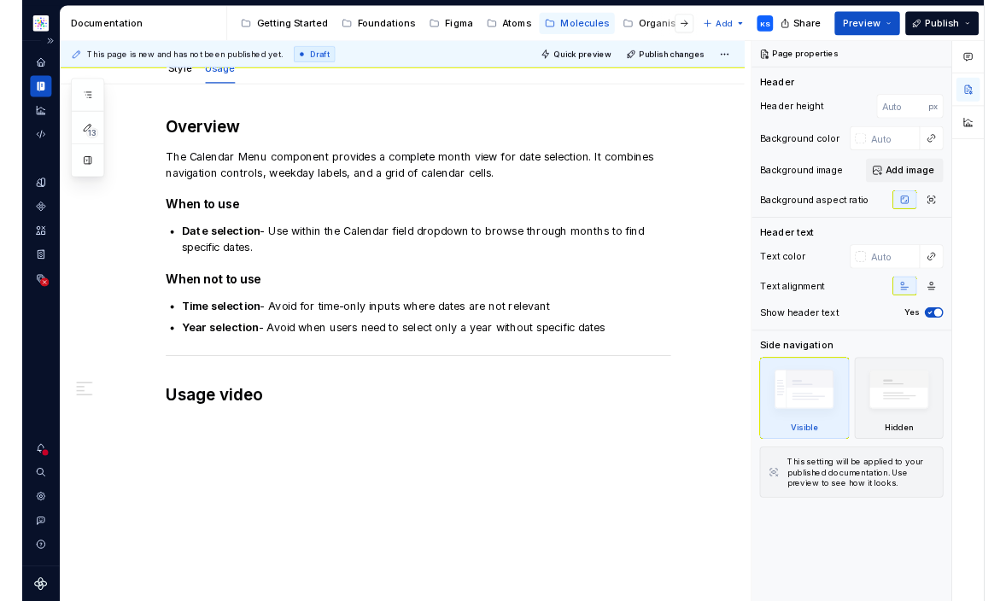
scroll to position [189, 0]
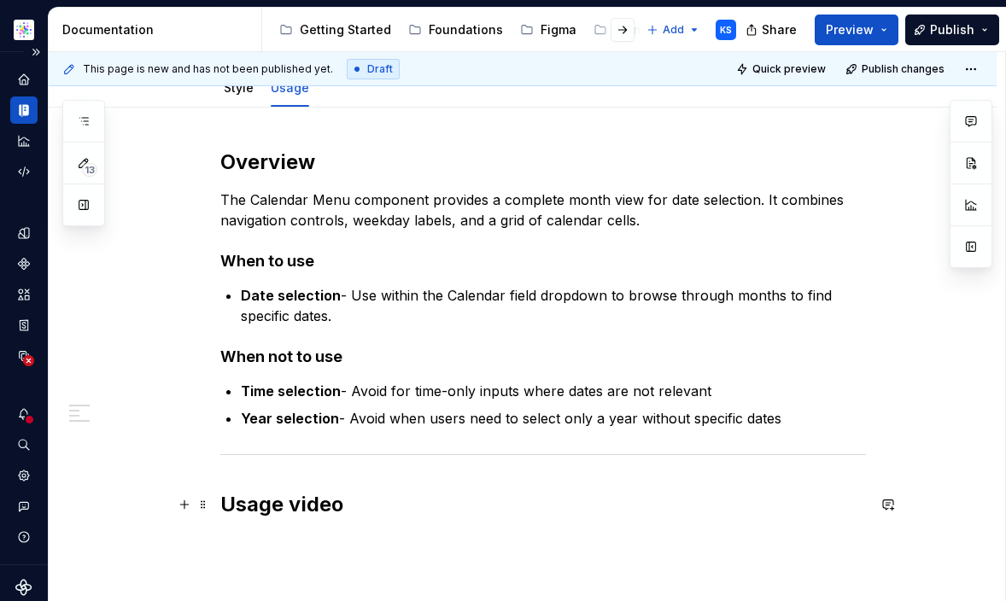
click at [396, 502] on h2 "Usage video" at bounding box center [543, 504] width 646 height 27
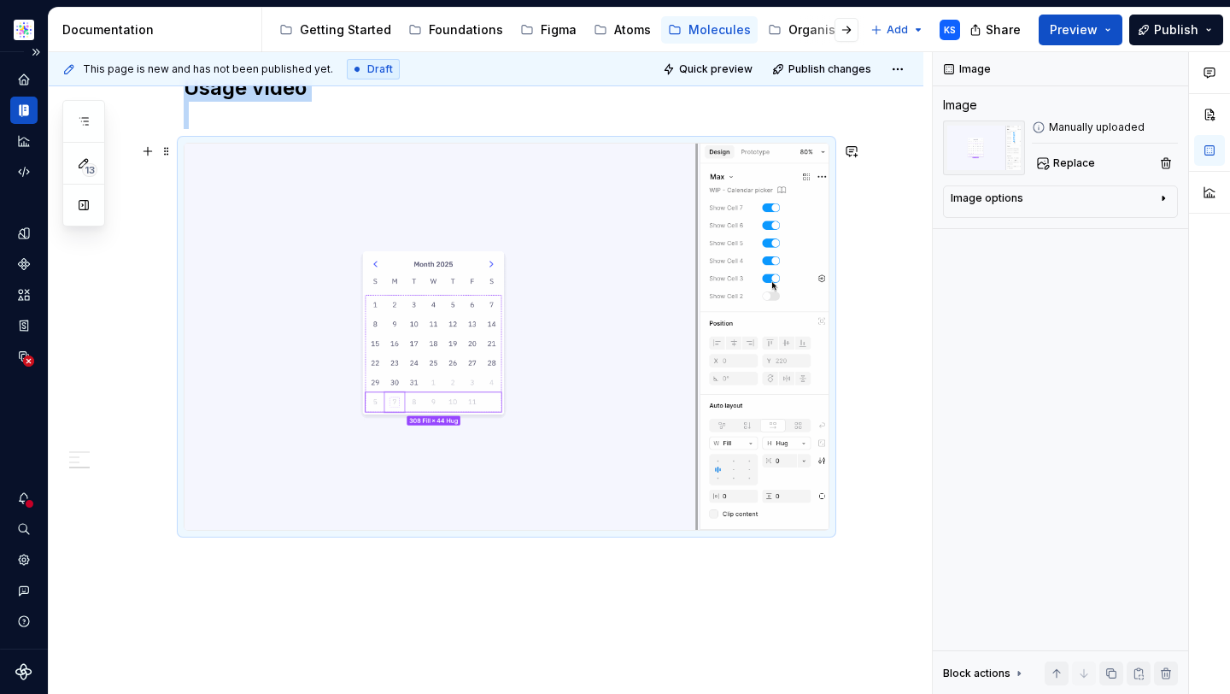
scroll to position [506, 0]
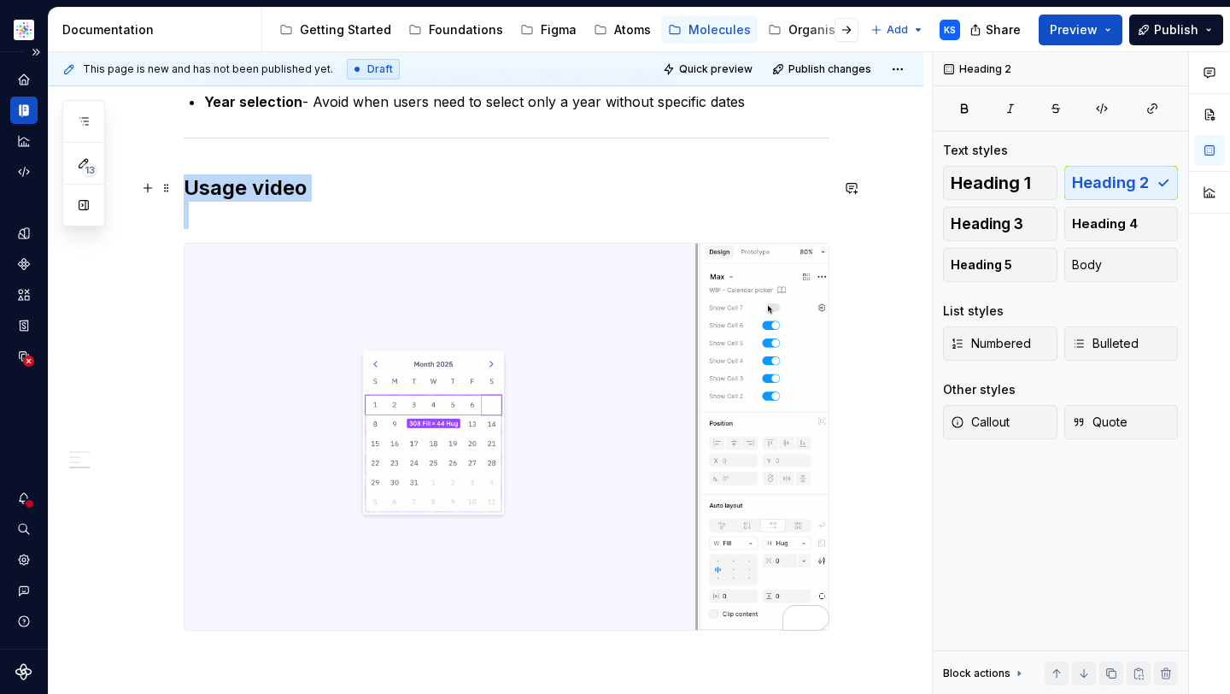
click at [225, 225] on h2 "Usage video" at bounding box center [507, 201] width 646 height 55
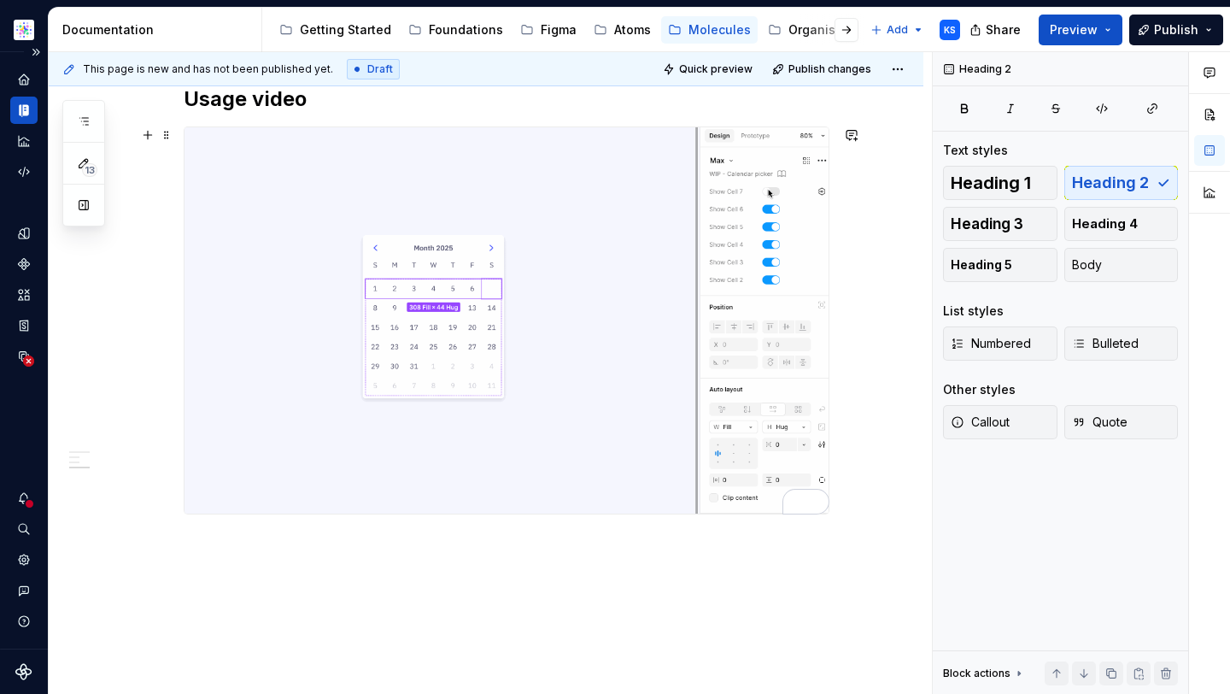
scroll to position [642, 0]
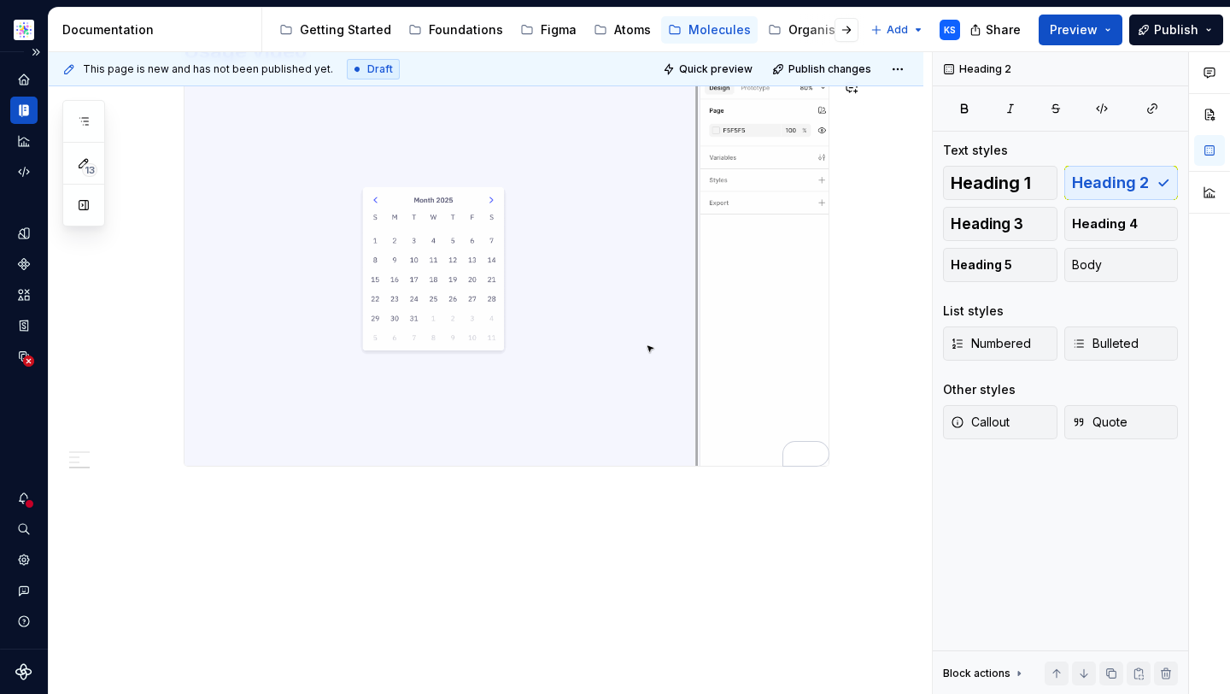
click at [311, 534] on div "Overview The Calendar Menu component provides a complete month view for date se…" at bounding box center [486, 174] width 875 height 1040
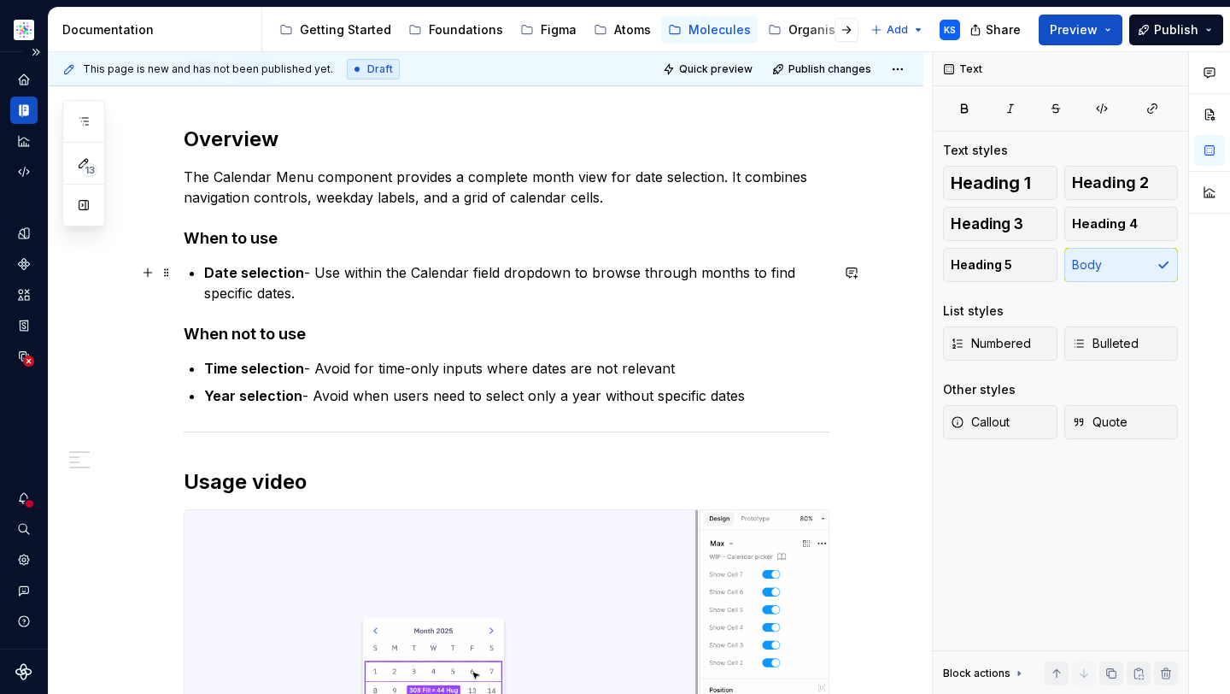
scroll to position [0, 0]
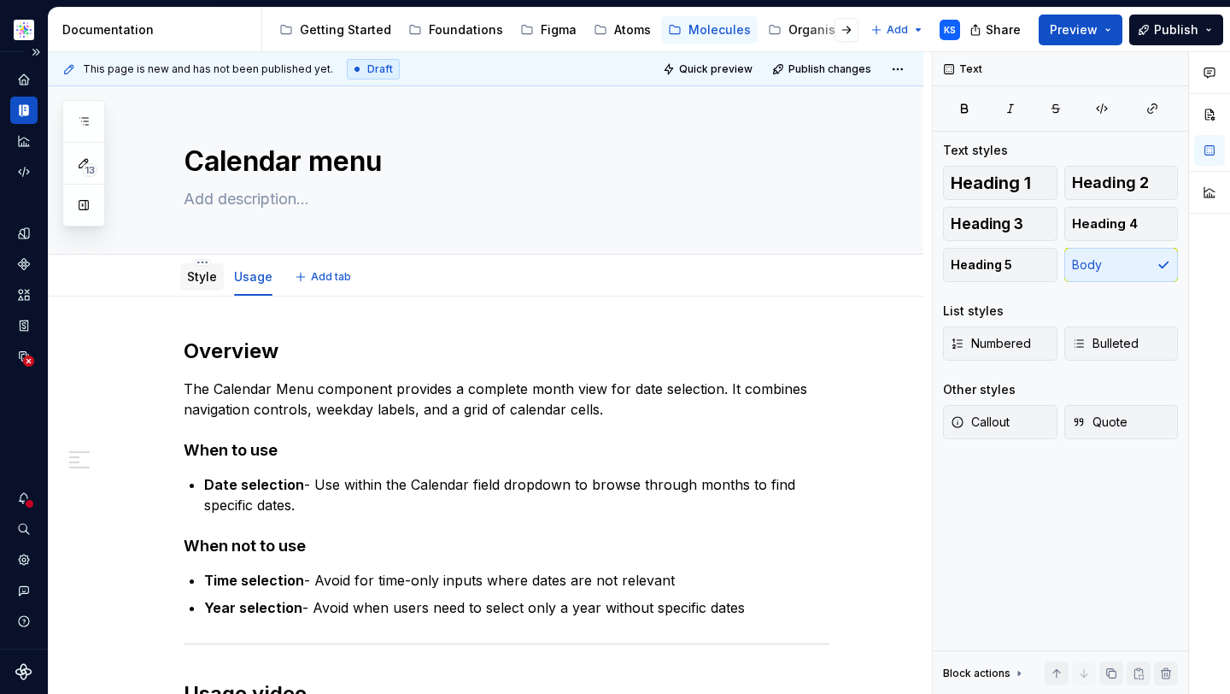
click at [200, 272] on link "Style" at bounding box center [202, 276] width 30 height 15
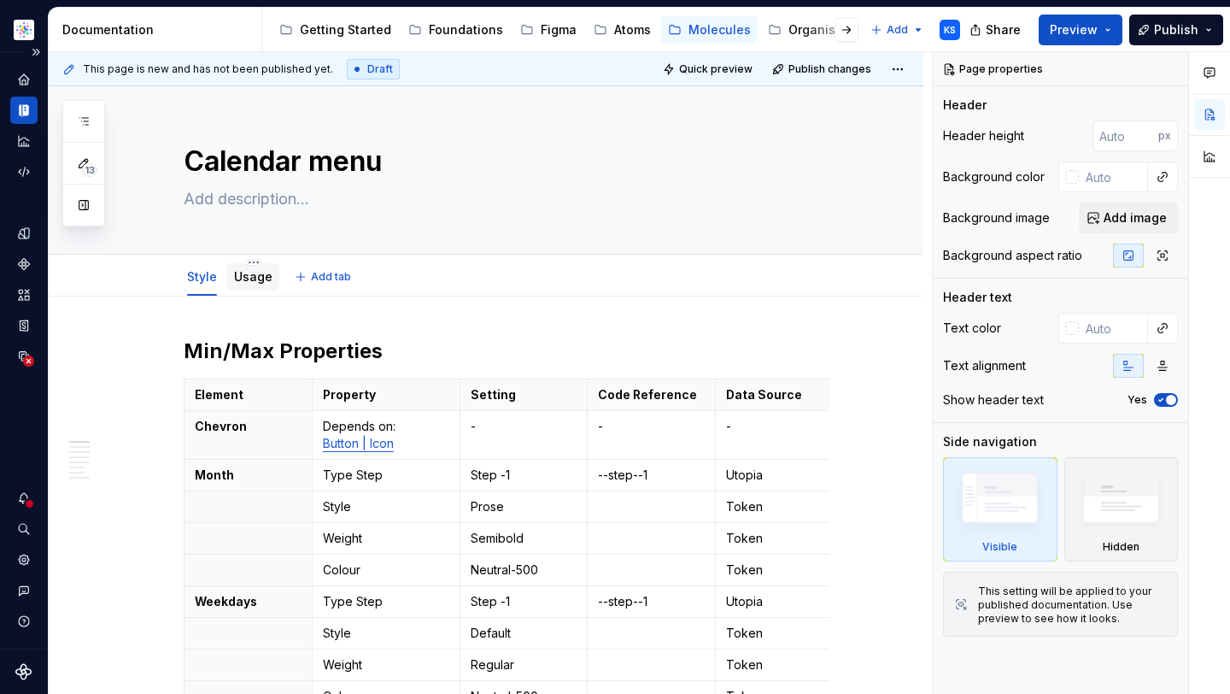
click at [243, 277] on link "Usage" at bounding box center [253, 276] width 38 height 15
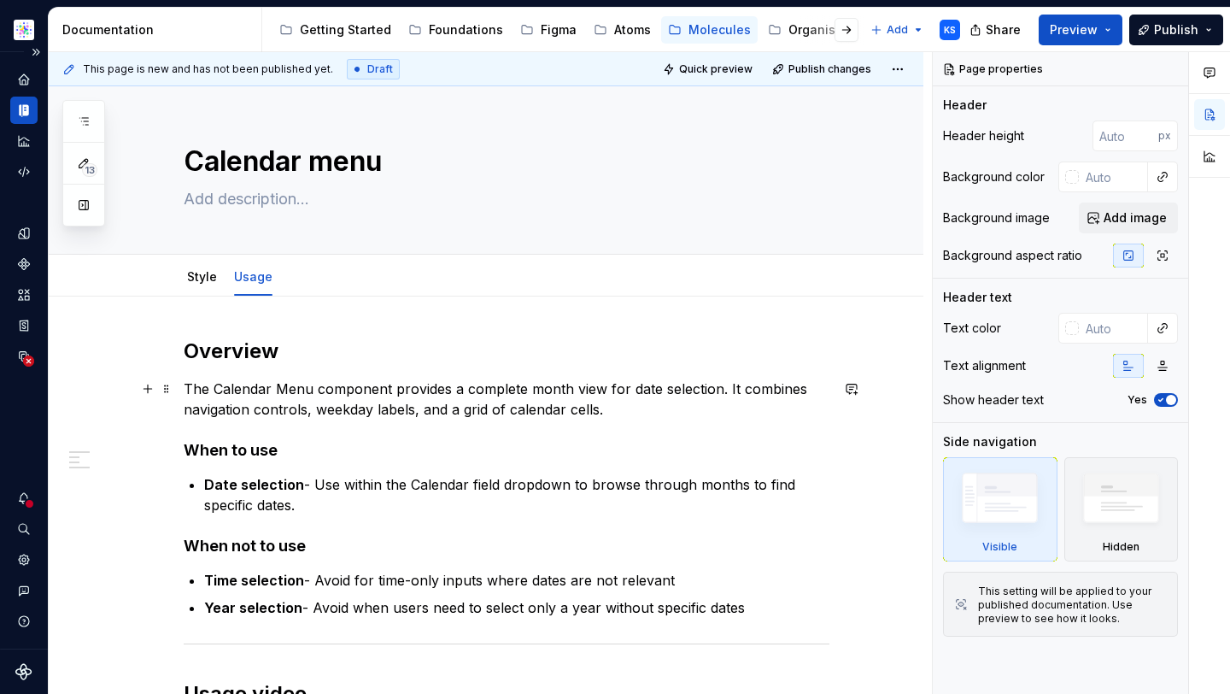
click at [190, 389] on p "The Calendar Menu component provides a complete month view for date selection. …" at bounding box center [507, 398] width 646 height 41
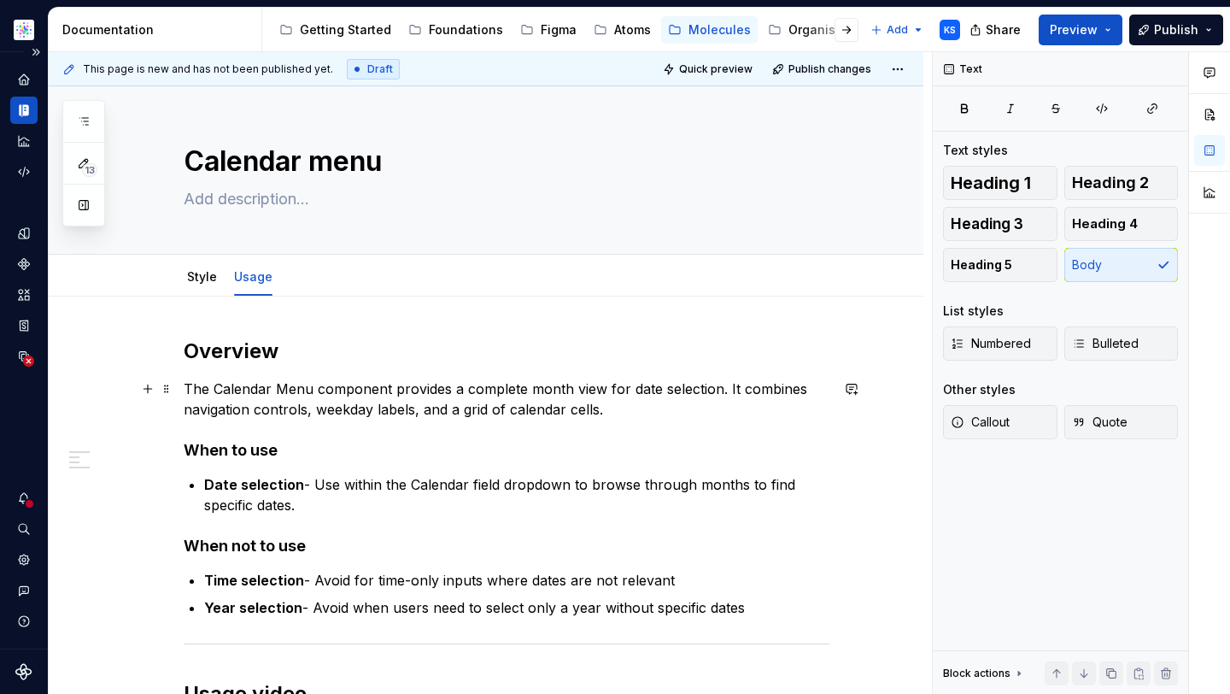
click at [428, 393] on p "The Calendar Menu component provides a complete month view for date selection. …" at bounding box center [507, 398] width 646 height 41
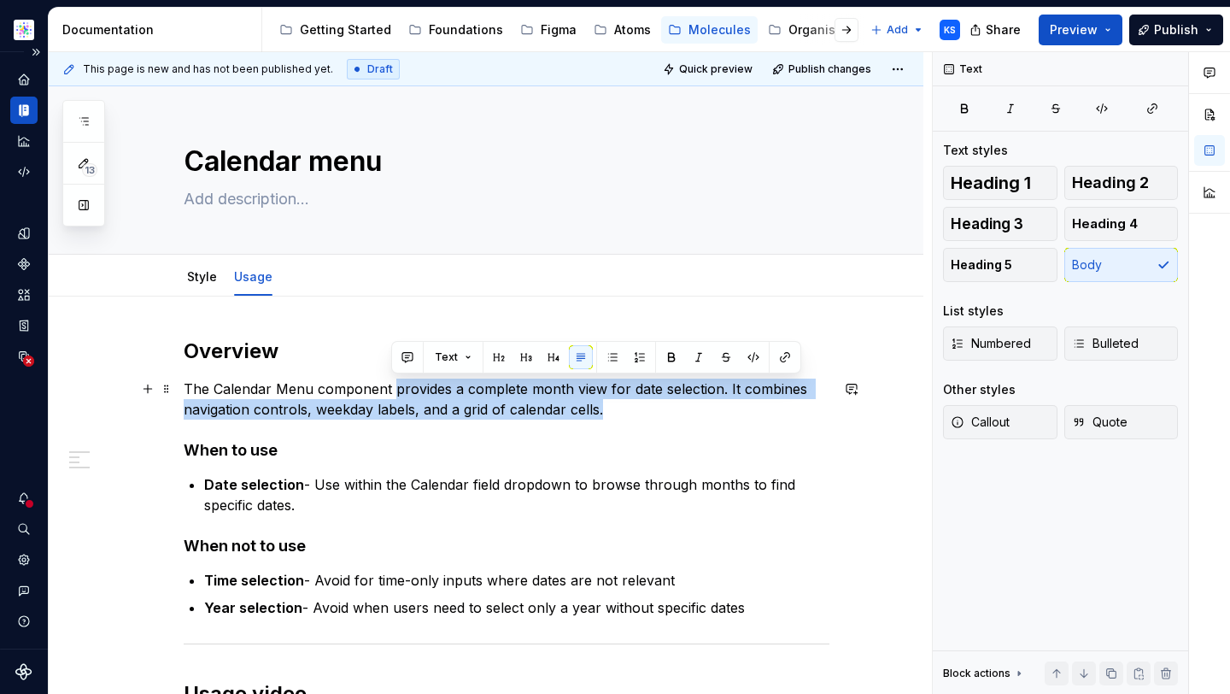
drag, startPoint x: 391, startPoint y: 391, endPoint x: 657, endPoint y: 413, distance: 266.5
click at [657, 413] on p "The Calendar Menu component provides a complete month view for date selection. …" at bounding box center [507, 398] width 646 height 41
copy p "provides a complete month view for date selection. It combines navigation contr…"
type textarea "*"
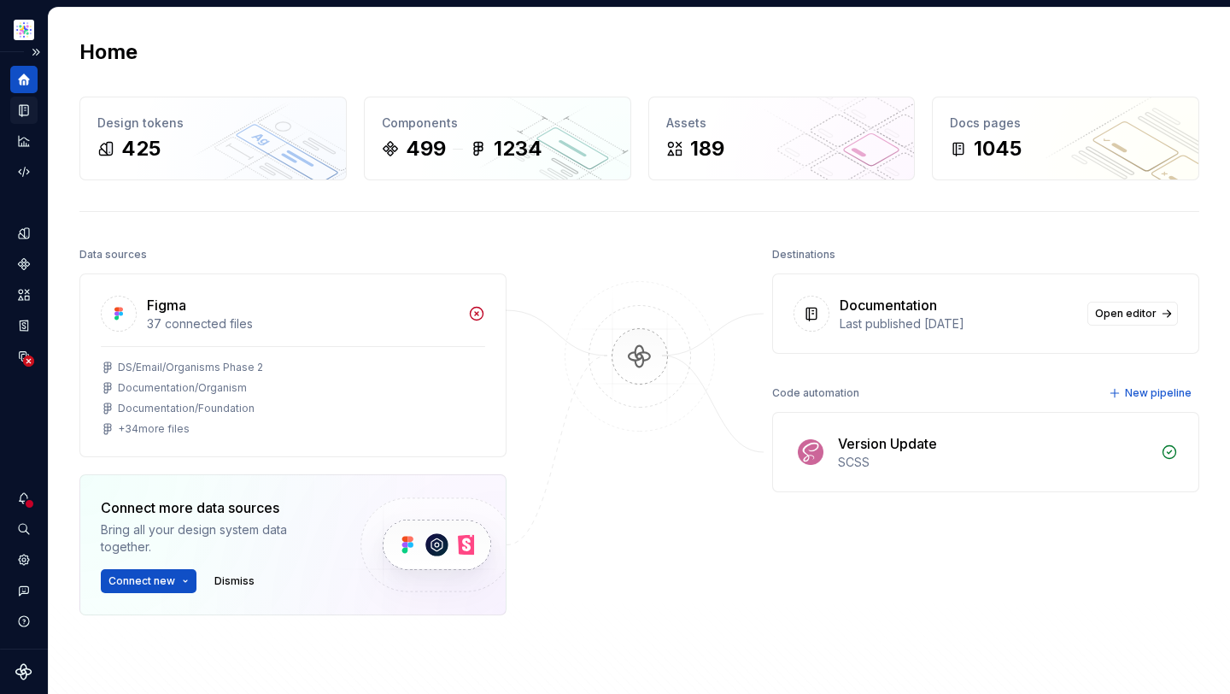
click at [20, 105] on icon "Documentation" at bounding box center [24, 110] width 9 height 11
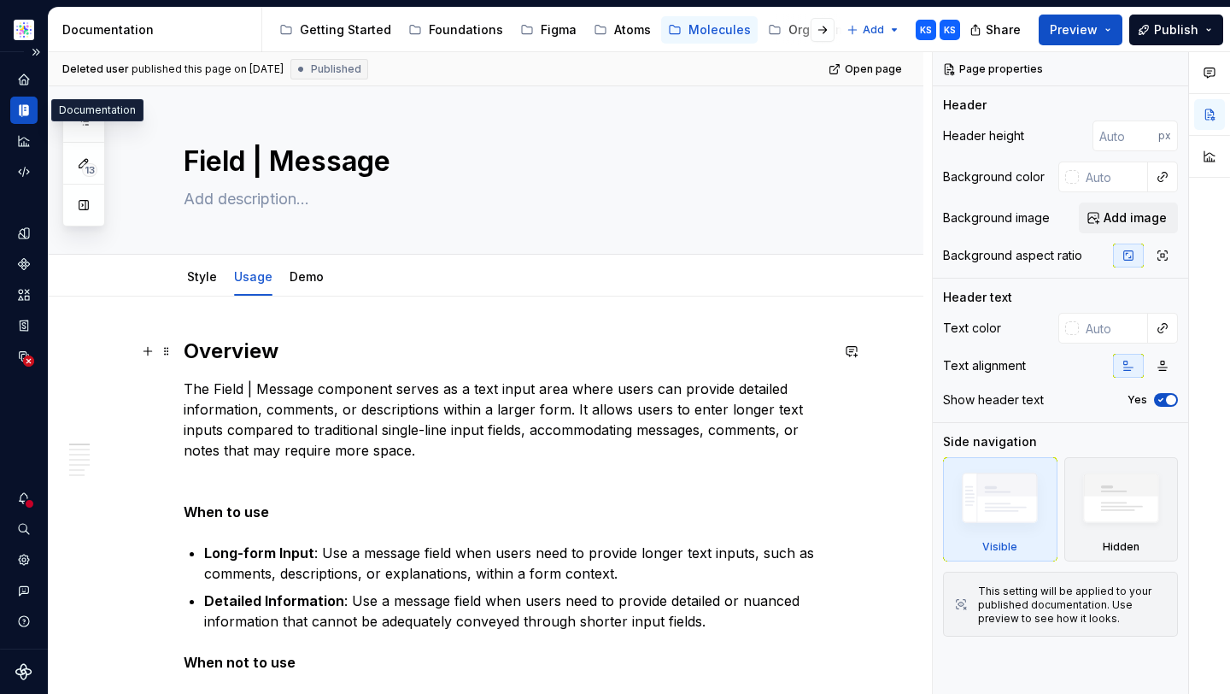
scroll to position [92, 0]
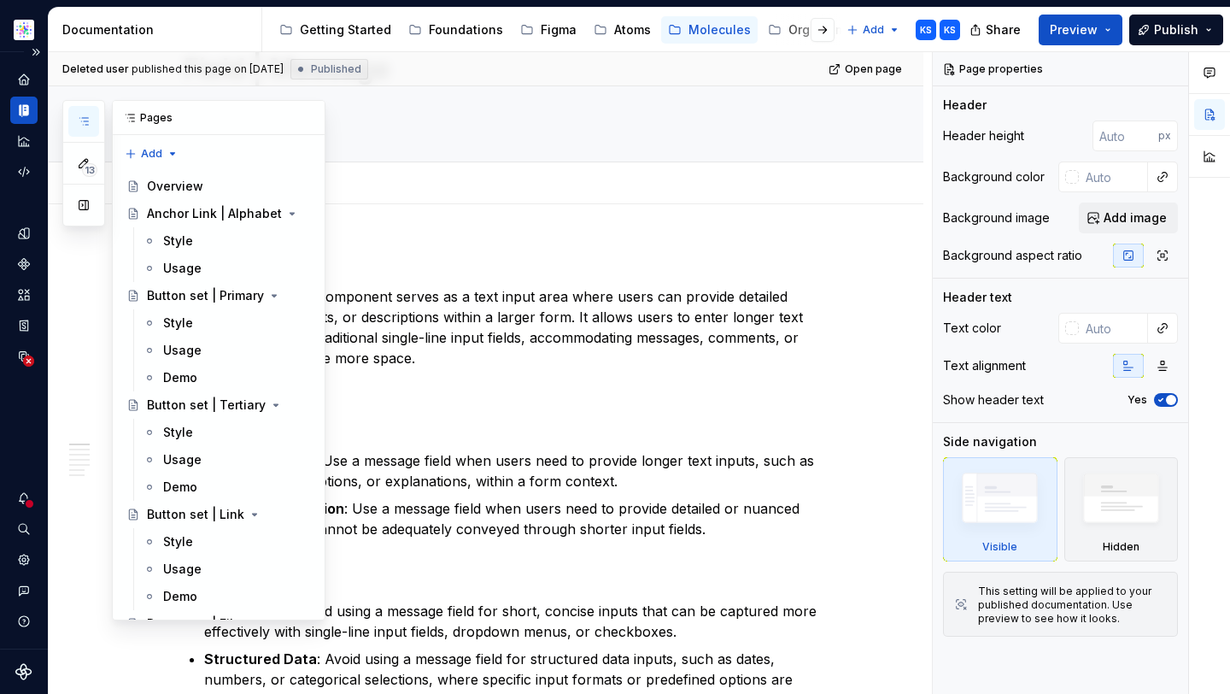
click at [84, 116] on icon "button" at bounding box center [84, 121] width 14 height 14
click at [85, 115] on icon "button" at bounding box center [84, 121] width 14 height 14
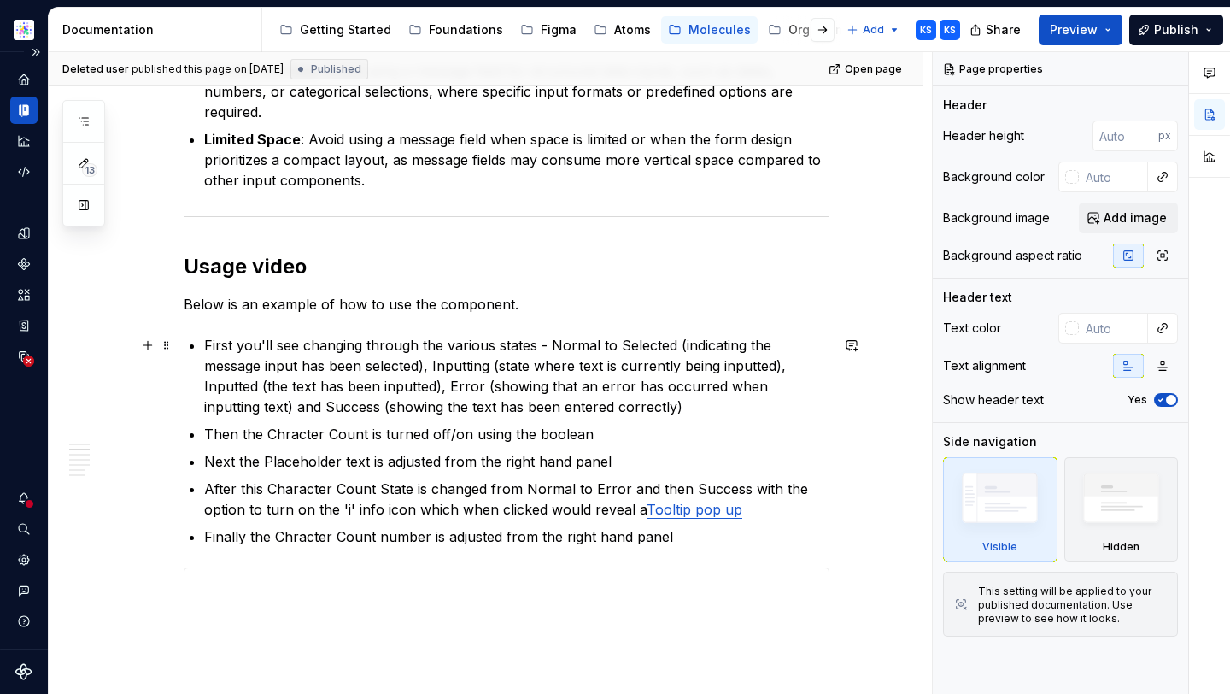
scroll to position [766, 0]
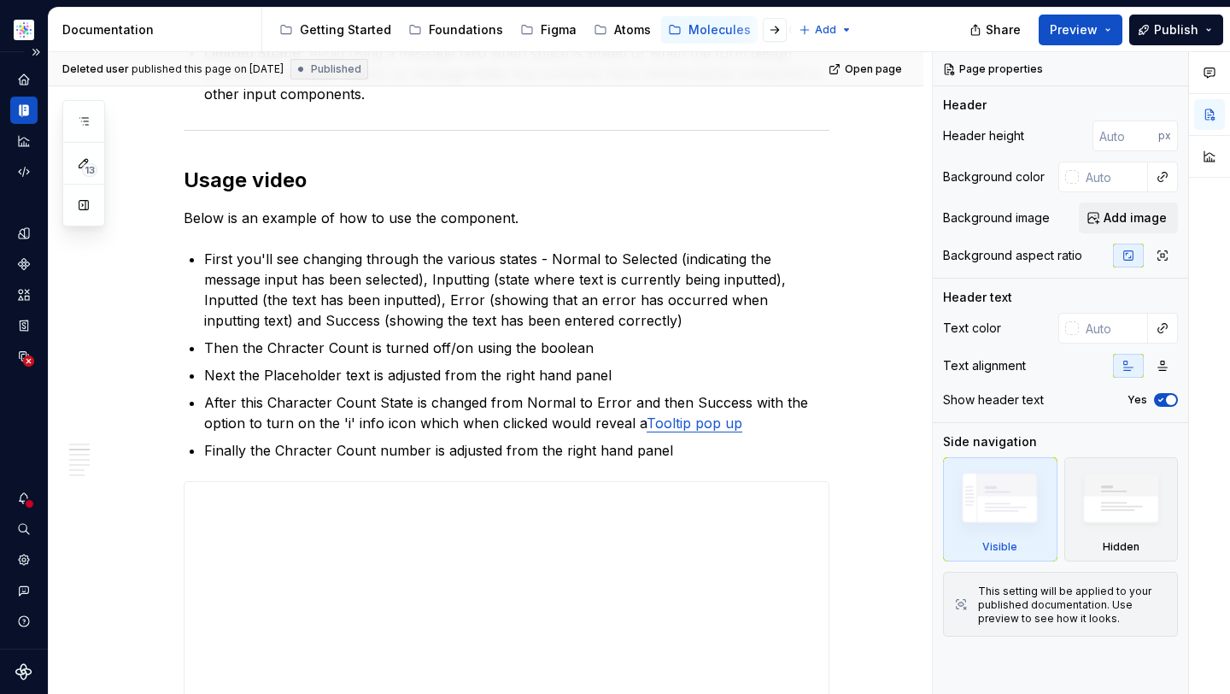
type textarea "*"
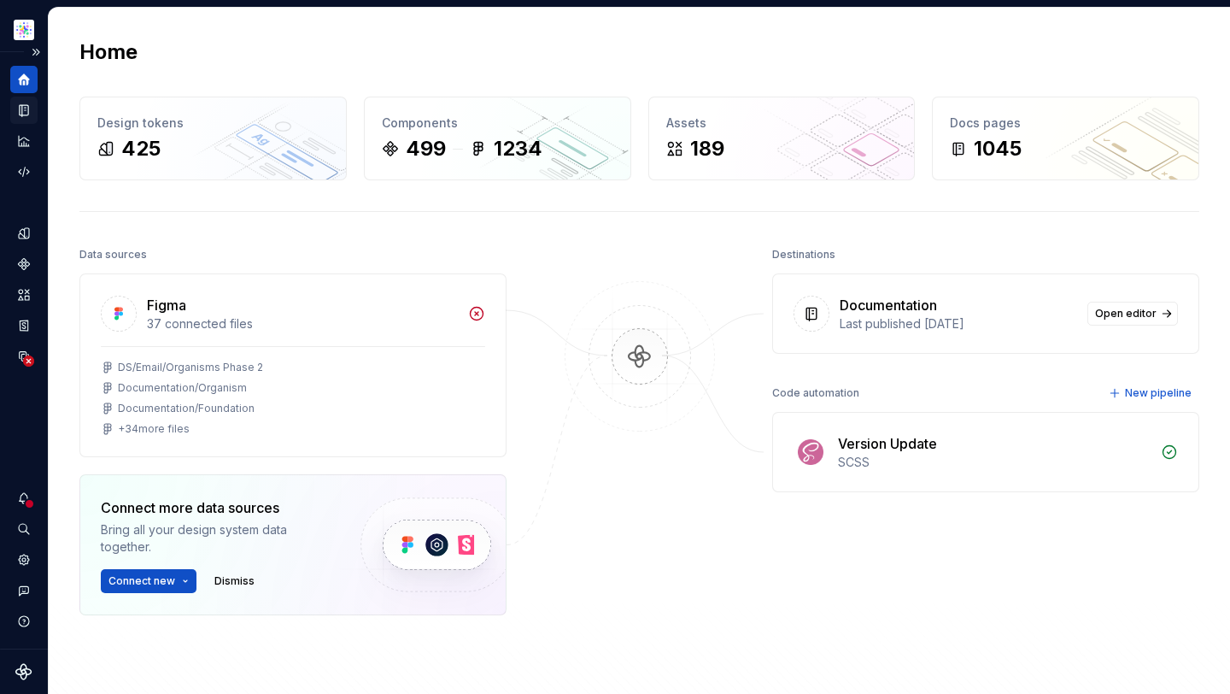
click at [24, 98] on div "Documentation" at bounding box center [23, 110] width 27 height 27
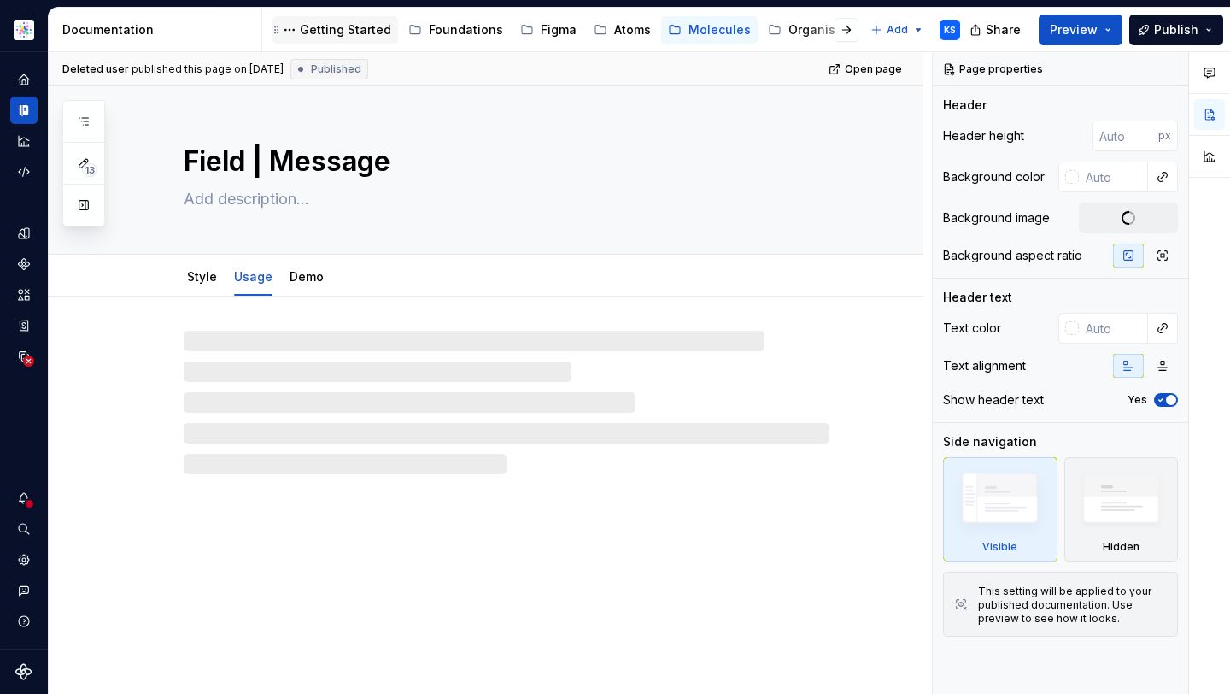
click at [341, 28] on div "Getting Started" at bounding box center [345, 29] width 91 height 17
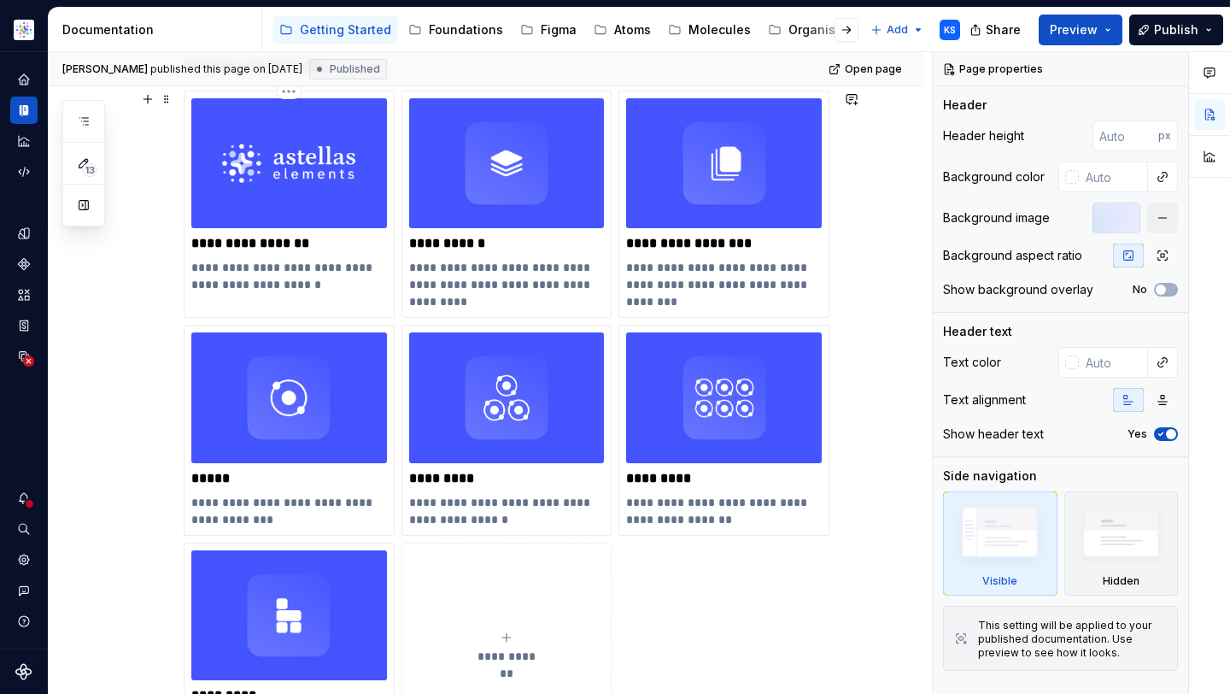
scroll to position [708, 0]
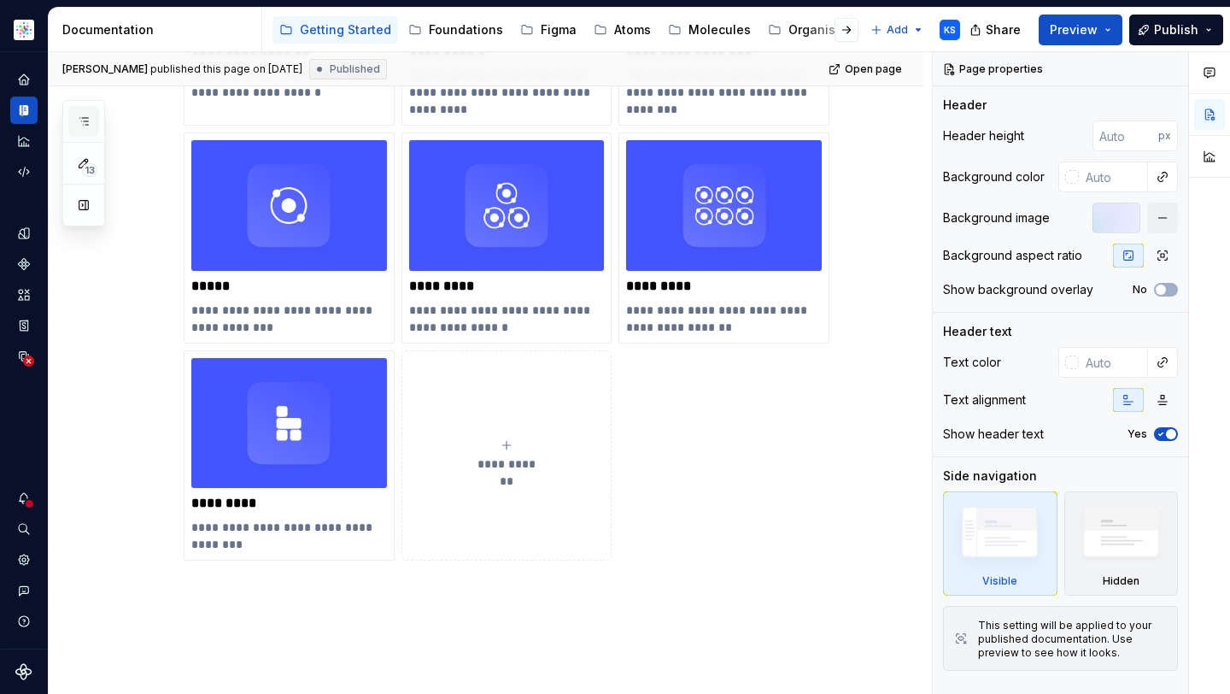
click at [79, 121] on icon "button" at bounding box center [84, 121] width 14 height 14
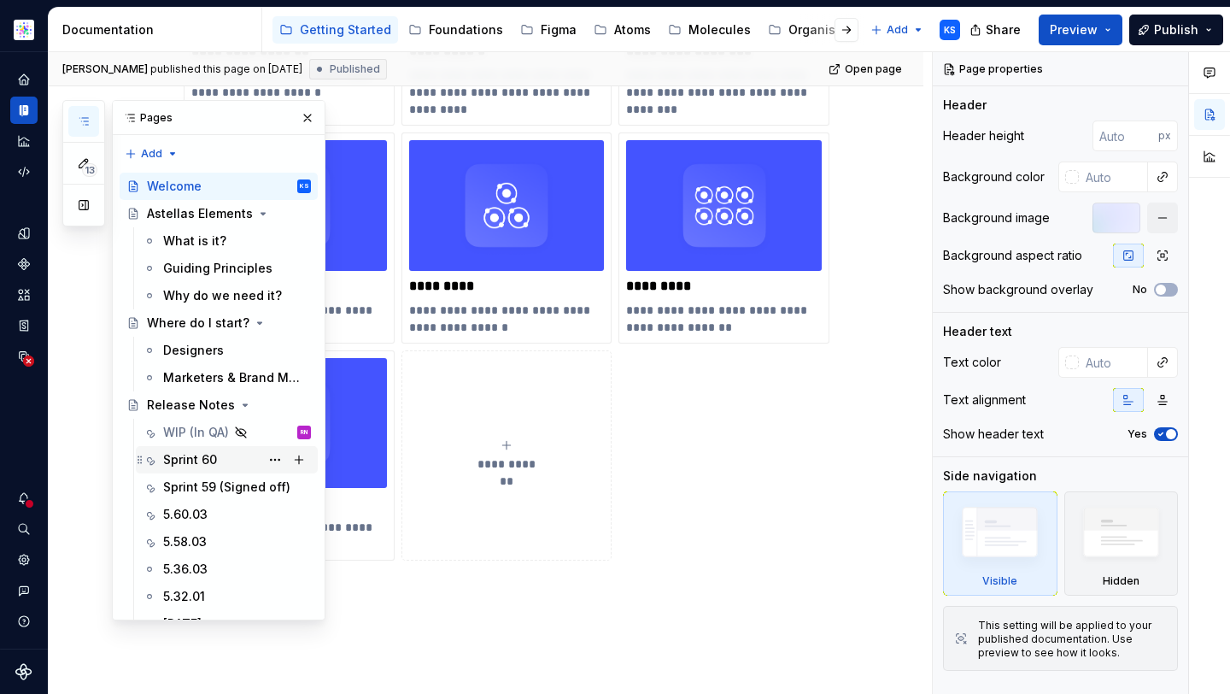
click at [213, 459] on div "Sprint 60" at bounding box center [190, 459] width 54 height 17
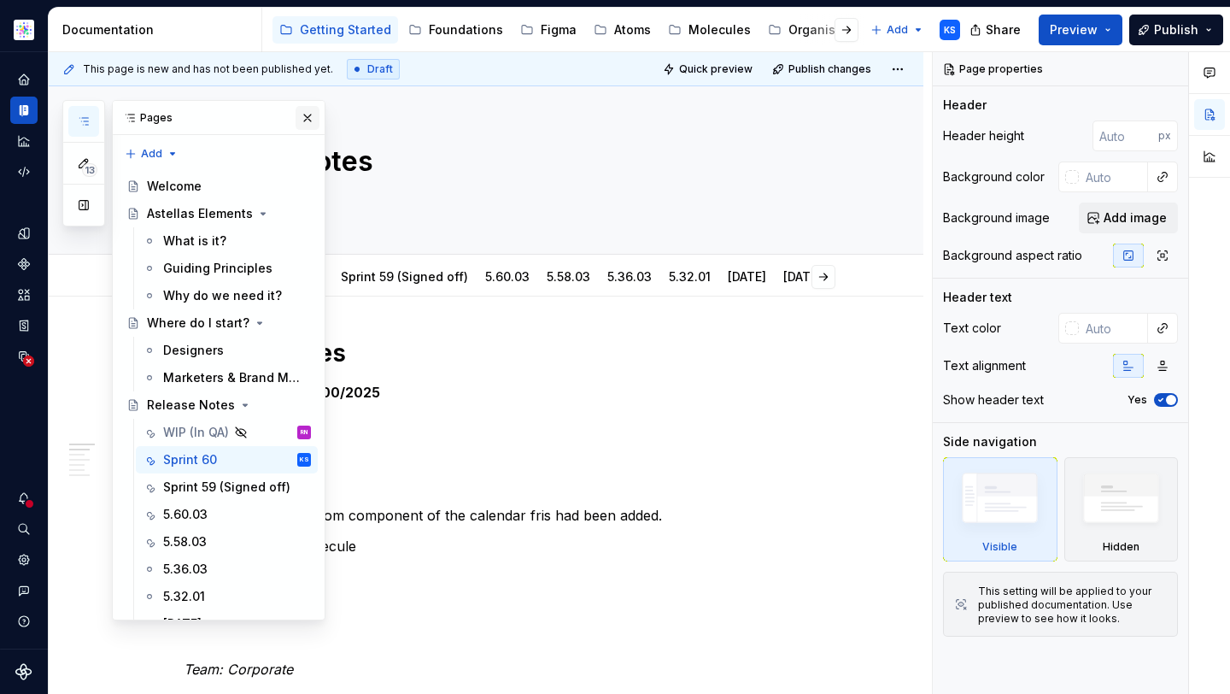
click at [296, 115] on button "button" at bounding box center [308, 118] width 24 height 24
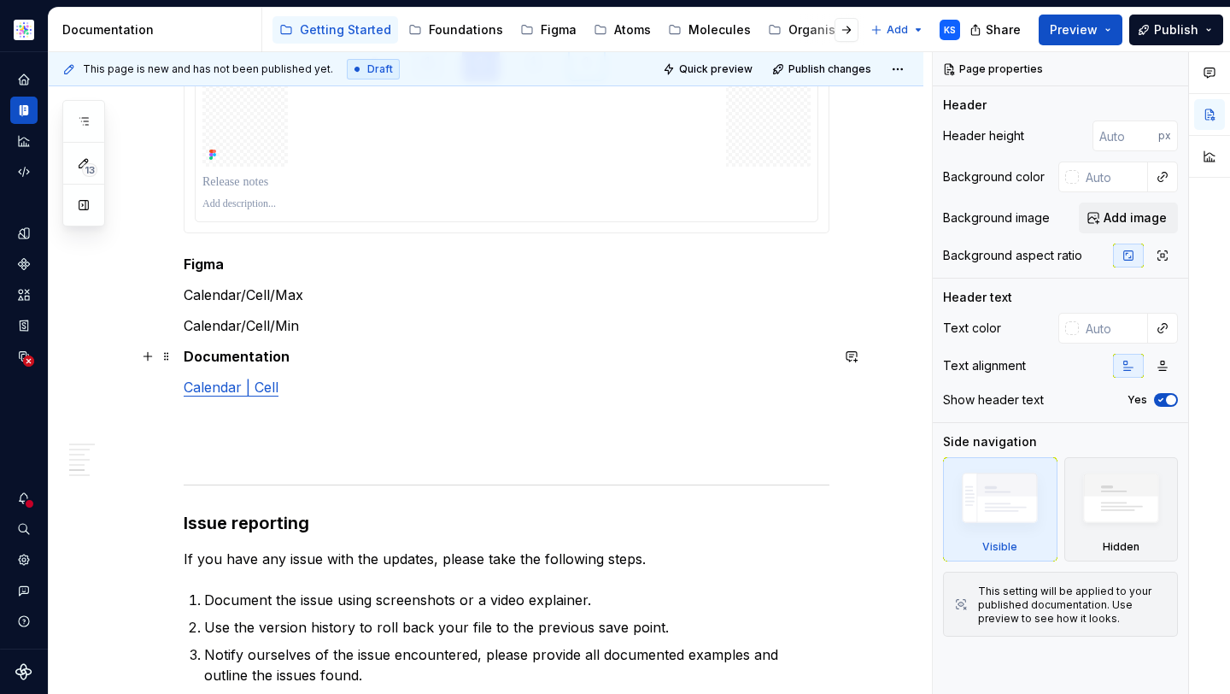
scroll to position [1482, 0]
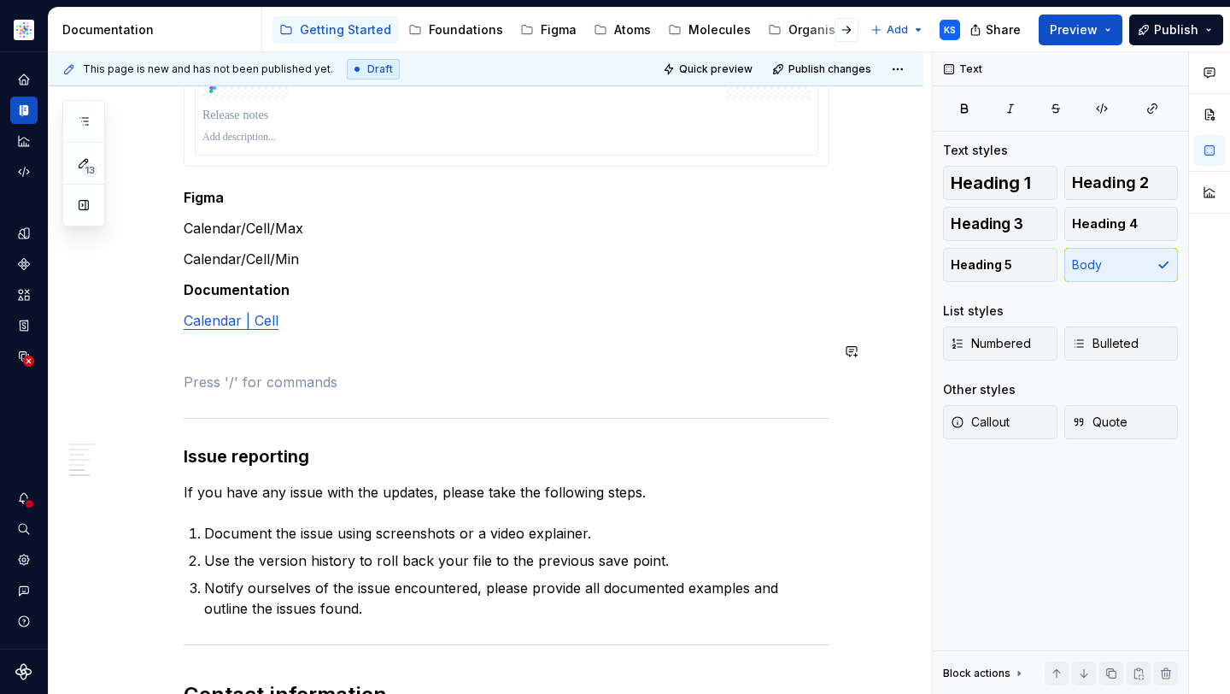
type textarea "*"
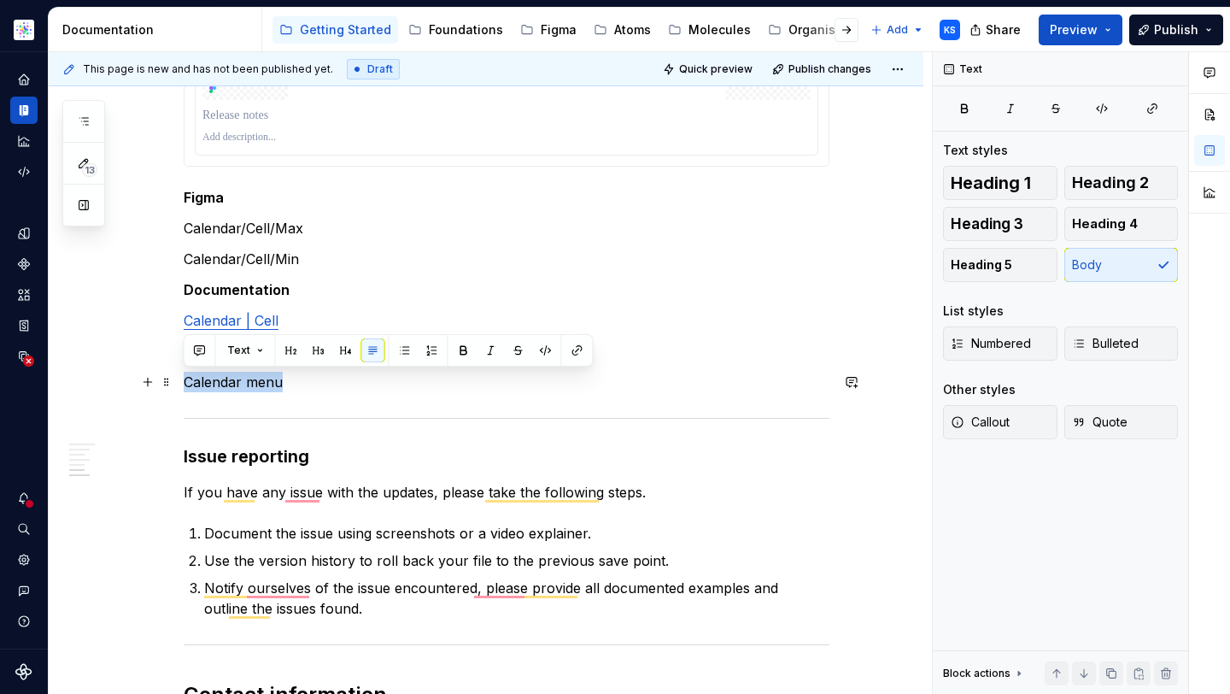
drag, startPoint x: 305, startPoint y: 384, endPoint x: 178, endPoint y: 380, distance: 127.3
click at [1000, 224] on span "Heading 3" at bounding box center [987, 223] width 73 height 17
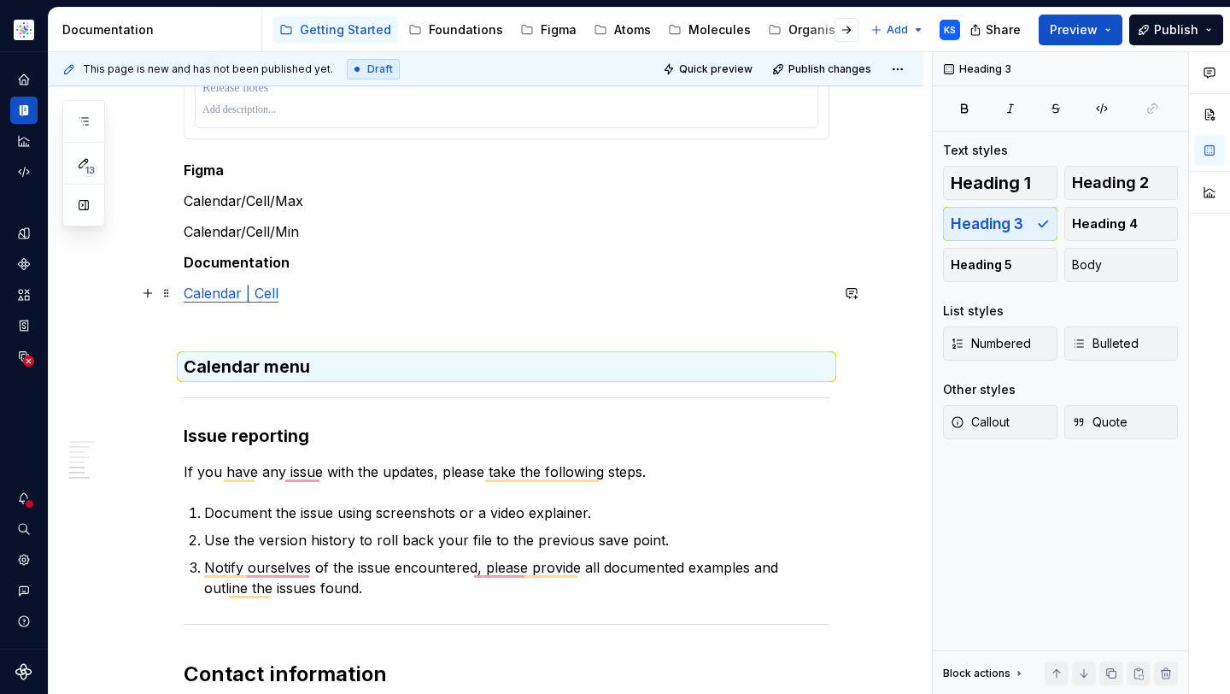
scroll to position [1539, 0]
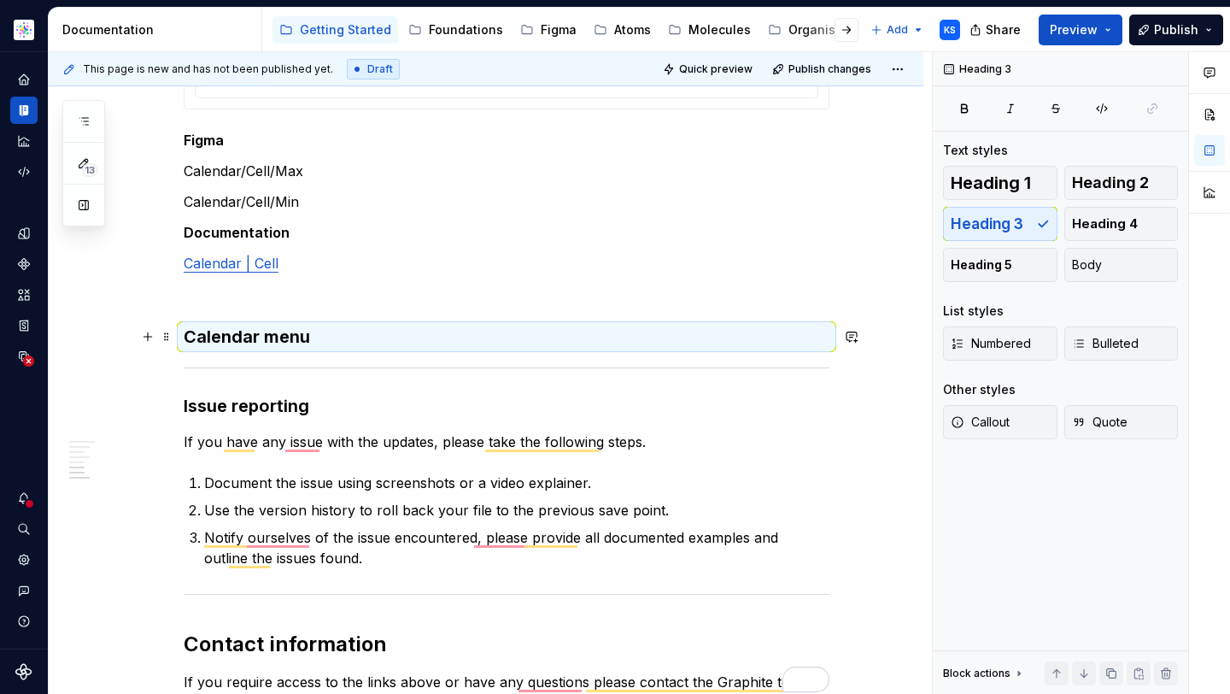
click at [320, 330] on h3 "Calendar menu" at bounding box center [507, 337] width 646 height 24
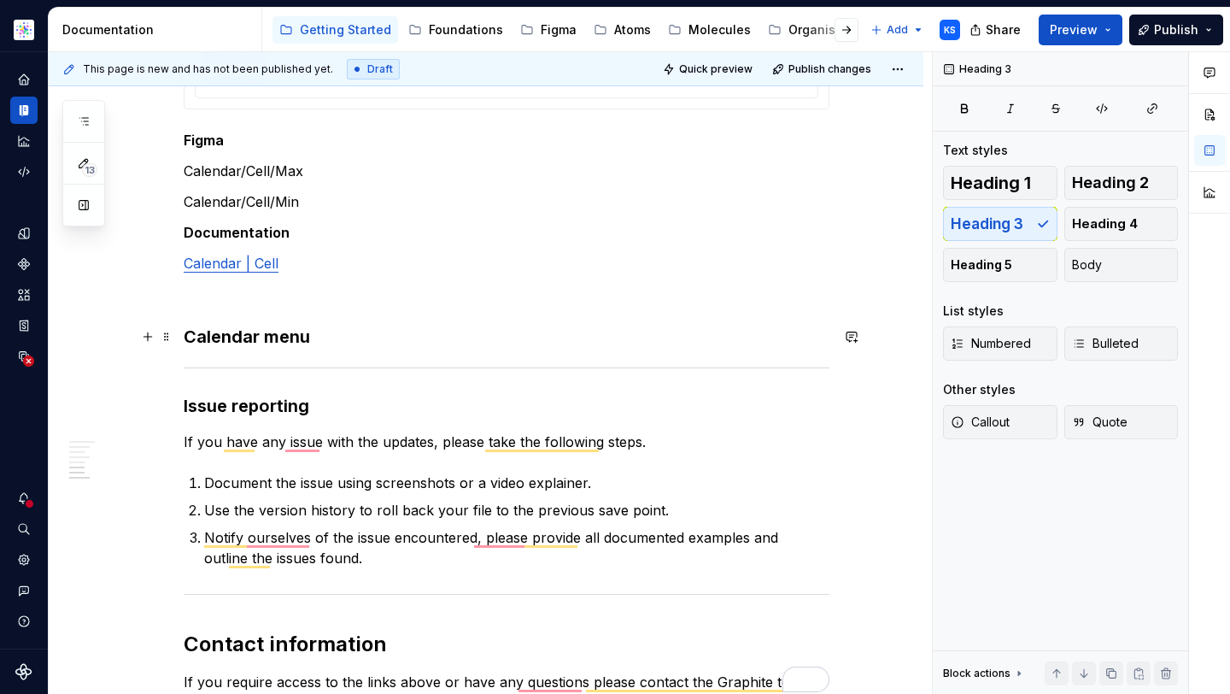
click at [314, 338] on h3 "Calendar menu" at bounding box center [507, 337] width 646 height 24
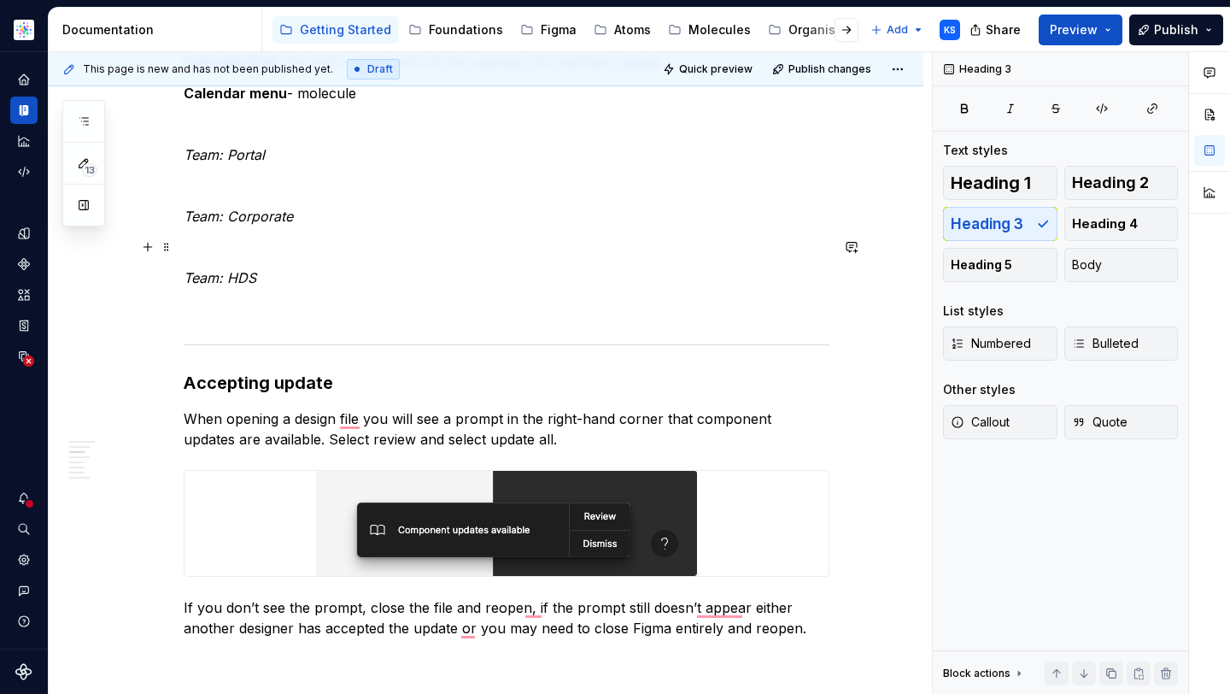
scroll to position [243, 0]
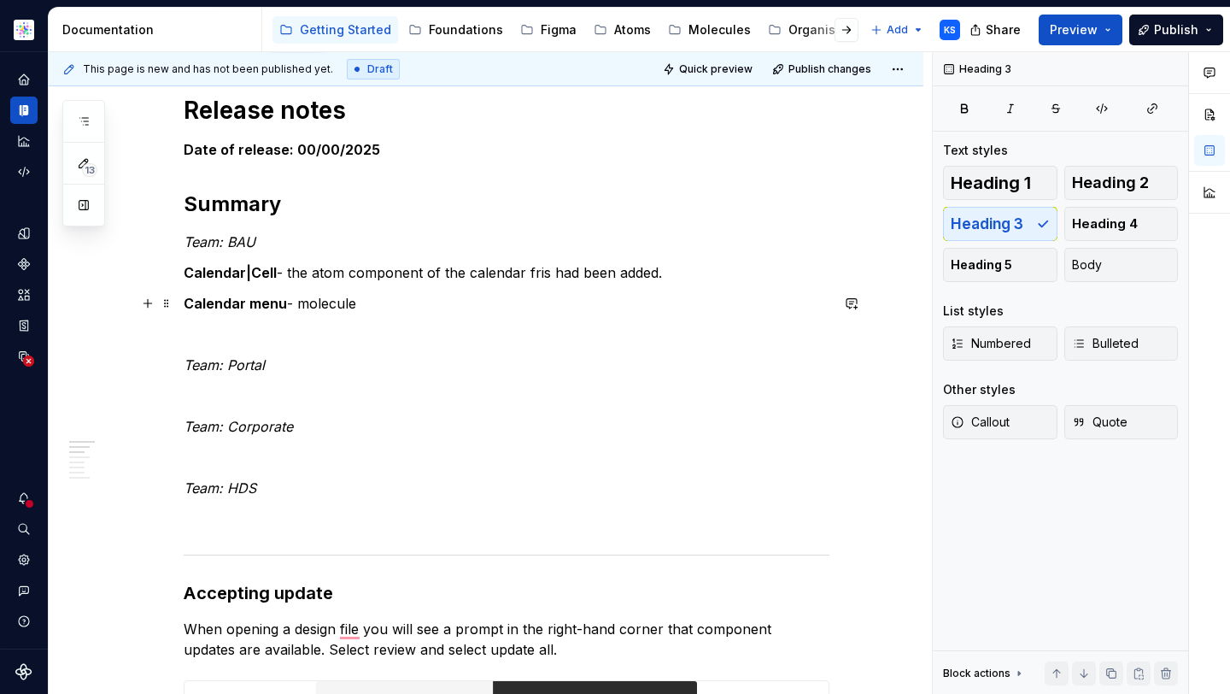
click at [380, 308] on p "Calendar menu - molecule" at bounding box center [507, 303] width 646 height 20
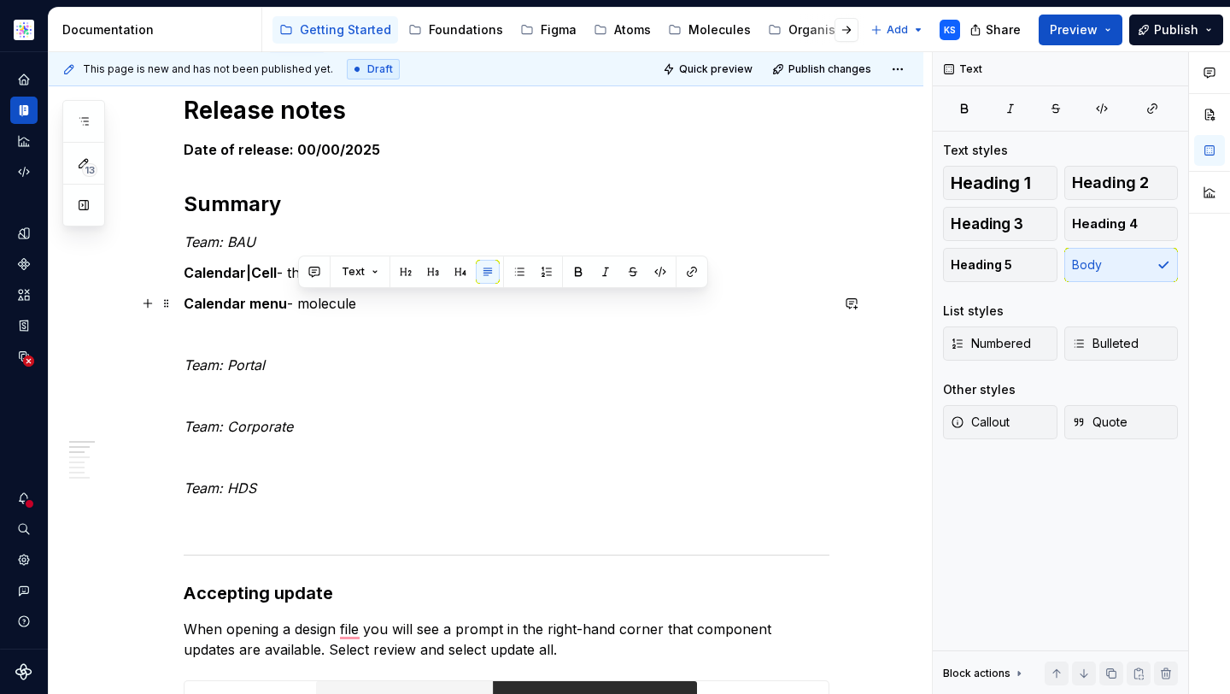
drag, startPoint x: 377, startPoint y: 306, endPoint x: 300, endPoint y: 306, distance: 76.9
click at [300, 306] on p "Calendar menu - molecule" at bounding box center [507, 303] width 646 height 20
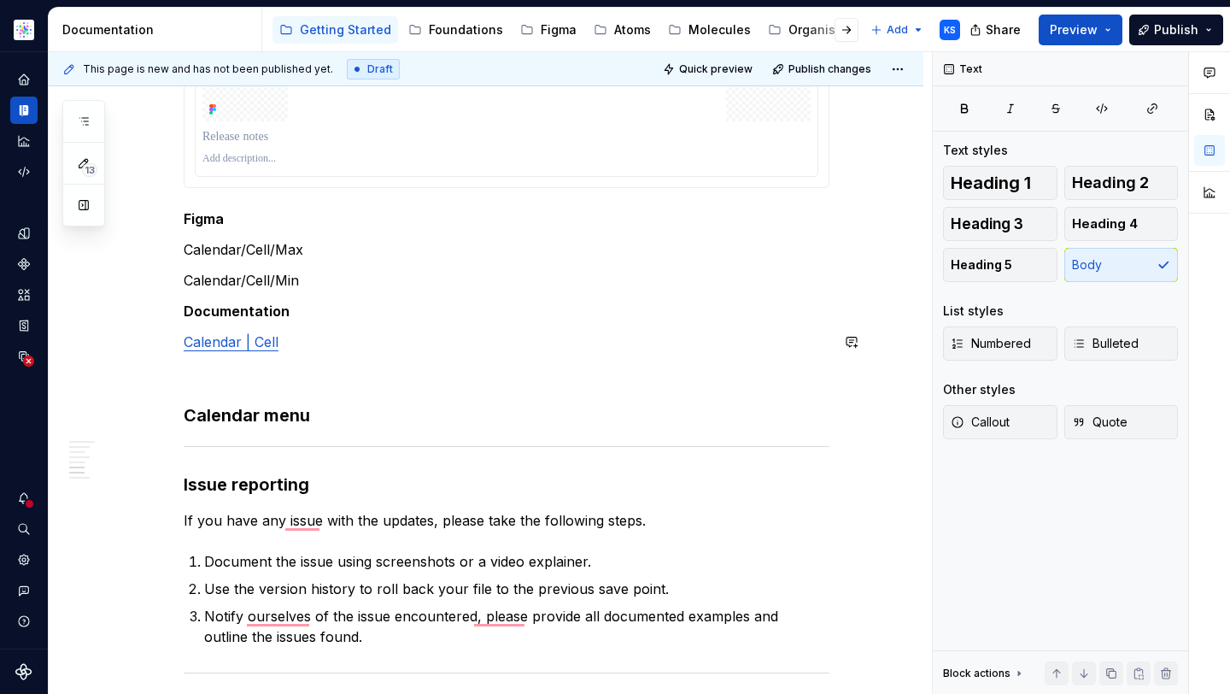
scroll to position [1488, 0]
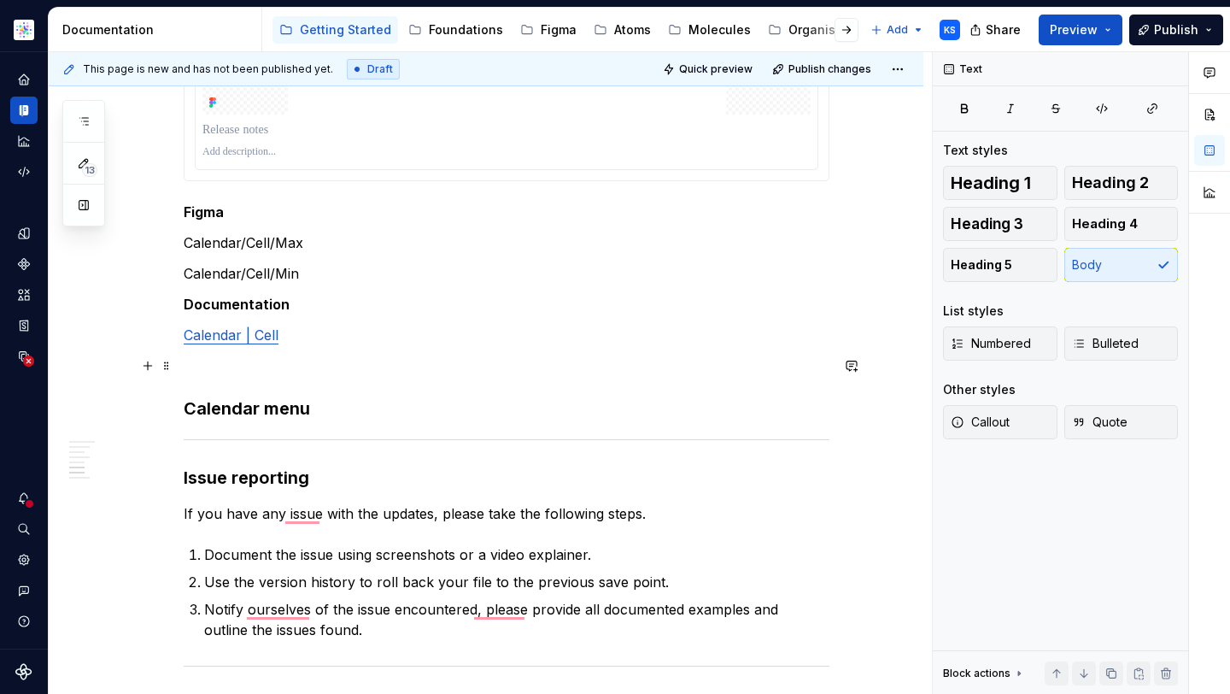
click at [324, 413] on h3 "Calendar menu" at bounding box center [507, 408] width 646 height 24
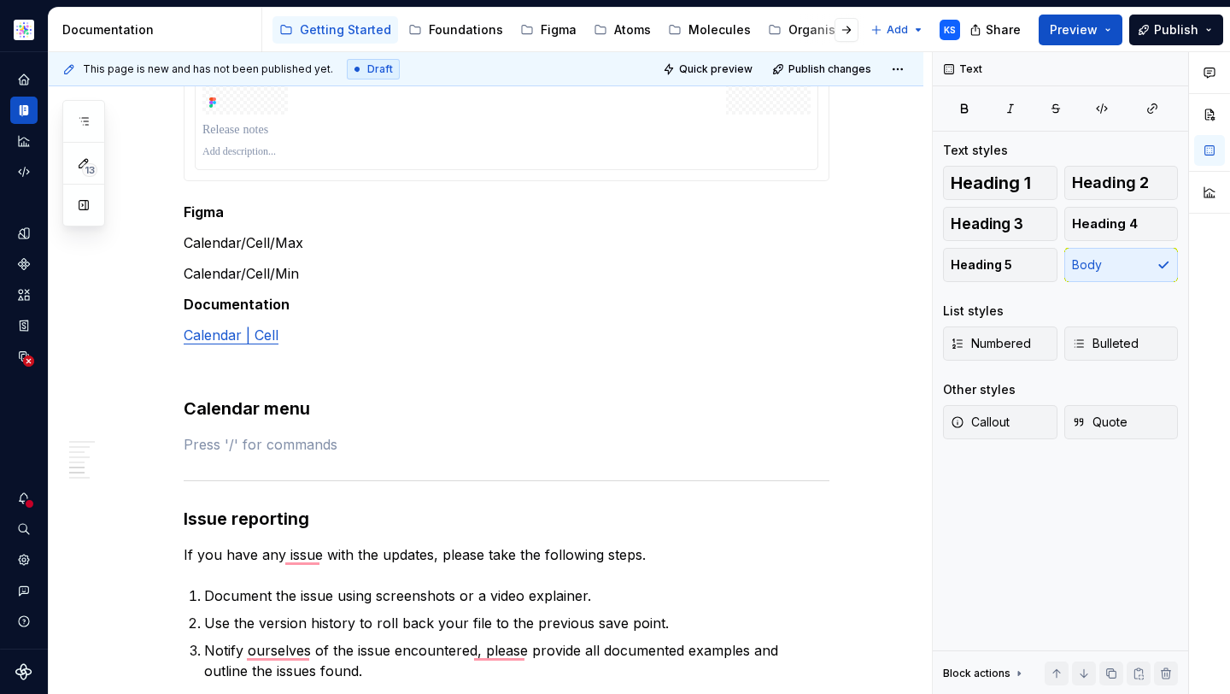
type textarea "*"
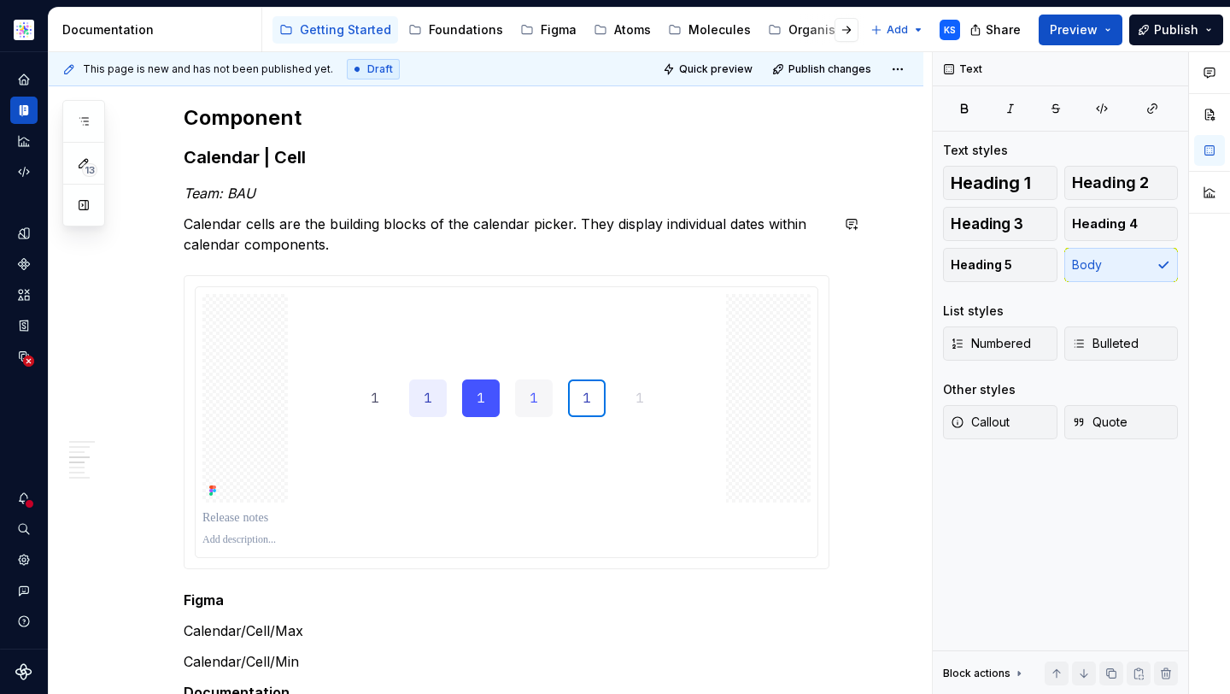
scroll to position [1013, 0]
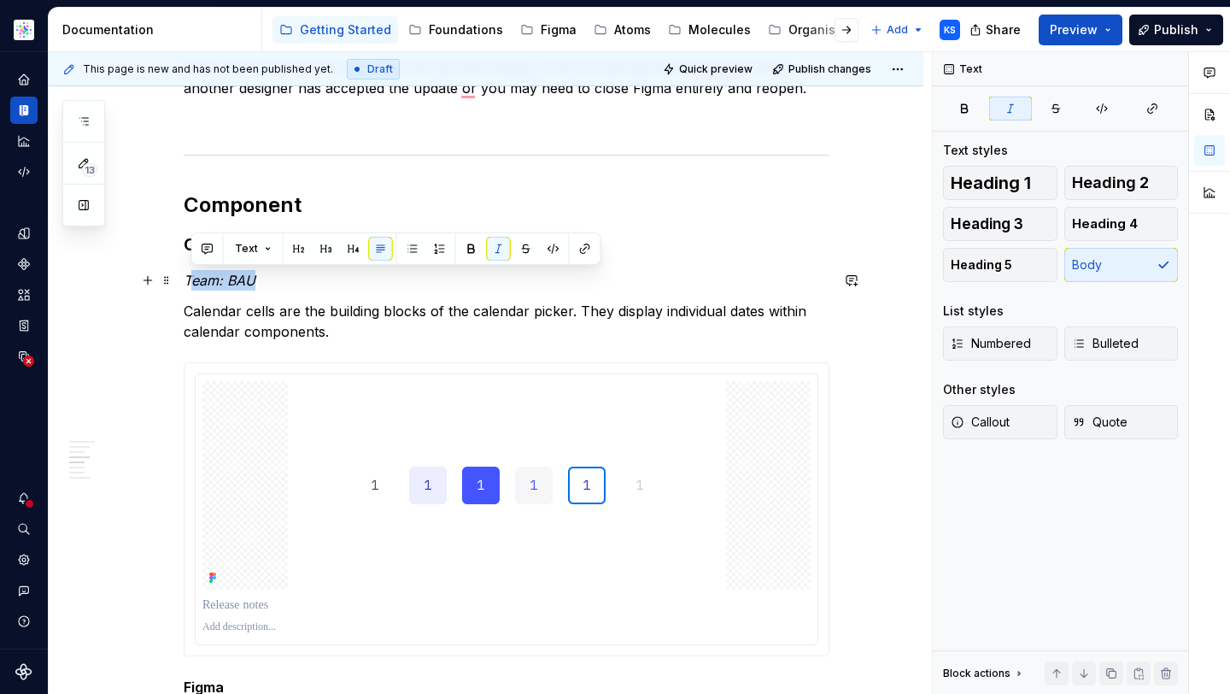
drag, startPoint x: 288, startPoint y: 278, endPoint x: 188, endPoint y: 278, distance: 99.9
click at [188, 278] on p "Team: BAU" at bounding box center [507, 280] width 646 height 20
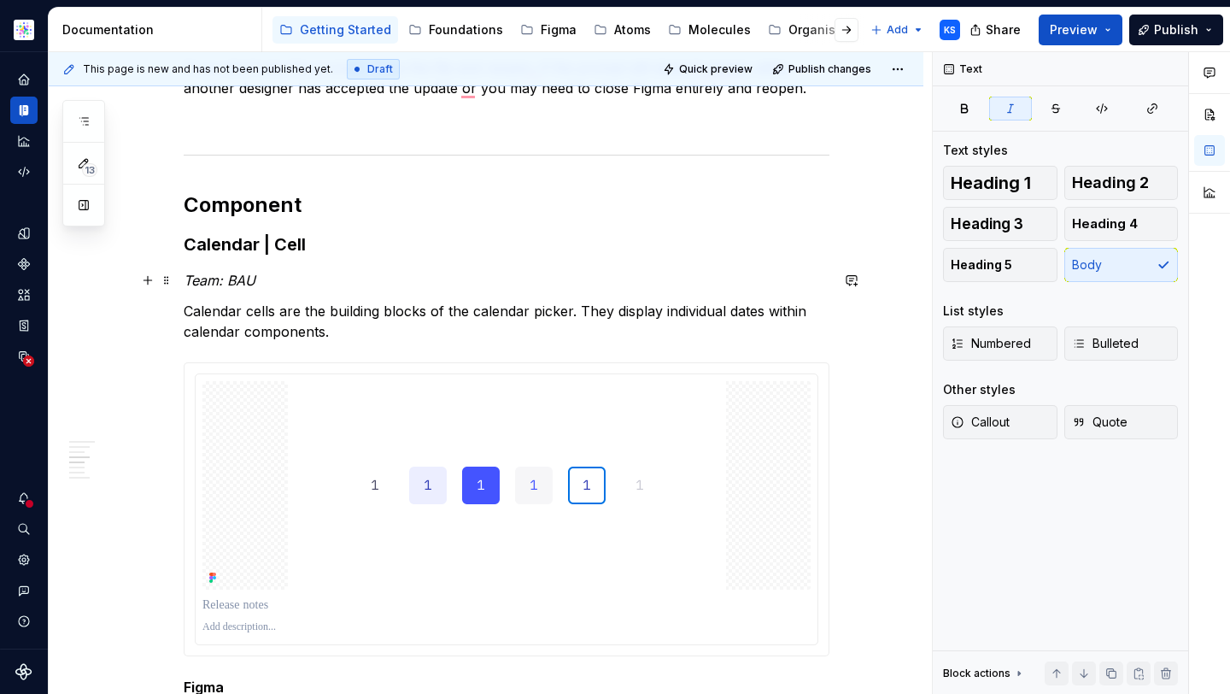
click at [222, 286] on em "Team: BAU" at bounding box center [220, 280] width 72 height 17
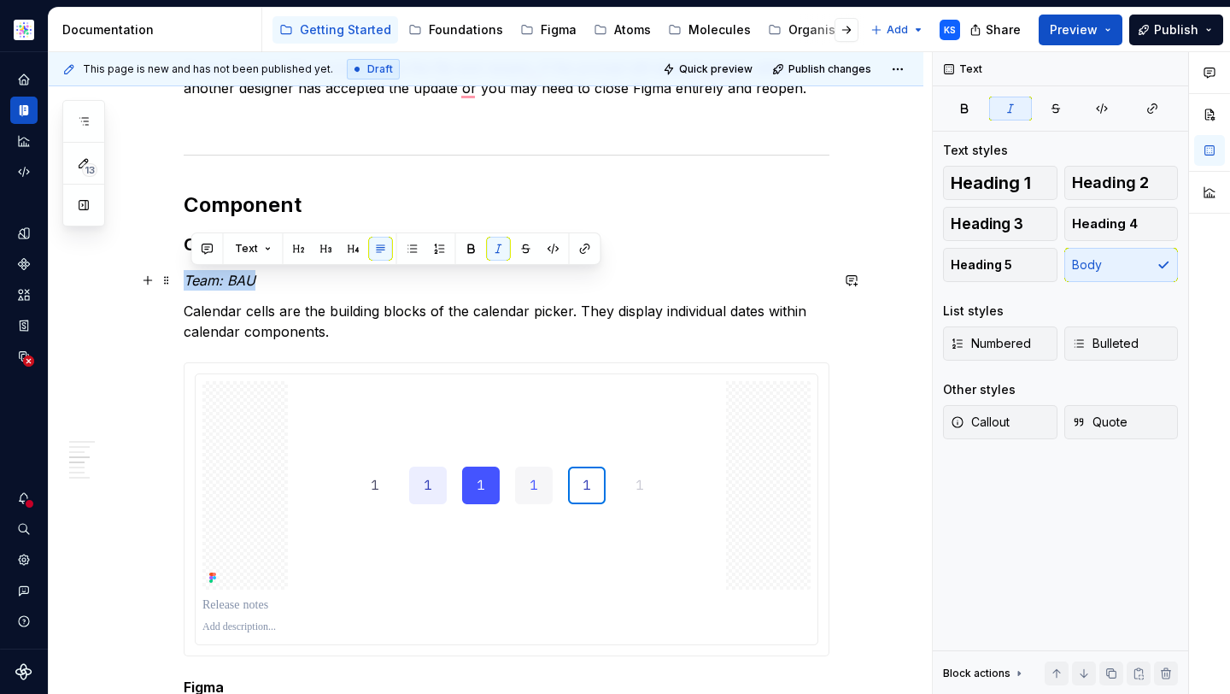
drag, startPoint x: 284, startPoint y: 285, endPoint x: 184, endPoint y: 284, distance: 100.8
click at [184, 284] on p "Team: BAU" at bounding box center [507, 280] width 646 height 20
copy em "Team: BAU"
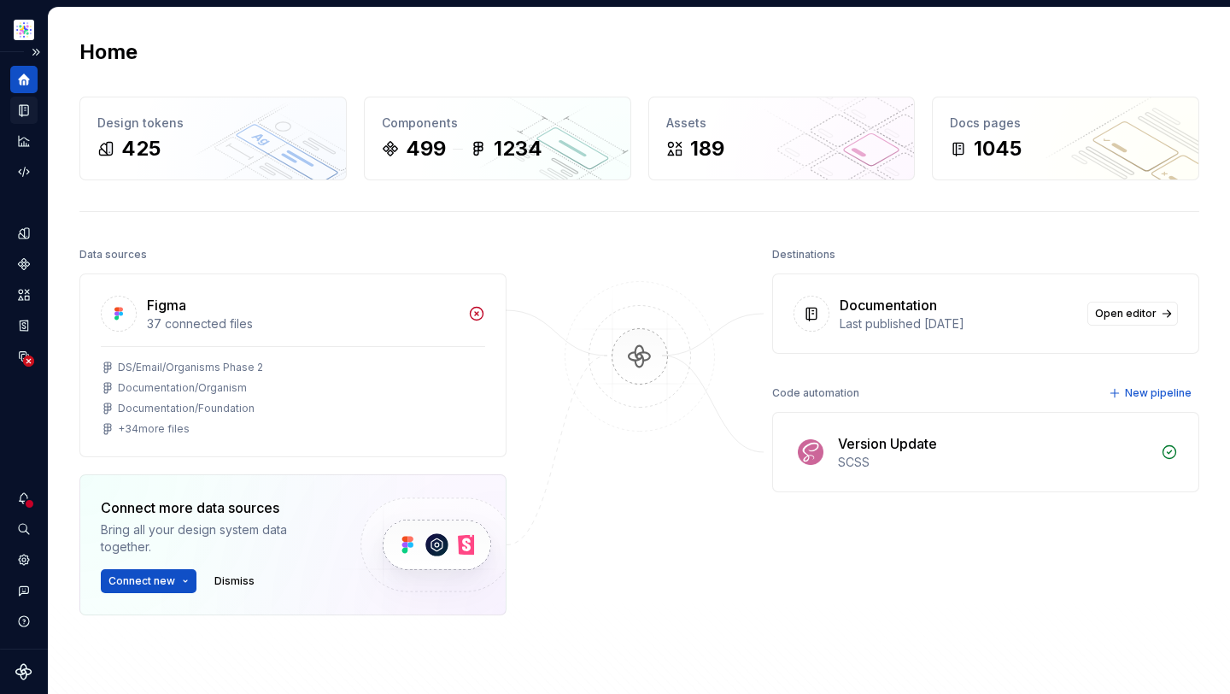
click at [13, 108] on div "Documentation" at bounding box center [23, 110] width 27 height 27
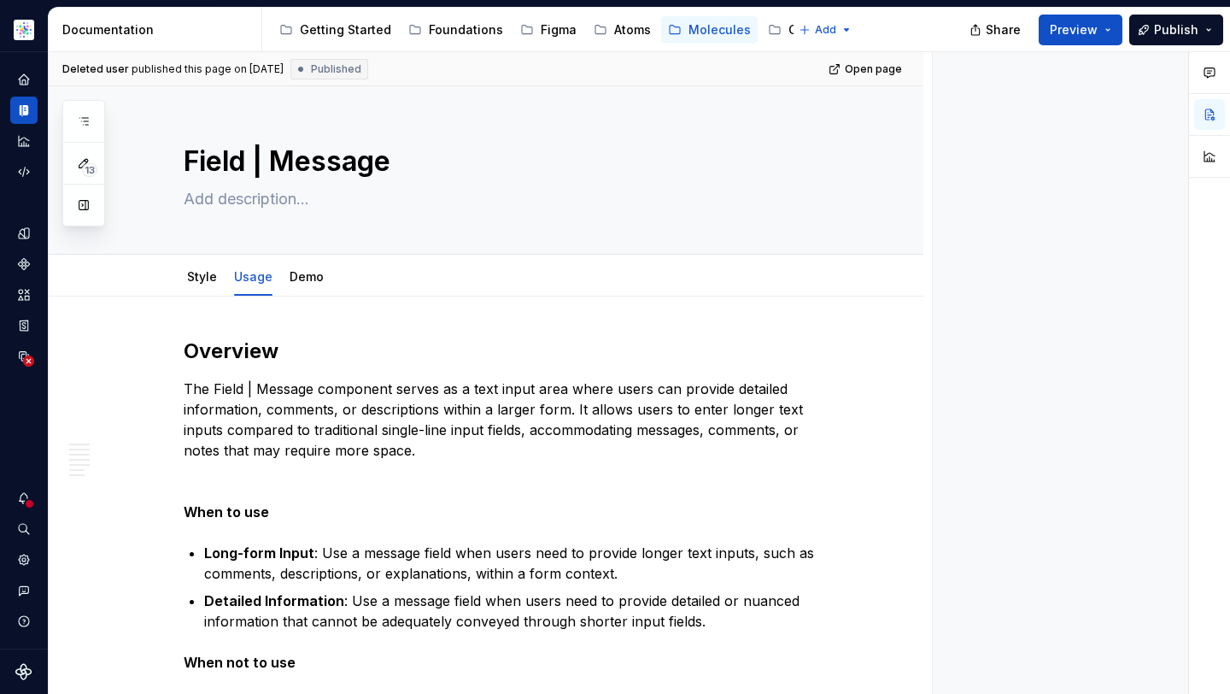
type textarea "*"
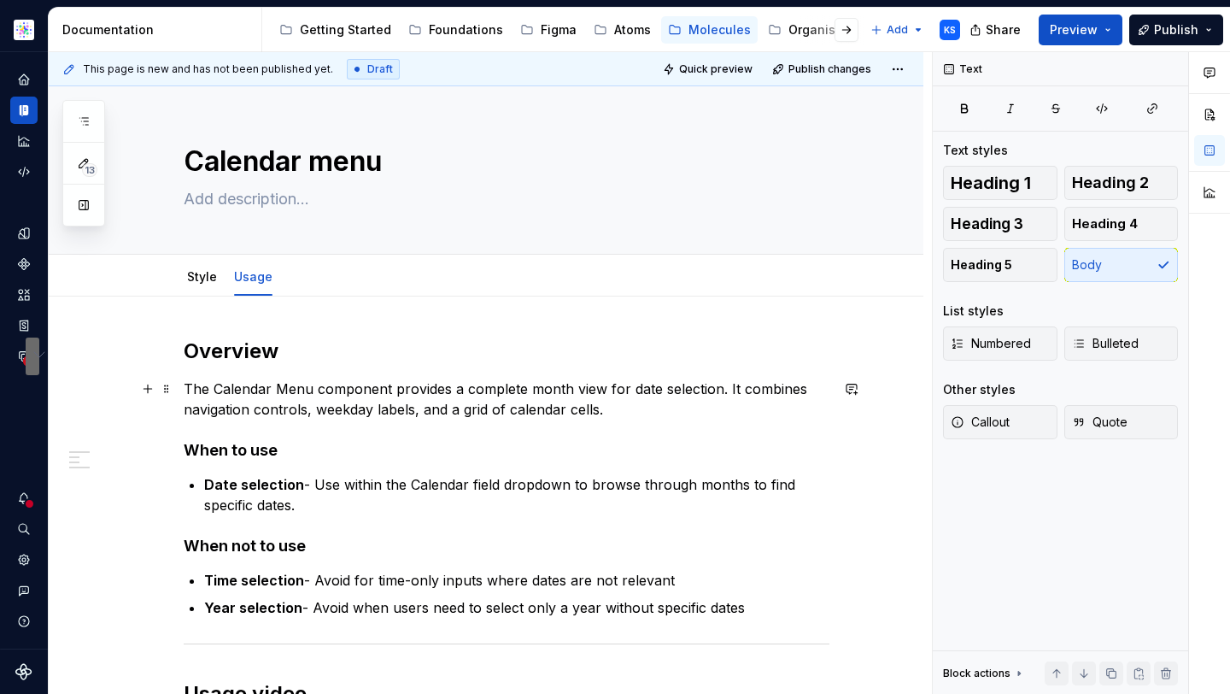
click at [275, 392] on p "The Calendar Menu component provides a complete month view for date selection. …" at bounding box center [507, 398] width 646 height 41
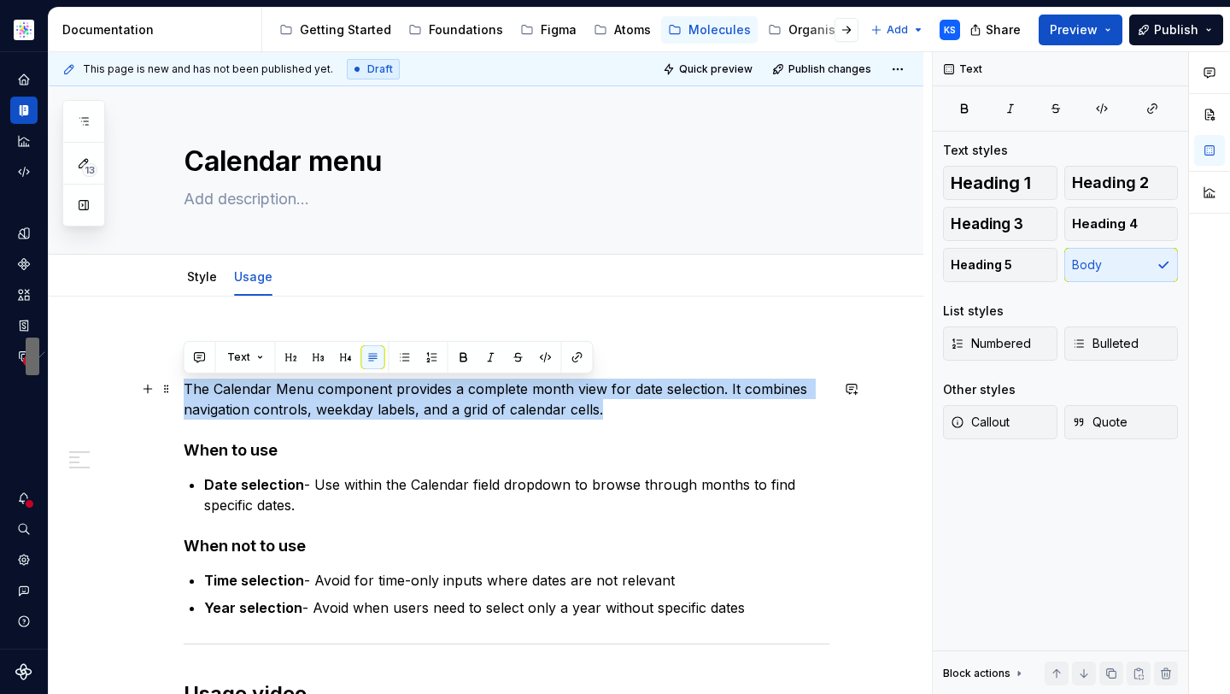
drag, startPoint x: 613, startPoint y: 413, endPoint x: 183, endPoint y: 385, distance: 431.4
click at [184, 385] on p "The Calendar Menu component provides a complete month view for date selection. …" at bounding box center [507, 398] width 646 height 41
copy p "The Calendar Menu component provides a complete month view for date selection. …"
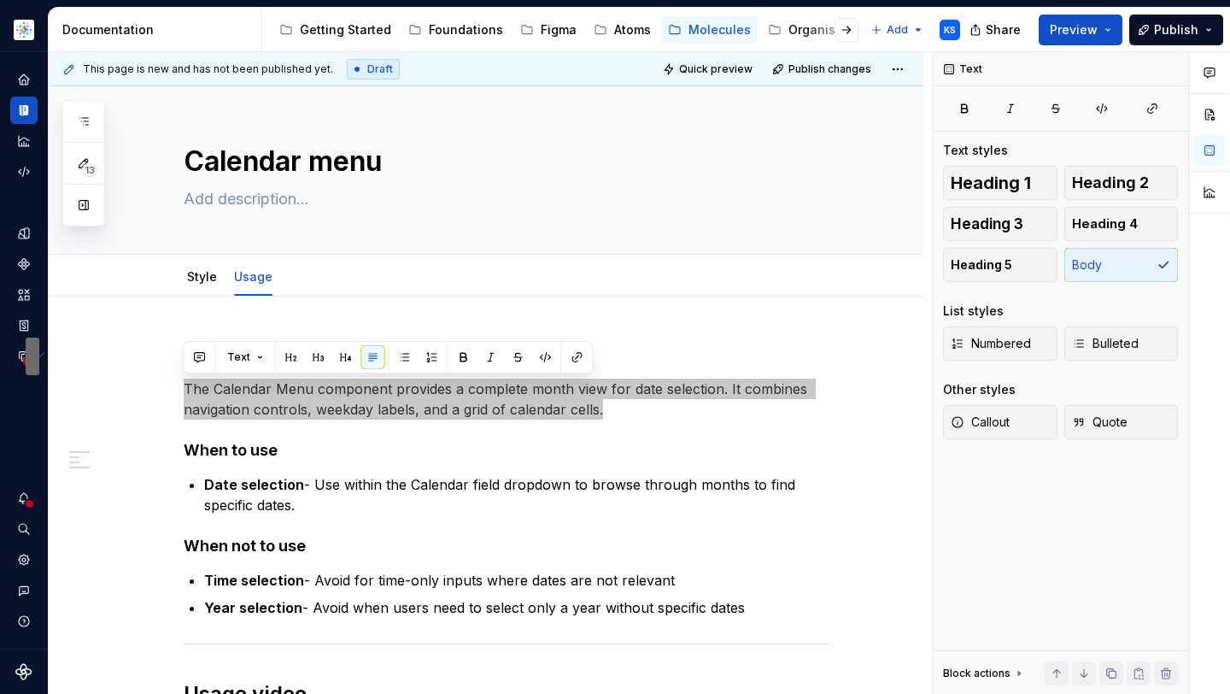
type textarea "*"
